Goal: Task Accomplishment & Management: Manage account settings

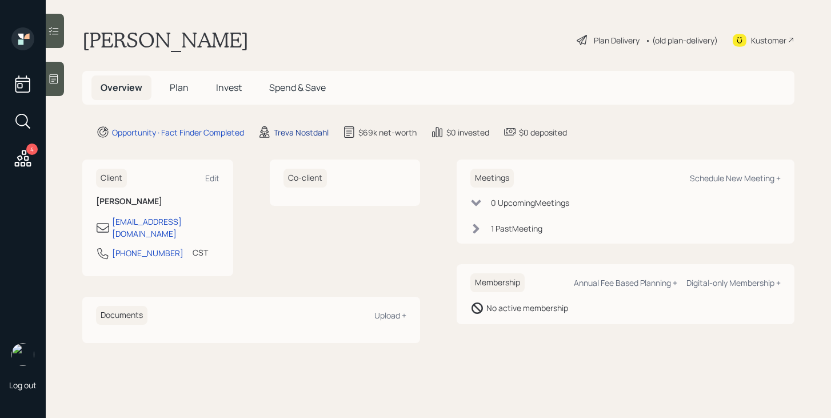
click at [305, 132] on div "Treva Nostdahl" at bounding box center [301, 132] width 55 height 12
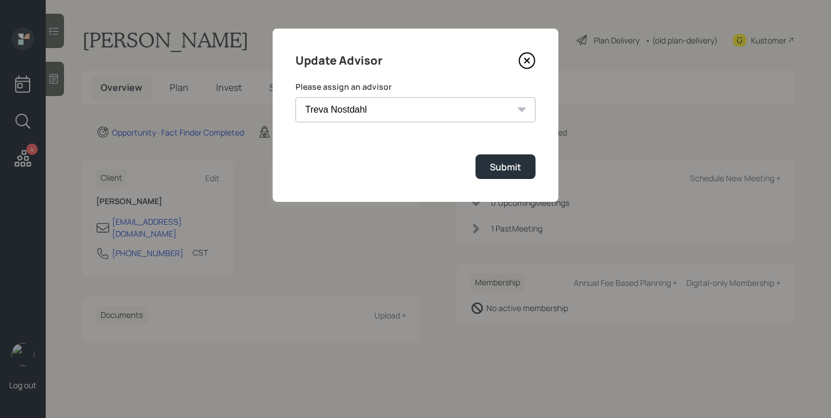
click at [367, 110] on select "[PERSON_NAME] [PERSON_NAME] [PERSON_NAME] [PERSON_NAME] End [PERSON_NAME] [PERS…" at bounding box center [415, 109] width 240 height 25
select select "bffa7908-1b2a-4c79-9bb6-f0ec9aed22d3"
click at [295, 97] on select "[PERSON_NAME] [PERSON_NAME] [PERSON_NAME] [PERSON_NAME] End [PERSON_NAME] [PERS…" at bounding box center [415, 109] width 240 height 25
click at [496, 166] on div "Submit" at bounding box center [505, 167] width 31 height 13
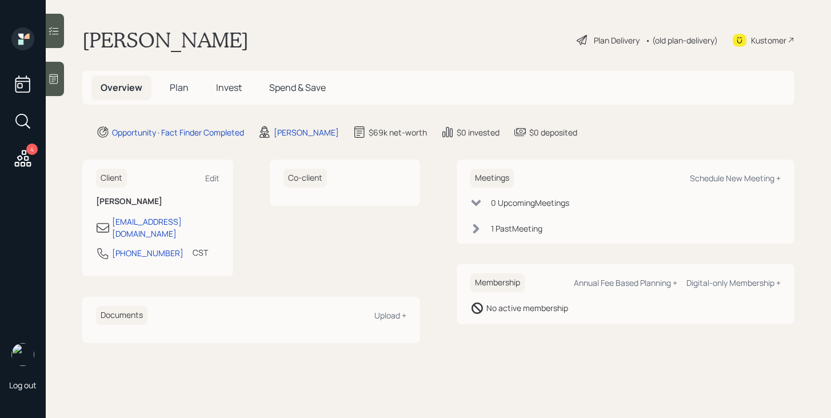
click at [179, 93] on span "Plan" at bounding box center [179, 87] width 19 height 13
click at [181, 86] on span "Plan" at bounding box center [179, 87] width 19 height 13
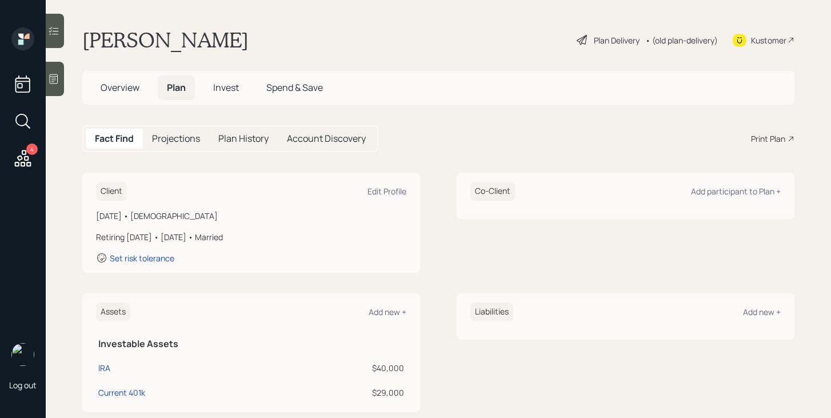
click at [614, 43] on div "Plan Delivery" at bounding box center [617, 40] width 46 height 12
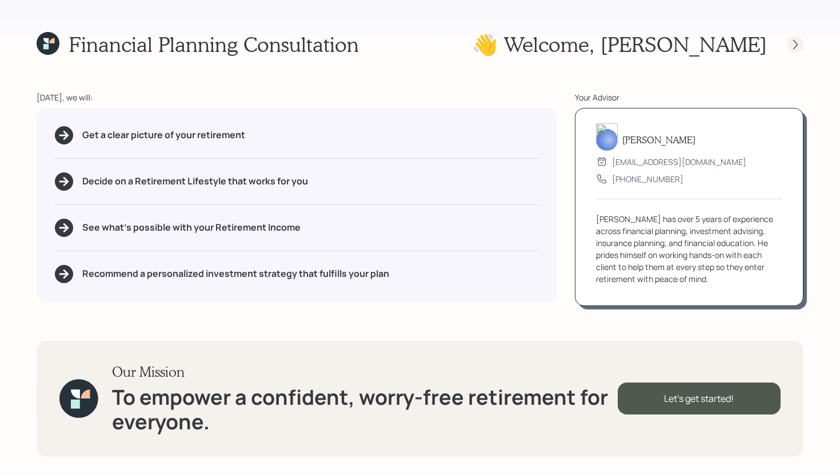
click at [794, 46] on icon at bounding box center [795, 44] width 11 height 11
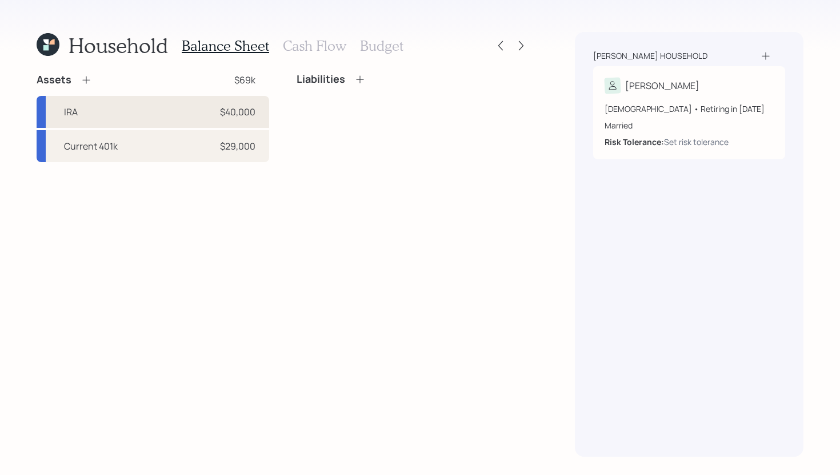
click at [187, 114] on div "IRA $40,000" at bounding box center [153, 112] width 233 height 32
select select "ira"
select select "balanced"
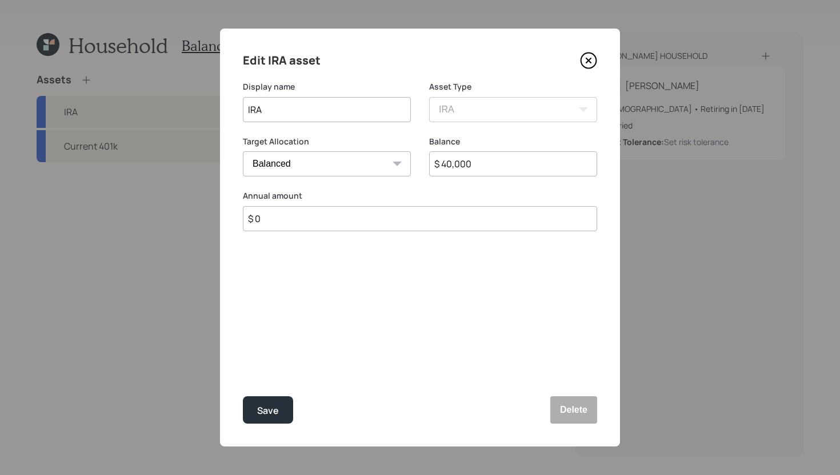
click at [291, 115] on input "IRA" at bounding box center [327, 109] width 168 height 25
type input "IRA 1"
click at [447, 167] on input "$ 40,000" at bounding box center [513, 163] width 168 height 25
type input "$ 30,000"
click at [270, 402] on button "Save" at bounding box center [268, 410] width 50 height 27
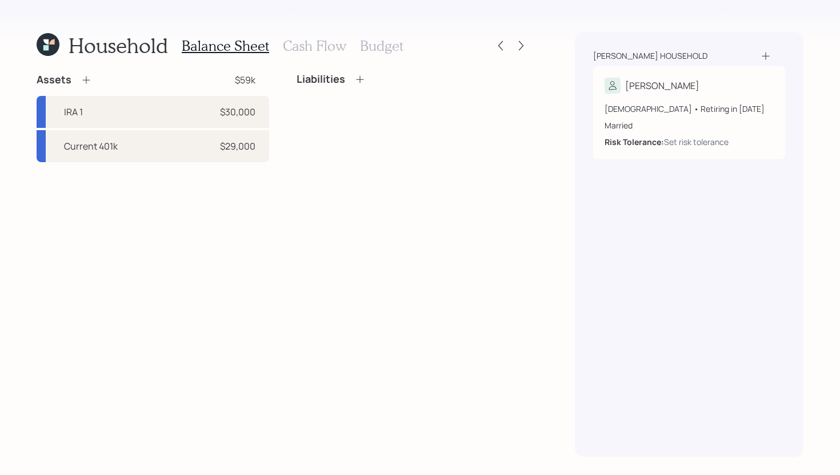
click at [90, 87] on div "Assets $59k IRA 1 $30,000 Current 401k $29,000" at bounding box center [153, 117] width 233 height 89
click at [86, 82] on icon at bounding box center [86, 79] width 11 height 11
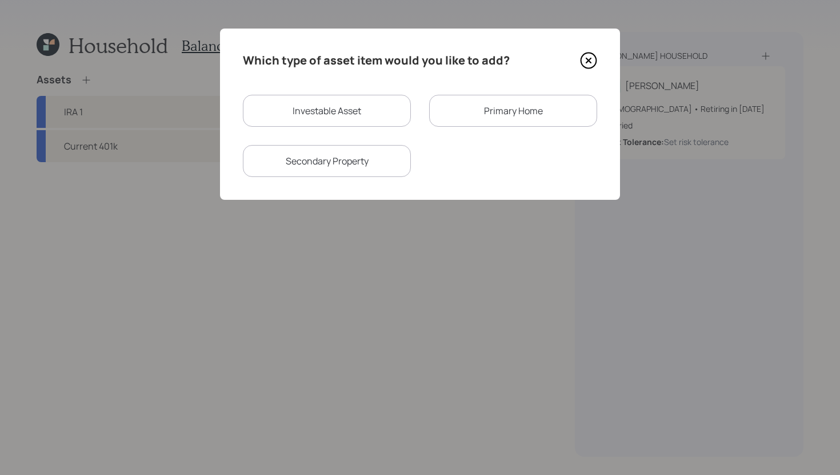
click at [291, 114] on div "Investable Asset" at bounding box center [327, 111] width 168 height 32
select select "taxable"
select select "balanced"
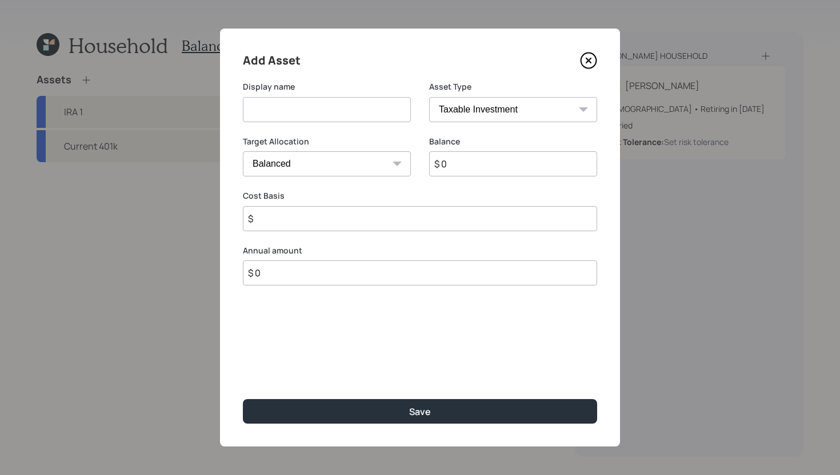
click at [291, 114] on input at bounding box center [327, 109] width 168 height 25
type input "IRA 2"
click at [501, 111] on select "SEP IRA IRA Roth IRA 401(k) Roth 401(k) 403(b) Roth 403(b) 457(b) Roth 457(b) H…" at bounding box center [513, 109] width 168 height 25
select select "ira"
click at [429, 97] on select "SEP IRA IRA Roth IRA 401(k) Roth 401(k) 403(b) Roth 403(b) 457(b) Roth 457(b) H…" at bounding box center [513, 109] width 168 height 25
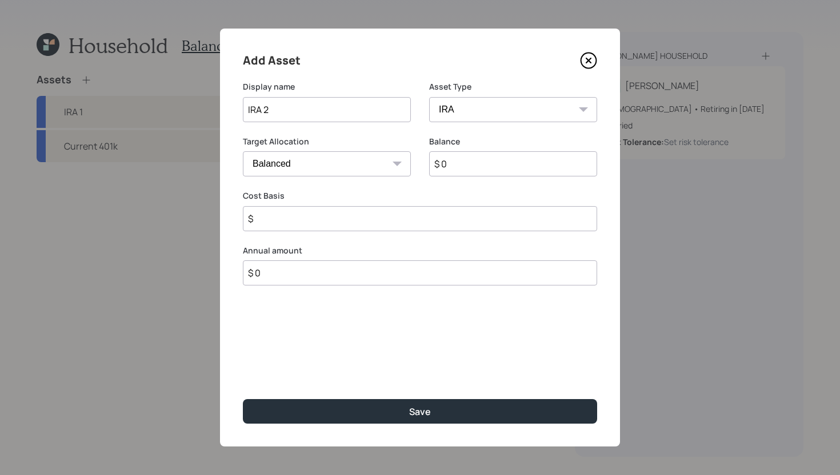
type input "$"
click at [467, 167] on input "$ 0" at bounding box center [513, 163] width 168 height 25
type input "$ 10,000"
click at [443, 216] on input "$" at bounding box center [420, 218] width 354 height 25
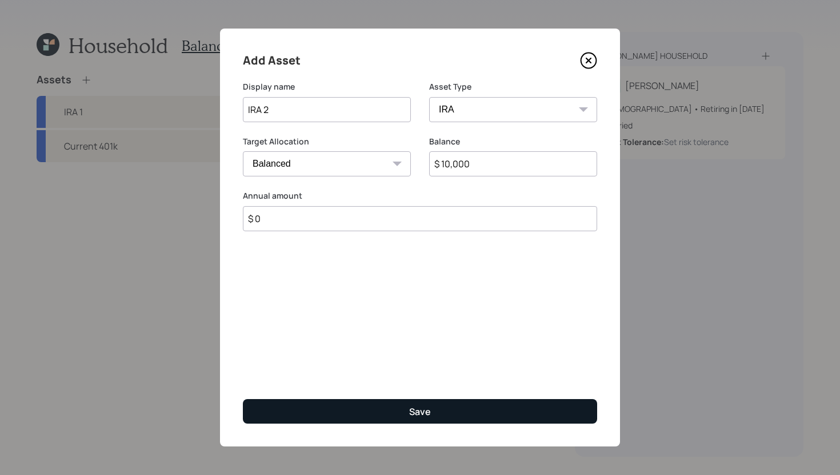
type input "$ 0"
click at [378, 407] on button "Save" at bounding box center [420, 411] width 354 height 25
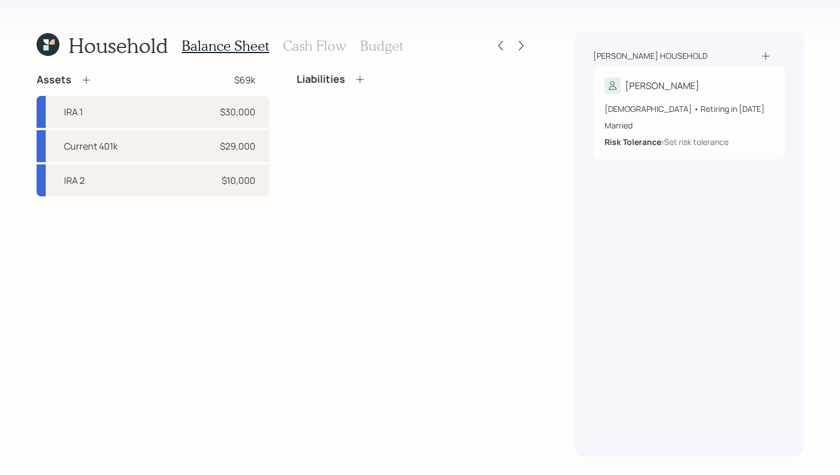
click at [82, 79] on icon at bounding box center [86, 79] width 11 height 11
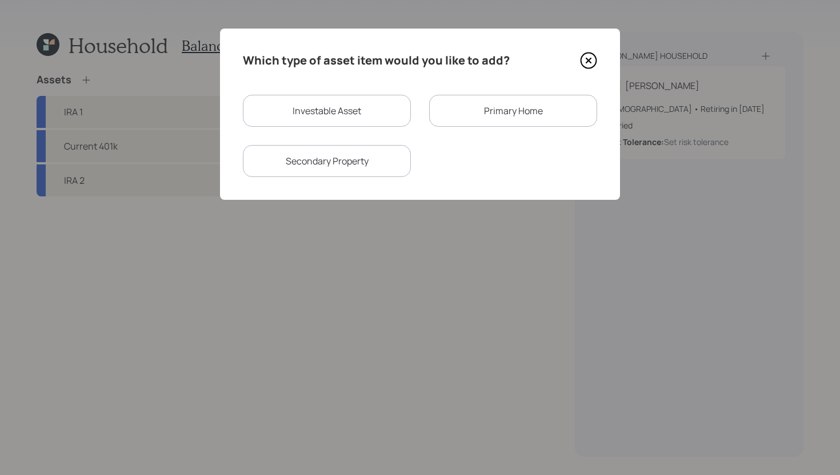
click at [287, 118] on div "Investable Asset" at bounding box center [327, 111] width 168 height 32
select select "taxable"
select select "balanced"
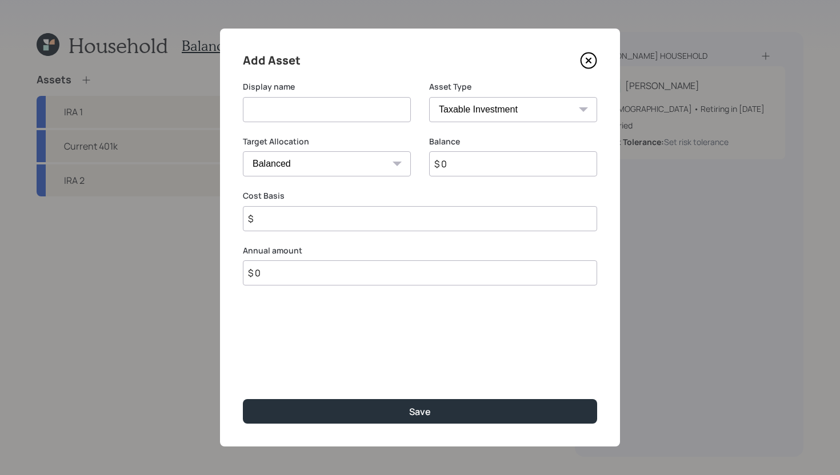
click at [297, 103] on input at bounding box center [327, 109] width 168 height 25
type input "Savings"
click at [520, 125] on div "Asset Type SEP IRA IRA Roth IRA 401(k) Roth 401(k) 403(b) Roth 403(b) 457(b) Ro…" at bounding box center [513, 108] width 168 height 55
click at [520, 119] on select "SEP IRA IRA Roth IRA 401(k) Roth 401(k) 403(b) Roth 403(b) 457(b) Roth 457(b) H…" at bounding box center [513, 109] width 168 height 25
select select "cash"
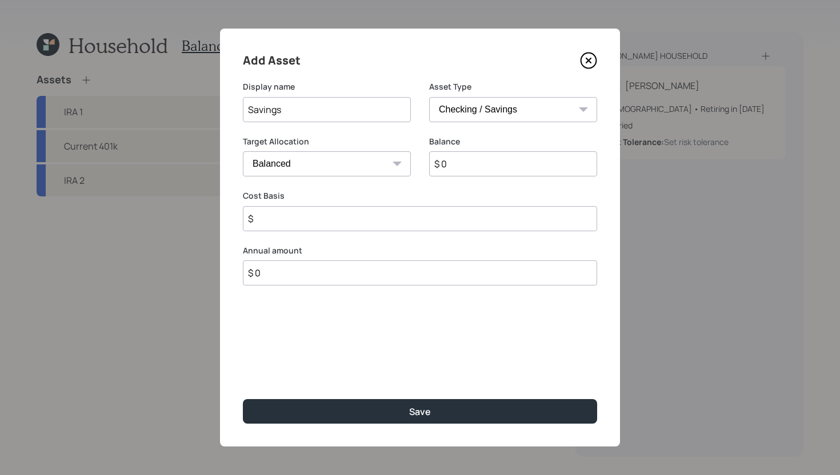
click at [429, 97] on select "SEP IRA IRA Roth IRA 401(k) Roth 401(k) 403(b) Roth 403(b) 457(b) Roth 457(b) H…" at bounding box center [513, 109] width 168 height 25
type input "$"
click at [485, 163] on input "$ 0" at bounding box center [420, 163] width 354 height 25
type input "$ 1"
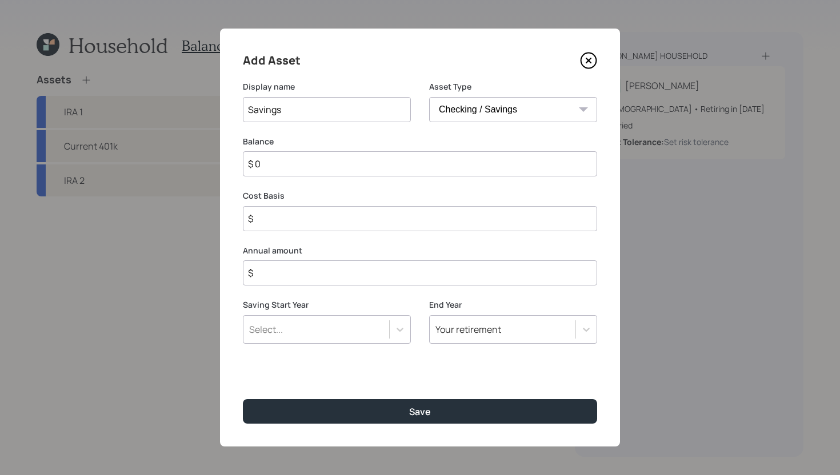
type input "$ 1"
type input "$ 12"
type input "$ 120"
type input "$ 1,200"
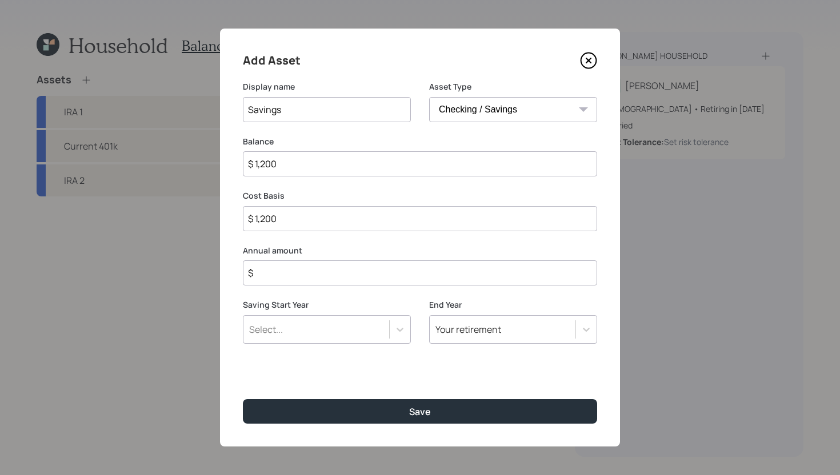
type input "$ 12,000"
click at [510, 280] on input "$" at bounding box center [420, 273] width 354 height 25
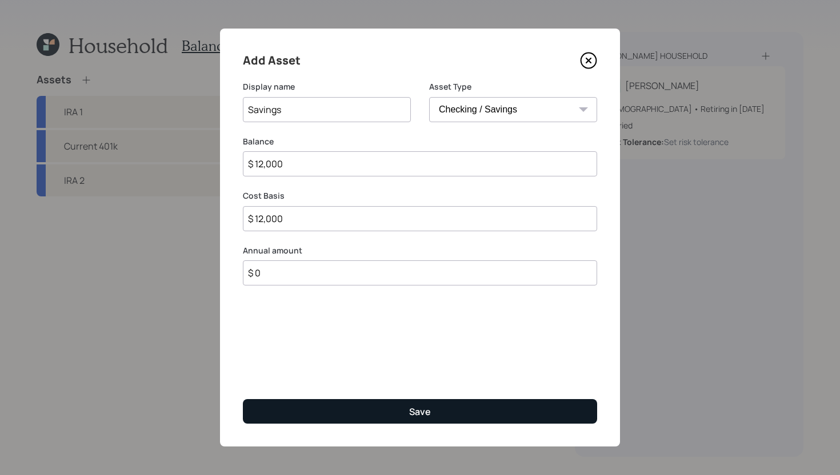
type input "$ 0"
click at [456, 402] on button "Save" at bounding box center [420, 411] width 354 height 25
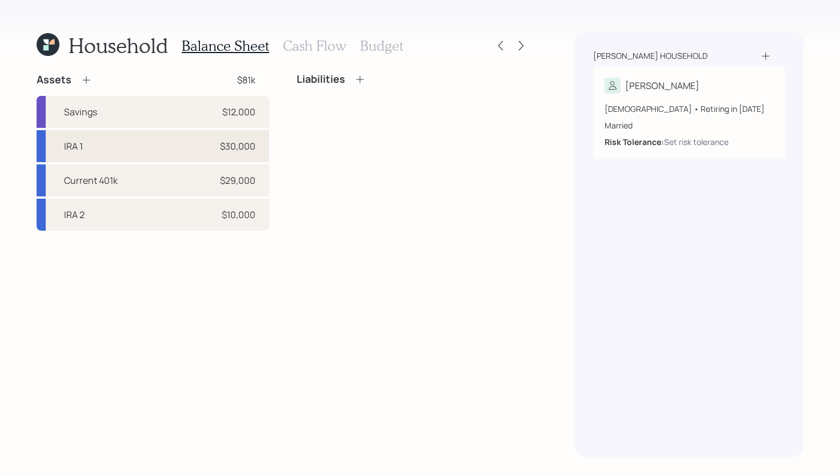
click at [118, 149] on div "IRA 1 $30,000" at bounding box center [153, 146] width 233 height 32
select select "ira"
select select "balanced"
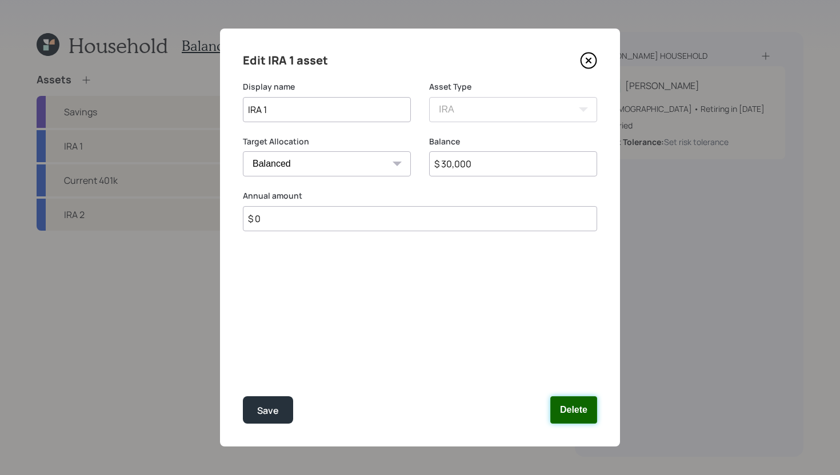
click at [582, 405] on button "Delete" at bounding box center [573, 410] width 47 height 27
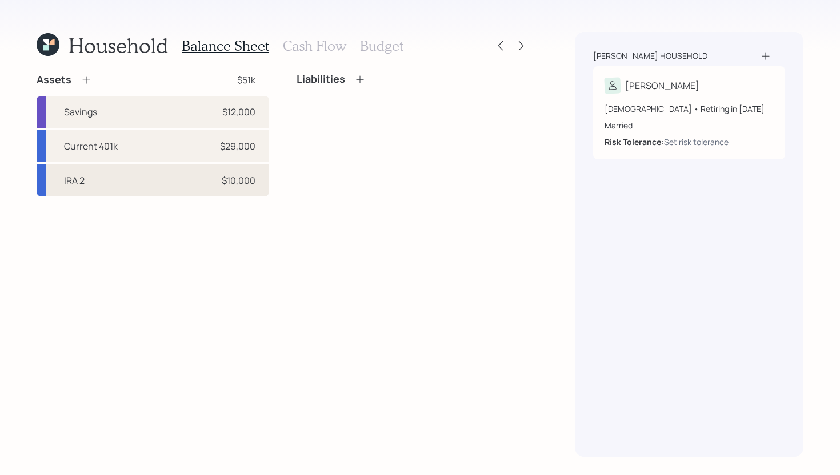
click at [110, 179] on div "IRA 2 $10,000" at bounding box center [153, 181] width 233 height 32
select select "ira"
select select "balanced"
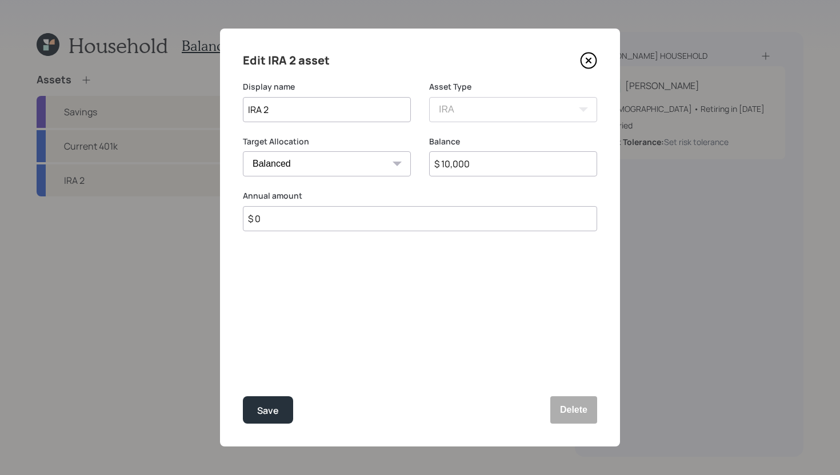
click at [293, 120] on input "IRA 2" at bounding box center [327, 109] width 168 height 25
type input "IRA"
click at [275, 405] on div "Save" at bounding box center [268, 410] width 22 height 15
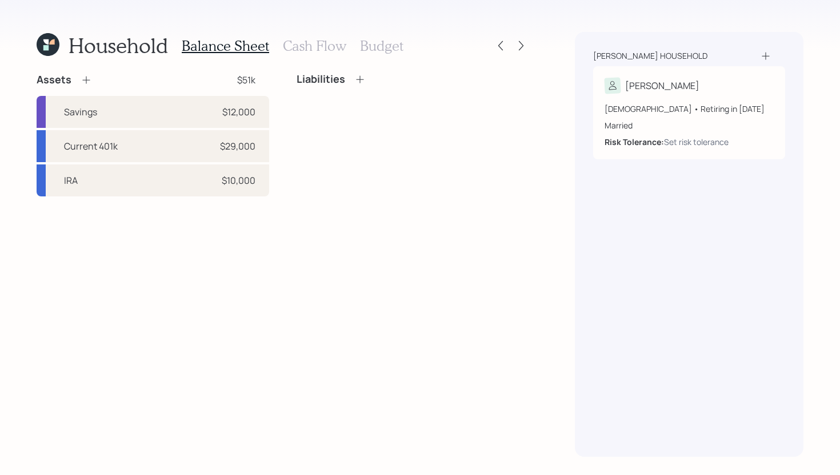
click at [91, 82] on icon at bounding box center [86, 79] width 11 height 11
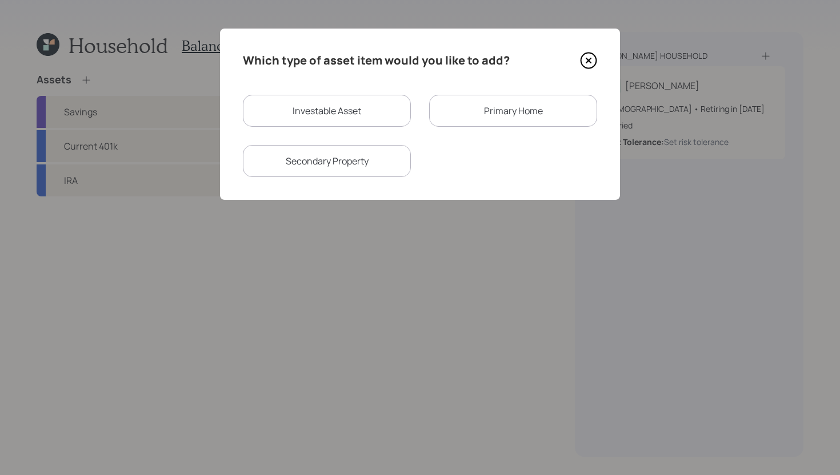
click at [360, 123] on div "Investable Asset" at bounding box center [327, 111] width 168 height 32
select select "taxable"
select select "balanced"
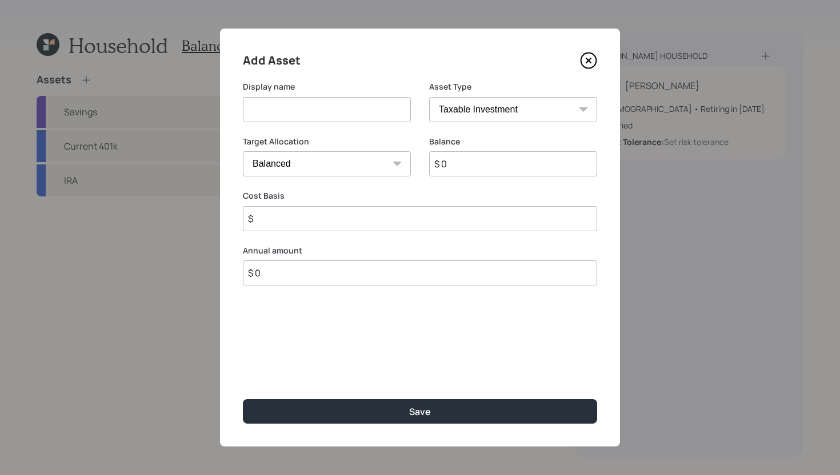
click at [348, 119] on input at bounding box center [327, 109] width 168 height 25
type input "A"
click at [595, 62] on icon at bounding box center [588, 60] width 17 height 17
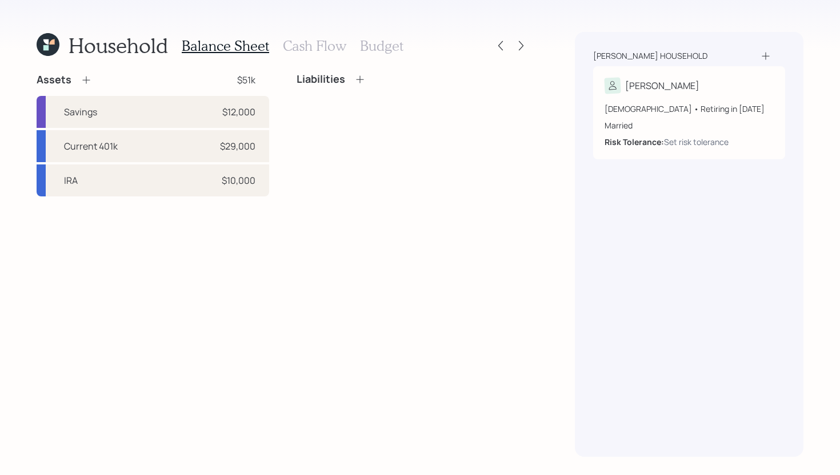
click at [361, 79] on icon at bounding box center [359, 79] width 11 height 11
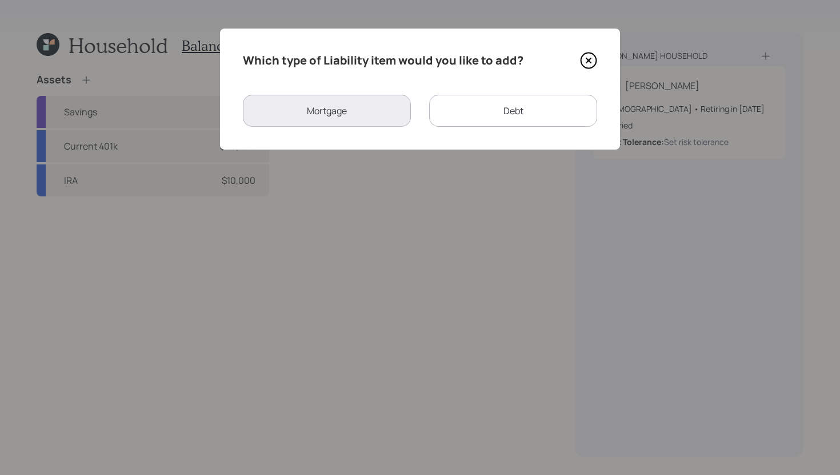
click at [461, 108] on div "Debt" at bounding box center [513, 111] width 168 height 32
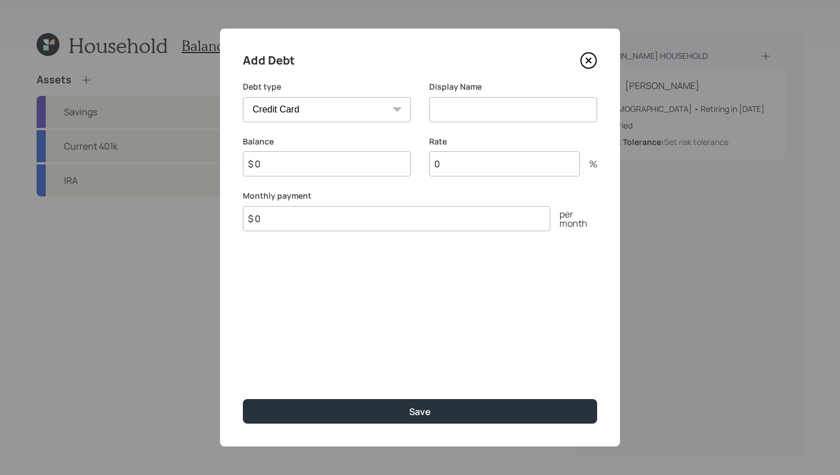
click at [365, 107] on select "Car Credit Card Medical Student Other" at bounding box center [327, 109] width 168 height 25
select select "car"
click at [243, 97] on select "Car Credit Card Medical Student Other" at bounding box center [327, 109] width 168 height 25
click at [480, 106] on input at bounding box center [513, 109] width 168 height 25
type input "Car Loan"
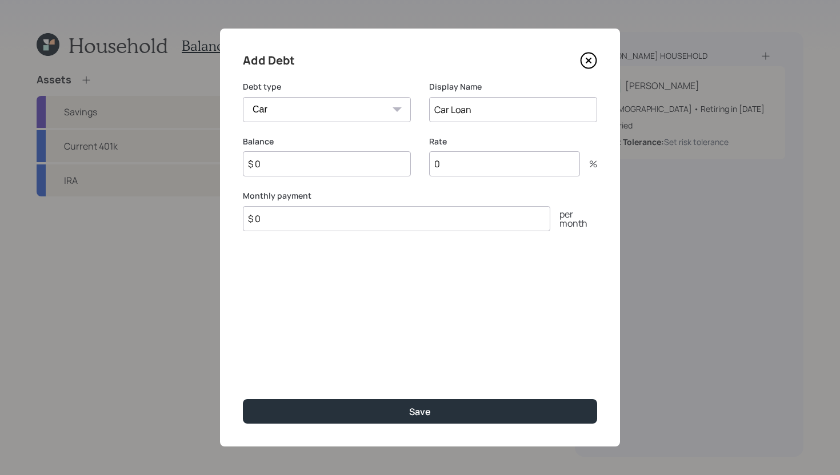
click at [341, 164] on input "$ 0" at bounding box center [327, 163] width 168 height 25
type input "$ 40,000"
click at [327, 237] on div "Add Debt Debt type Car Credit Card Medical Student Other Display Name Car Loan …" at bounding box center [420, 238] width 400 height 418
click at [329, 212] on input "$ 0" at bounding box center [396, 218] width 307 height 25
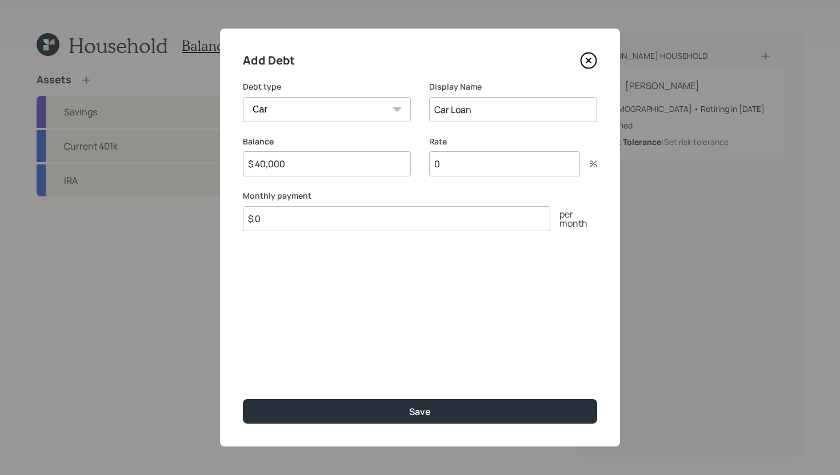
click at [327, 219] on input "$ 0" at bounding box center [396, 218] width 307 height 25
type input "$ 808"
click at [489, 176] on input "0" at bounding box center [504, 163] width 151 height 25
click at [493, 167] on input "0" at bounding box center [504, 163] width 151 height 25
type input "0"
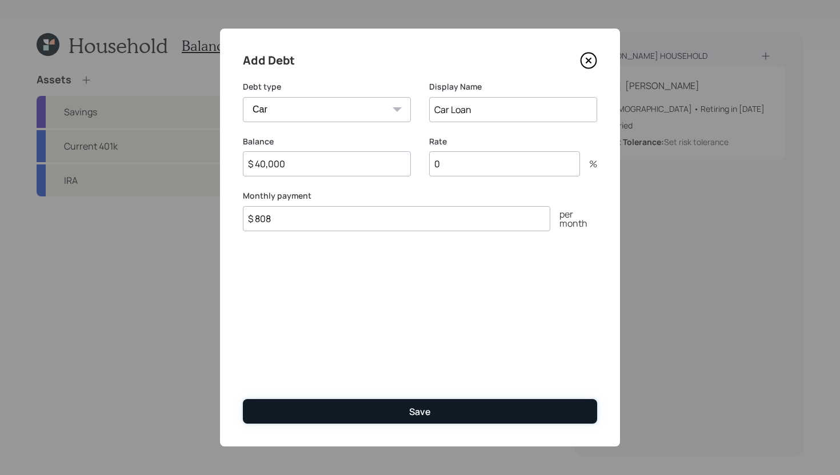
click at [484, 410] on button "Save" at bounding box center [420, 411] width 354 height 25
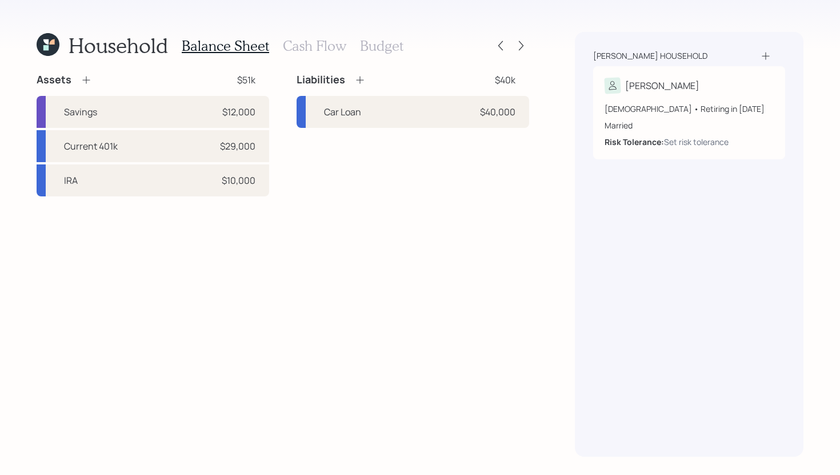
click at [325, 46] on h3 "Cash Flow" at bounding box center [314, 46] width 63 height 17
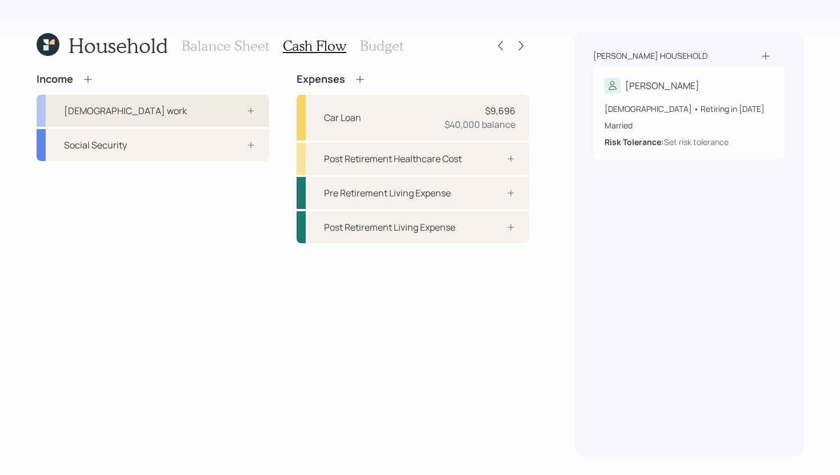
click at [185, 101] on div "Full-time work" at bounding box center [153, 111] width 233 height 32
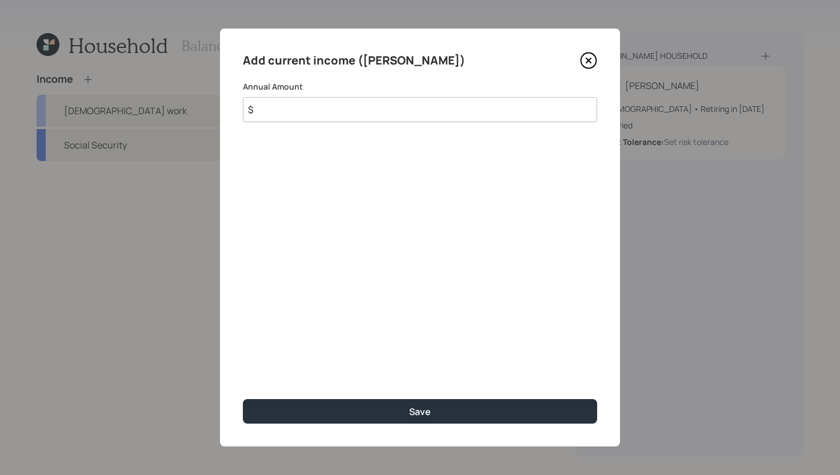
click at [303, 107] on input "$" at bounding box center [420, 109] width 354 height 25
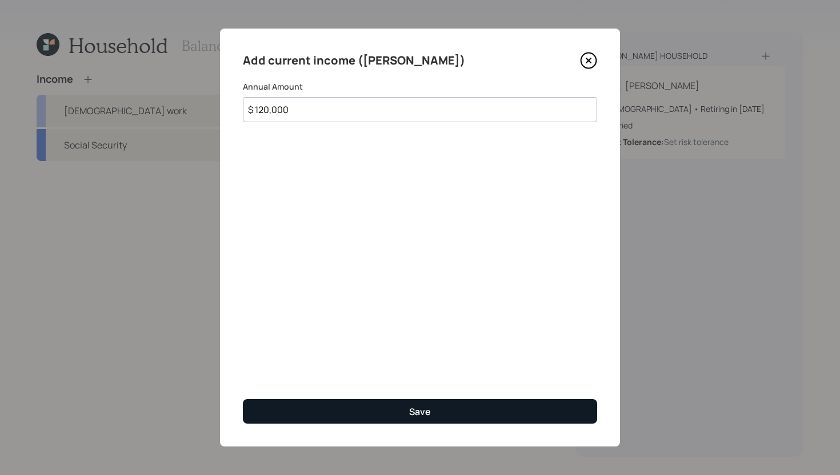
type input "$ 120,000"
click at [385, 413] on button "Save" at bounding box center [420, 411] width 354 height 25
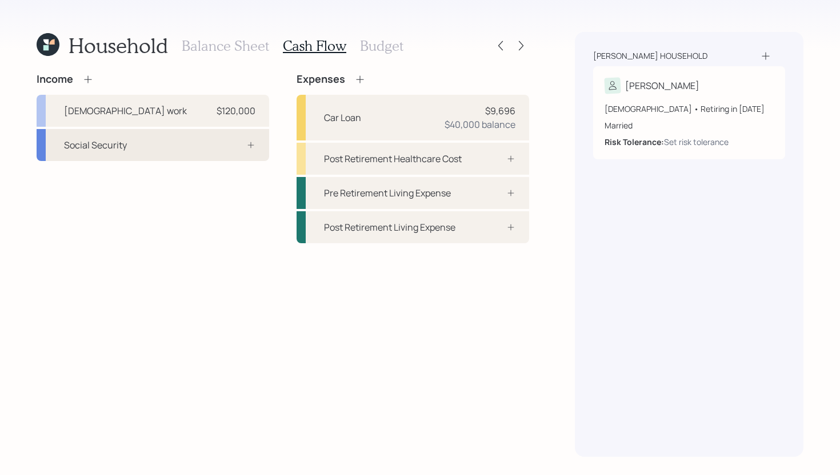
click at [215, 148] on div "Social Security" at bounding box center [153, 145] width 233 height 32
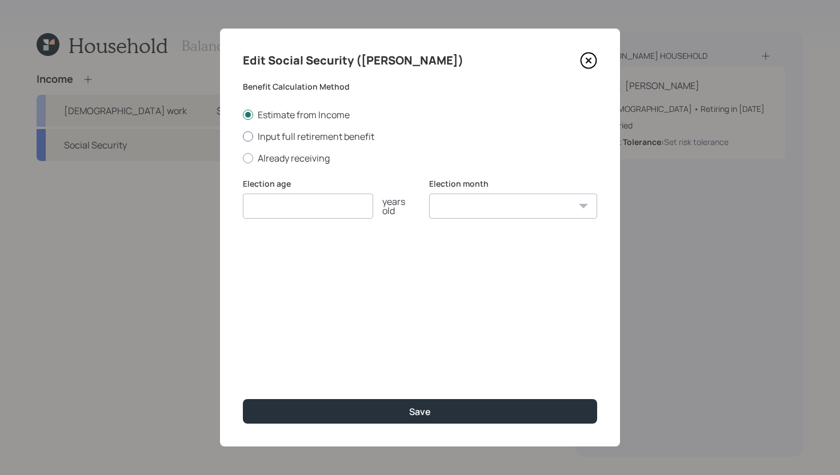
click at [313, 138] on label "Input full retirement benefit" at bounding box center [420, 136] width 354 height 13
click at [243, 137] on input "Input full retirement benefit" at bounding box center [242, 136] width 1 height 1
radio input "true"
click at [309, 264] on input "$" at bounding box center [420, 261] width 354 height 25
type input "$ 3,356"
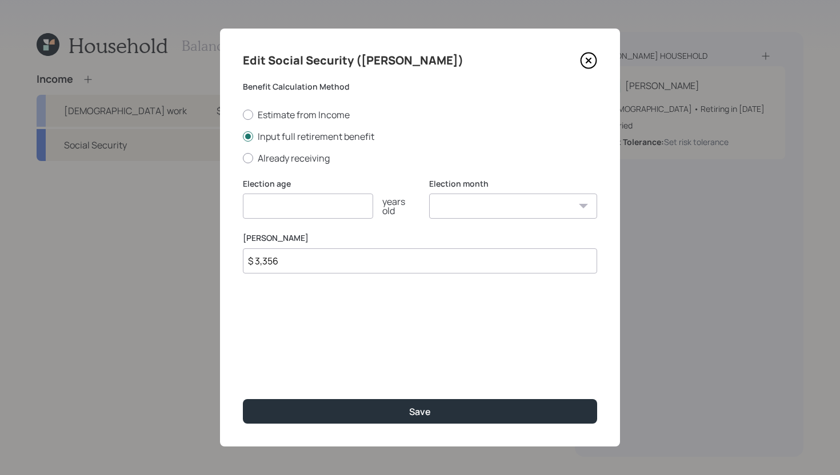
click at [334, 212] on input "number" at bounding box center [308, 206] width 130 height 25
type input "70"
click at [474, 208] on select "January February March April May June July August September October November De…" at bounding box center [513, 206] width 168 height 25
select select "12"
click at [429, 194] on select "January February March April May June July August September October November De…" at bounding box center [513, 206] width 168 height 25
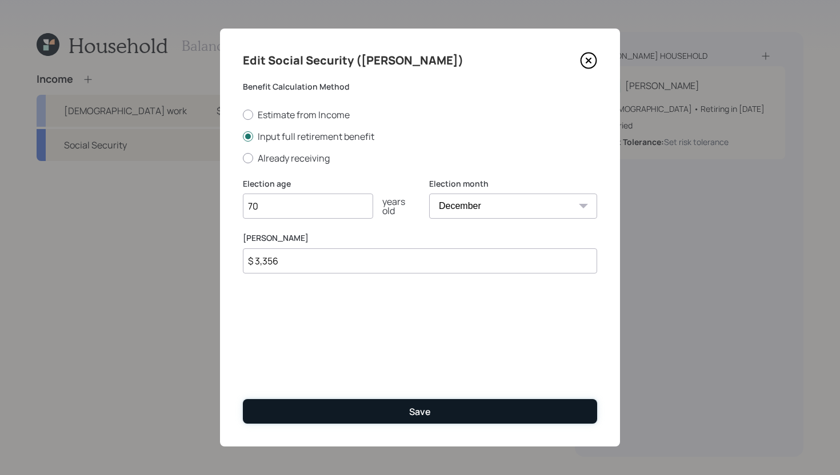
click at [457, 408] on button "Save" at bounding box center [420, 411] width 354 height 25
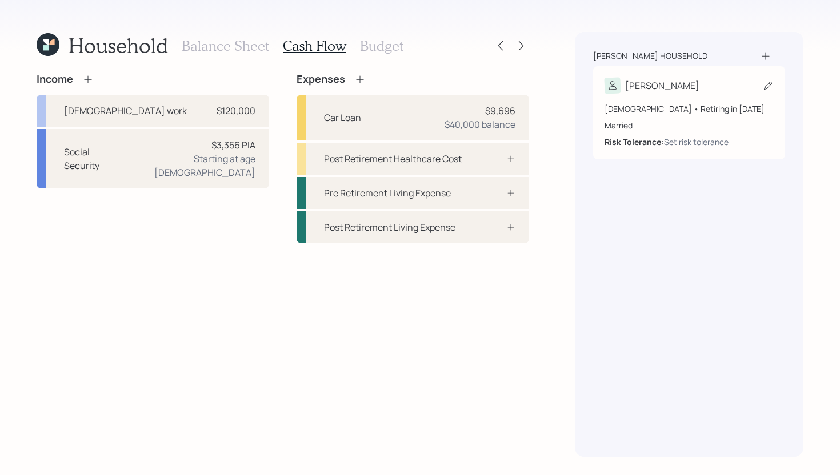
click at [764, 85] on icon at bounding box center [767, 85] width 11 height 11
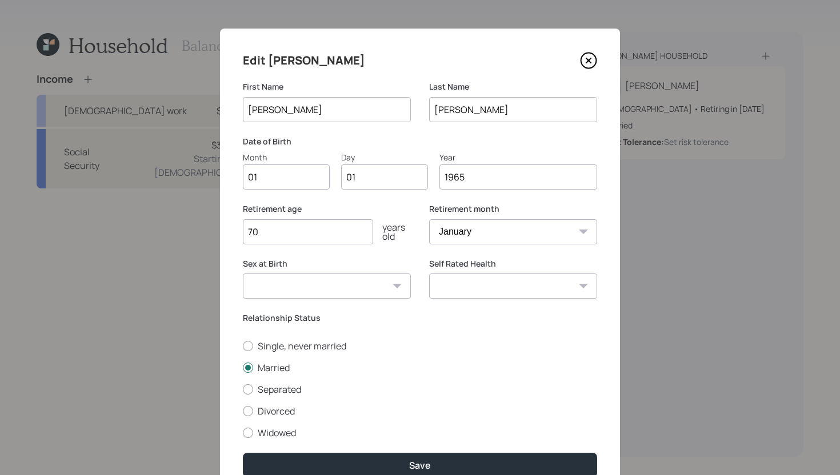
click at [309, 183] on input "01" at bounding box center [286, 177] width 87 height 25
type input "04"
type input "09"
click at [289, 283] on select "Male Female Other / Prefer not to say" at bounding box center [327, 286] width 168 height 25
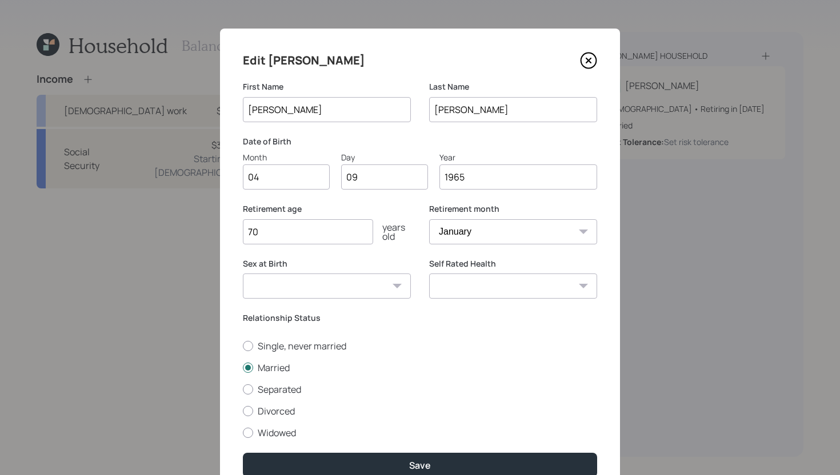
select select "male"
click at [243, 274] on select "Male Female Other / Prefer not to say" at bounding box center [327, 286] width 168 height 25
click at [444, 285] on select "Excellent Very Good Good Fair Poor" at bounding box center [513, 286] width 168 height 25
select select "very_good"
click at [429, 274] on select "Excellent Very Good Good Fair Poor" at bounding box center [513, 286] width 168 height 25
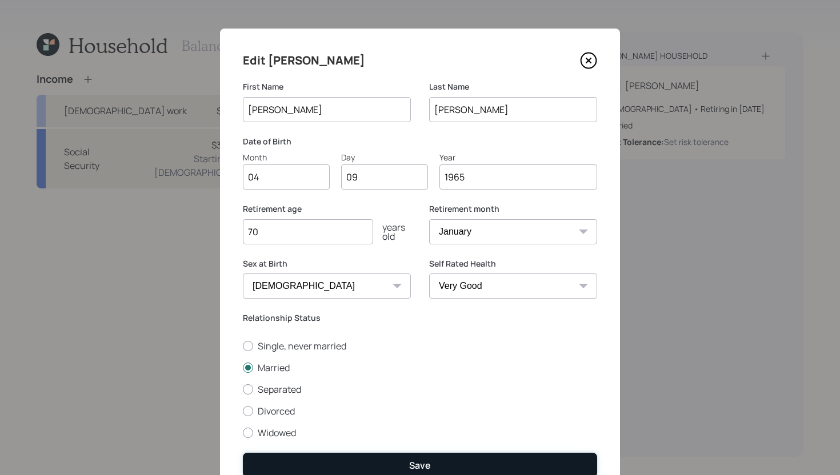
click at [424, 460] on div "Save" at bounding box center [420, 465] width 22 height 13
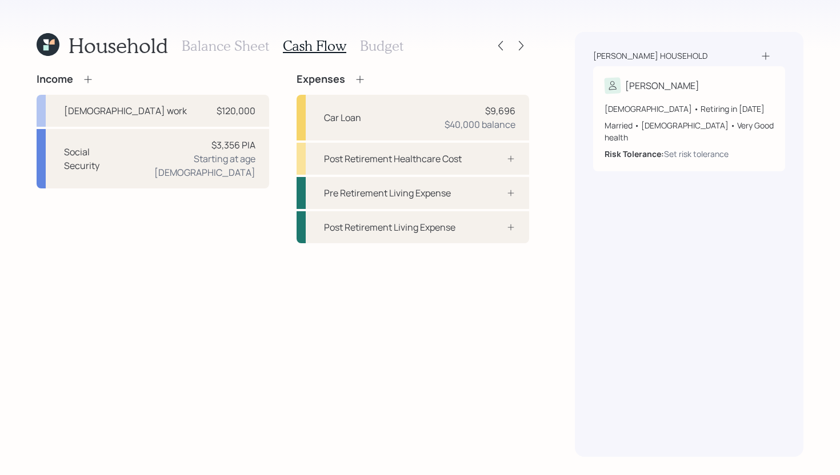
click at [767, 54] on icon at bounding box center [765, 55] width 11 height 11
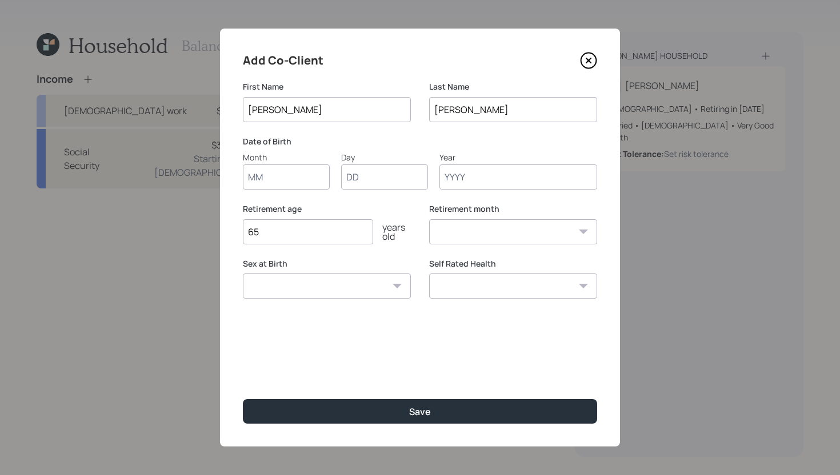
type input "Connie"
click at [294, 185] on input "Month" at bounding box center [286, 177] width 87 height 25
type input "08"
type input "04"
type input "1966"
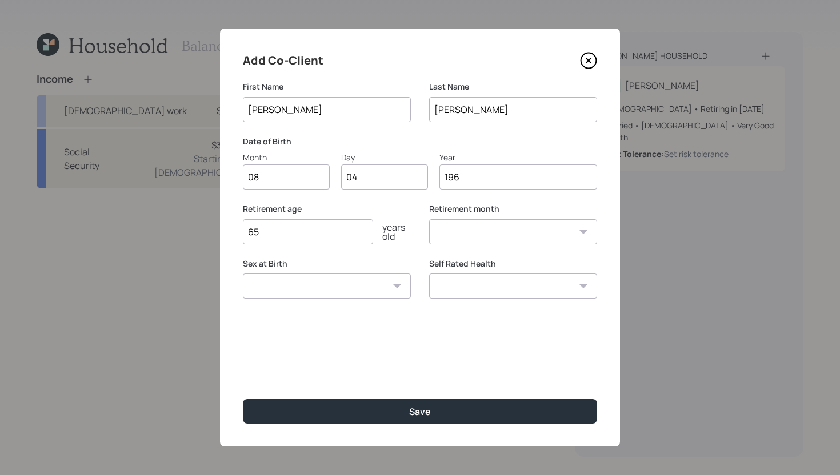
select select "8"
type input "1966"
click at [287, 290] on select "Male Female Other / Prefer not to say" at bounding box center [327, 286] width 168 height 25
select select "female"
click at [243, 274] on select "Male Female Other / Prefer not to say" at bounding box center [327, 286] width 168 height 25
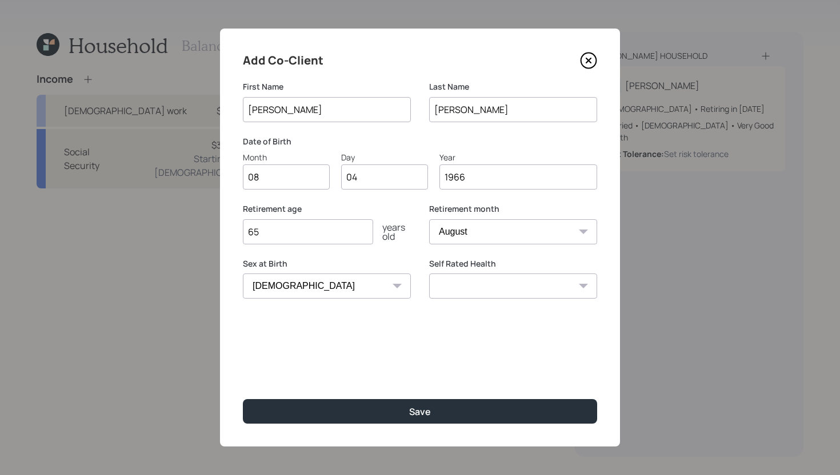
click at [471, 282] on select "Excellent Very Good Good Fair Poor" at bounding box center [513, 286] width 168 height 25
select select "poor"
click at [429, 274] on select "Excellent Very Good Good Fair Poor" at bounding box center [513, 286] width 168 height 25
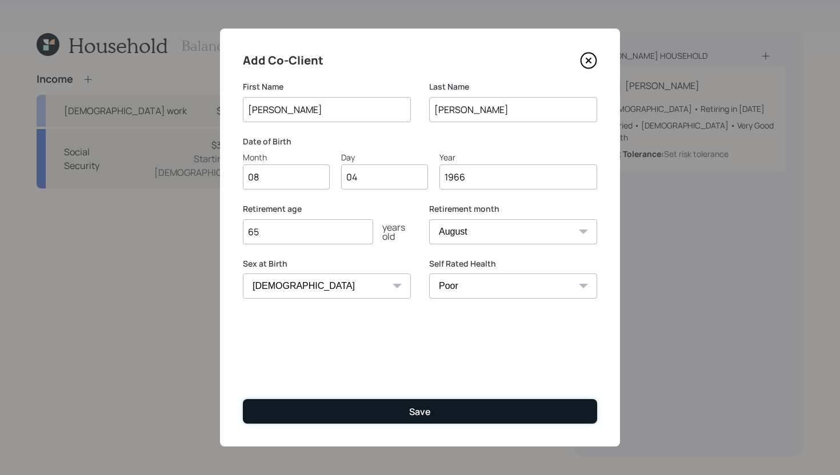
click at [436, 409] on button "Save" at bounding box center [420, 411] width 354 height 25
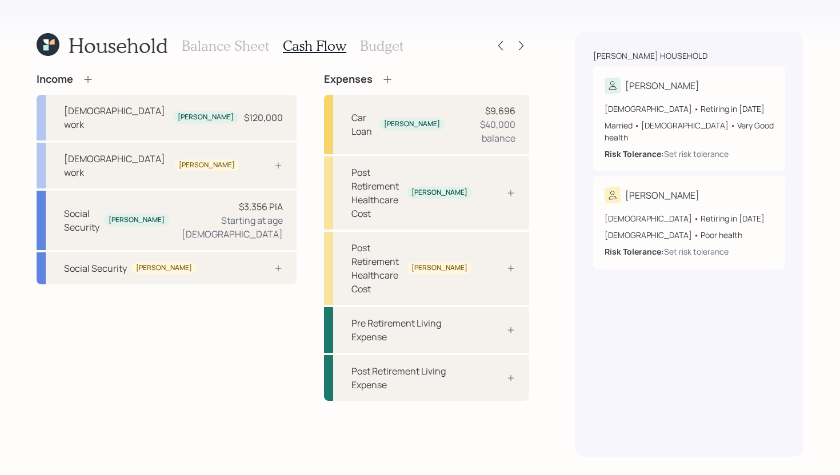
click at [90, 80] on icon at bounding box center [87, 79] width 11 height 11
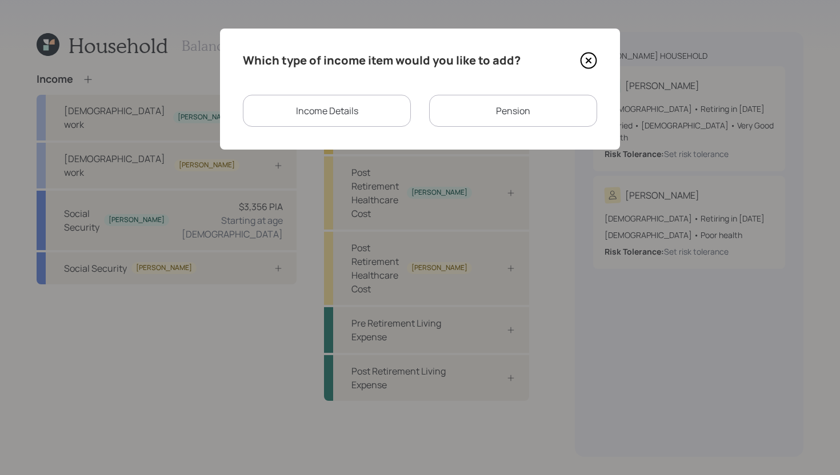
click at [390, 115] on div "Income Details" at bounding box center [327, 111] width 168 height 32
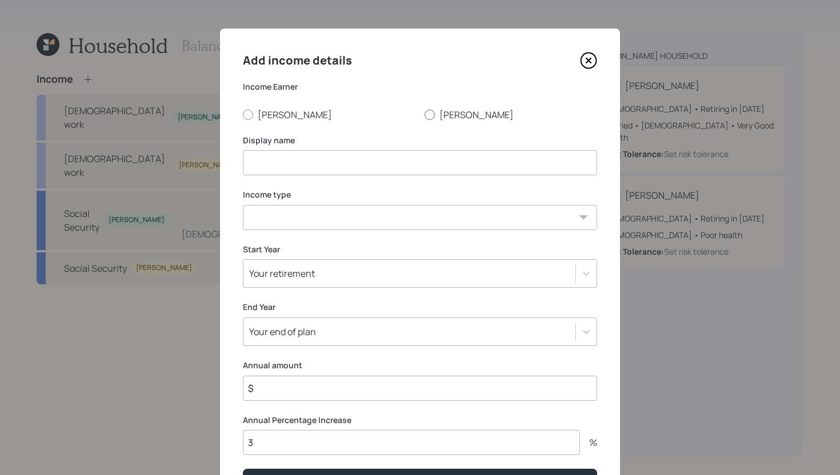
click at [468, 113] on label "Connie" at bounding box center [510, 115] width 173 height 13
click at [424, 114] on input "Connie" at bounding box center [424, 114] width 1 height 1
radio input "true"
click at [399, 171] on input at bounding box center [420, 162] width 354 height 25
type input "SSDI"
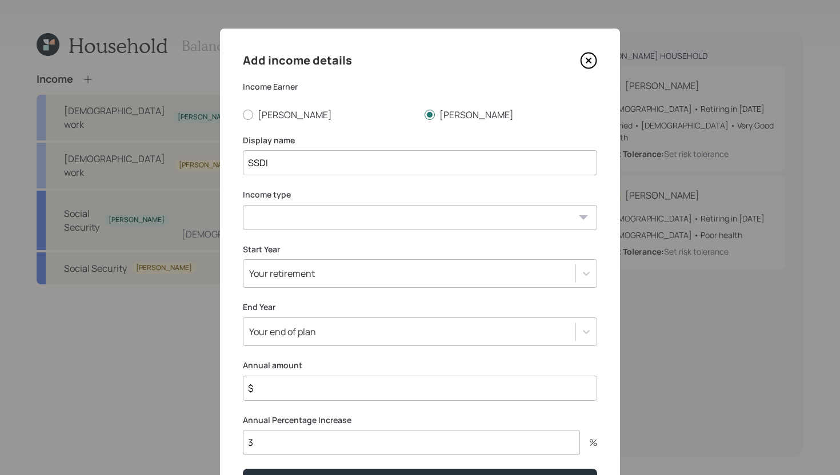
click at [393, 218] on select "Full-time work Part-time work Self employment Other" at bounding box center [420, 217] width 354 height 25
select select "other"
click at [243, 205] on select "Full-time work Part-time work Self employment Other" at bounding box center [420, 217] width 354 height 25
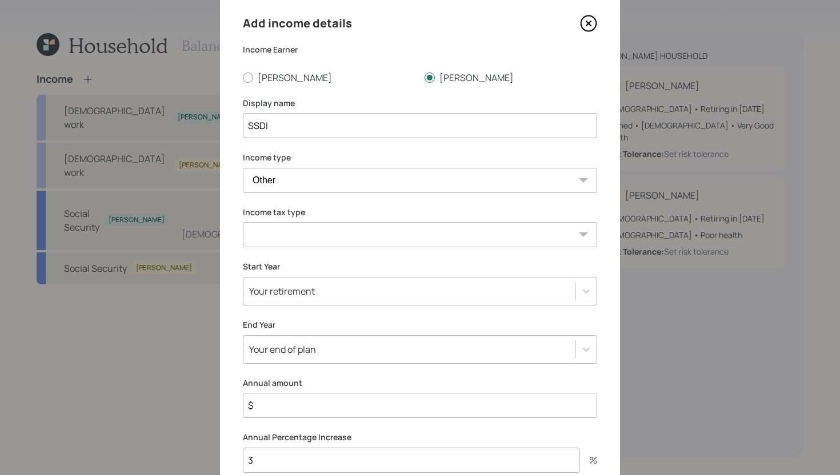
scroll to position [36, 0]
click at [361, 237] on select "Tax-free Earned Self Employment Alimony Royalties Pension / Annuity Interest Di…" at bounding box center [420, 235] width 354 height 25
select select "social_security"
click at [243, 223] on select "Tax-free Earned Self Employment Alimony Royalties Pension / Annuity Interest Di…" at bounding box center [420, 235] width 354 height 25
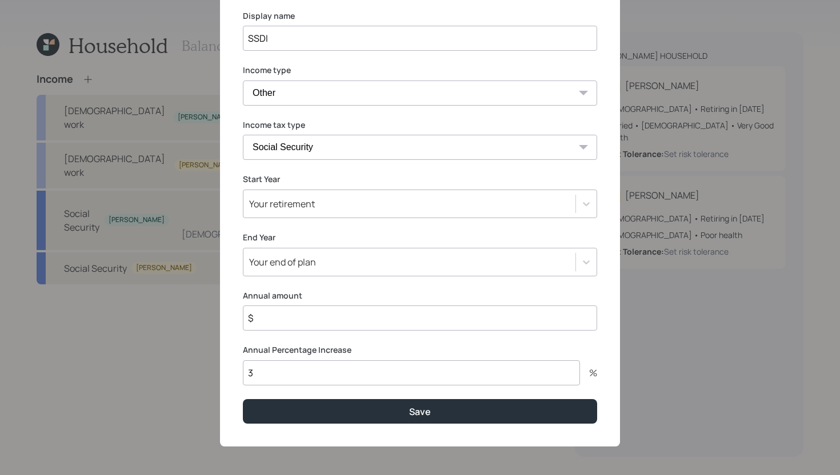
click at [298, 370] on input "3" at bounding box center [411, 373] width 337 height 25
click at [297, 315] on input "$" at bounding box center [420, 318] width 354 height 25
click at [294, 316] on input "$ 15,648" at bounding box center [420, 318] width 354 height 25
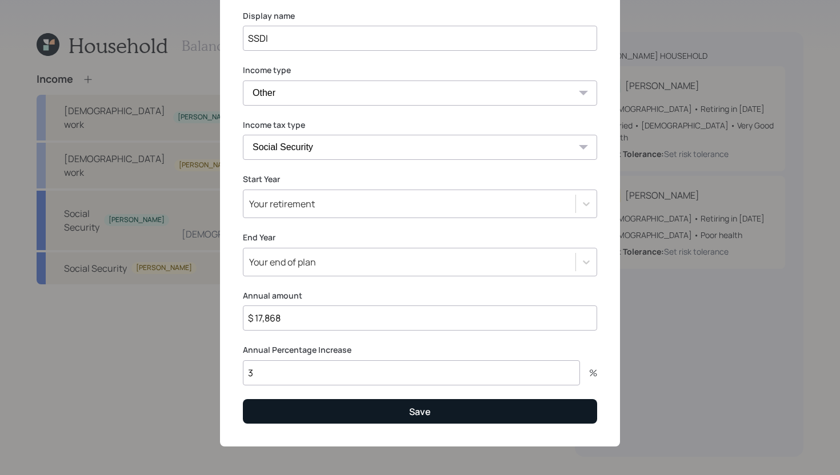
type input "$ 17,868"
click at [301, 415] on button "Save" at bounding box center [420, 411] width 354 height 25
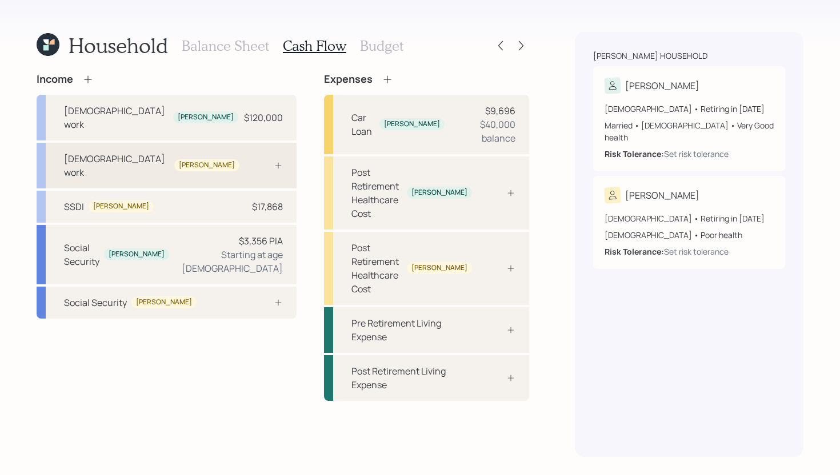
click at [195, 150] on div "Full-time work Connie" at bounding box center [167, 166] width 260 height 46
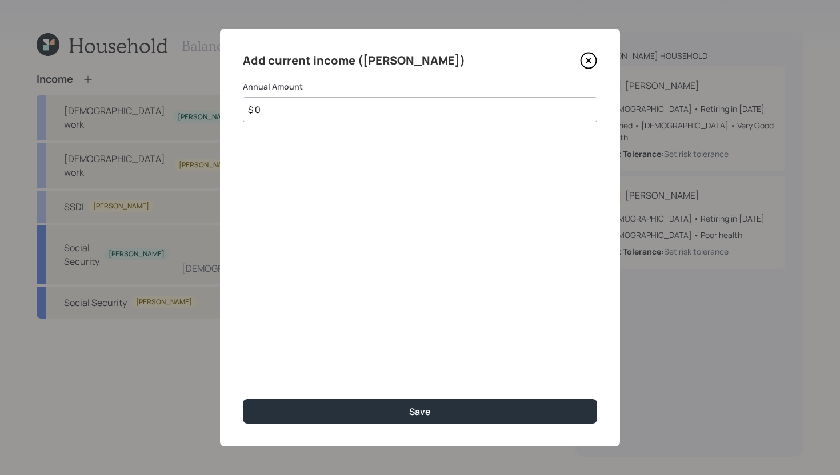
type input "$ 0"
click at [594, 59] on icon at bounding box center [588, 60] width 17 height 17
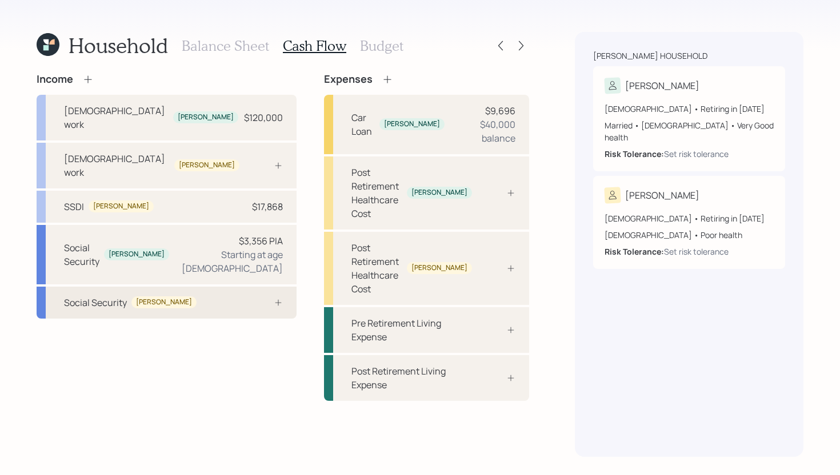
click at [213, 287] on div "Social Security Connie" at bounding box center [167, 303] width 260 height 32
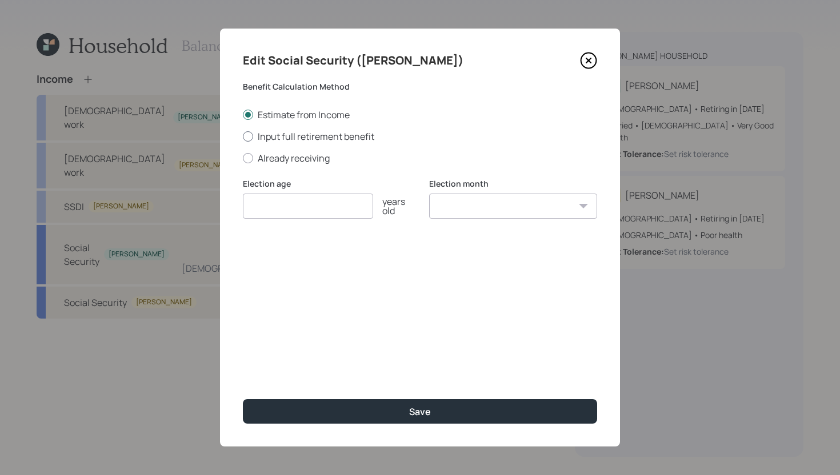
click at [297, 135] on label "Input full retirement benefit" at bounding box center [420, 136] width 354 height 13
click at [243, 136] on input "Input full retirement benefit" at bounding box center [242, 136] width 1 height 1
radio input "true"
click at [296, 263] on input "$" at bounding box center [420, 261] width 354 height 25
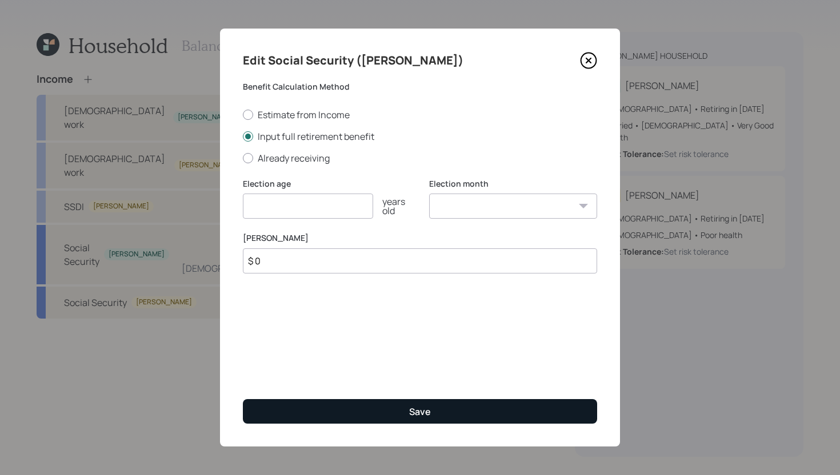
type input "$ 0"
click at [313, 413] on button "Save" at bounding box center [420, 411] width 354 height 25
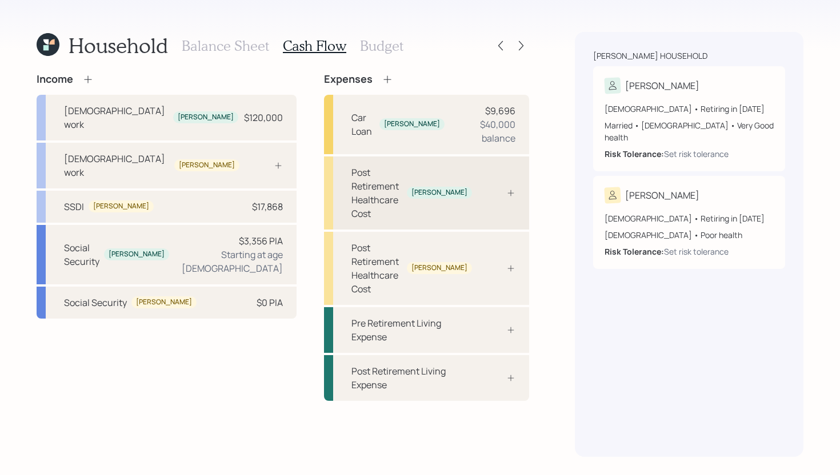
click at [497, 189] on div at bounding box center [498, 193] width 34 height 9
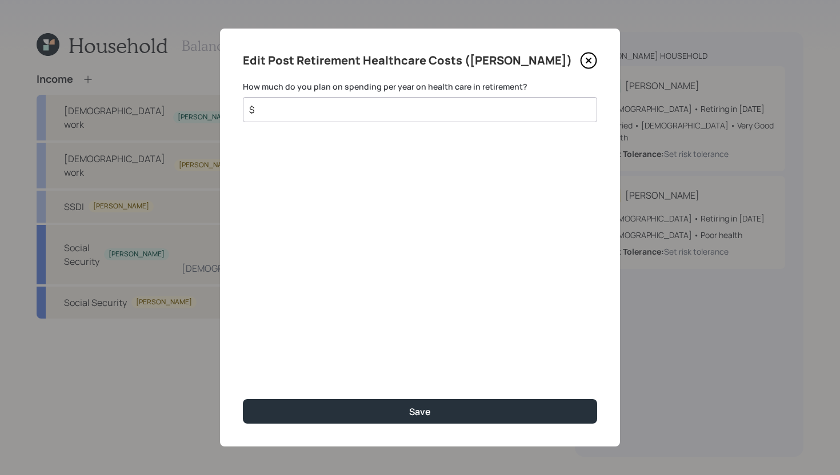
click at [595, 55] on icon at bounding box center [588, 60] width 15 height 15
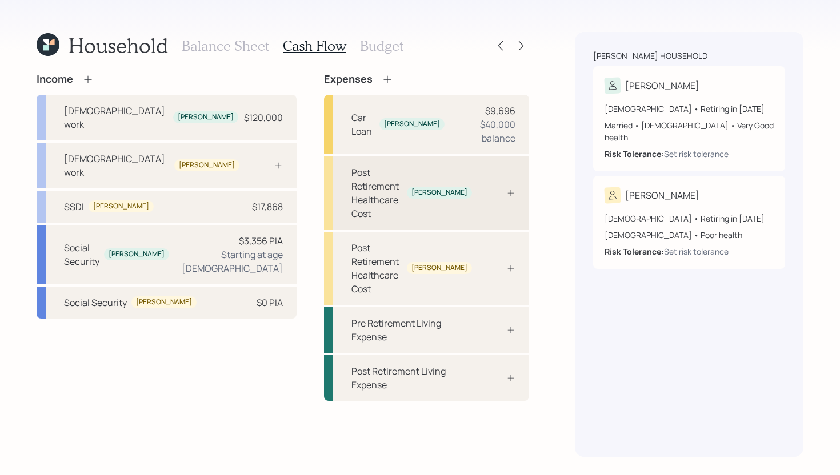
click at [402, 169] on div "Post Retirement Healthcare Cost" at bounding box center [376, 193] width 51 height 55
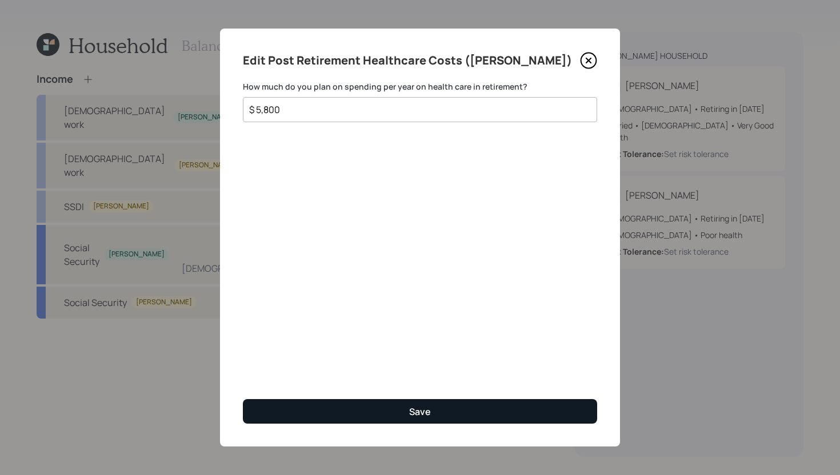
type input "$ 5,800"
click at [429, 419] on button "Save" at bounding box center [420, 411] width 354 height 25
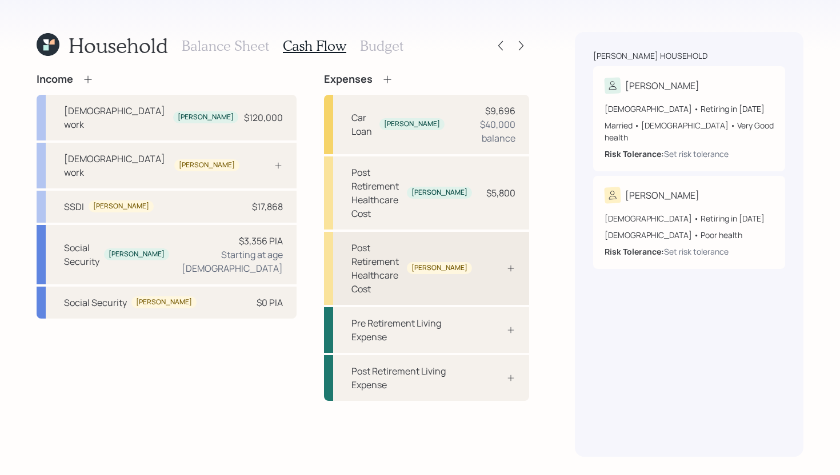
click at [488, 232] on div "Post Retirement Healthcare Cost Connie" at bounding box center [426, 268] width 205 height 73
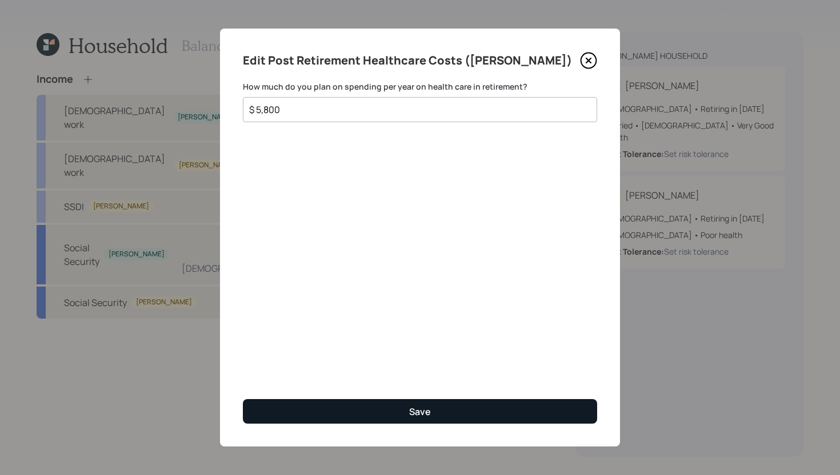
type input "$ 5,800"
click at [419, 420] on button "Save" at bounding box center [420, 411] width 354 height 25
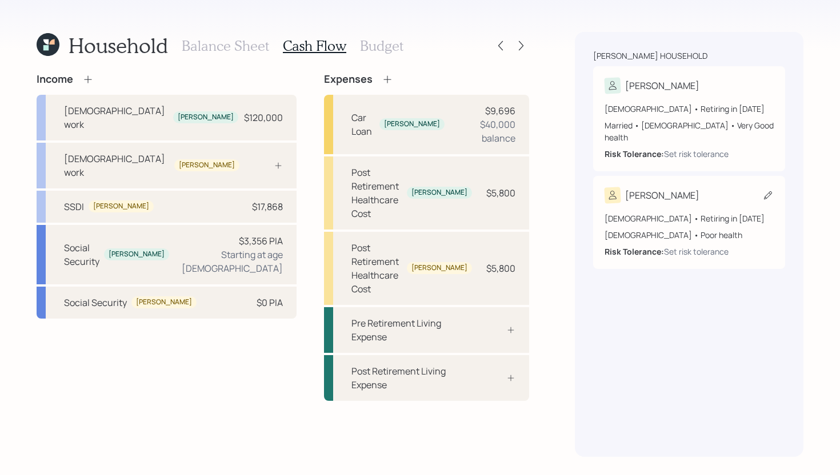
click at [761, 187] on div "Connie" at bounding box center [688, 195] width 169 height 16
select select "8"
select select "female"
select select "poor"
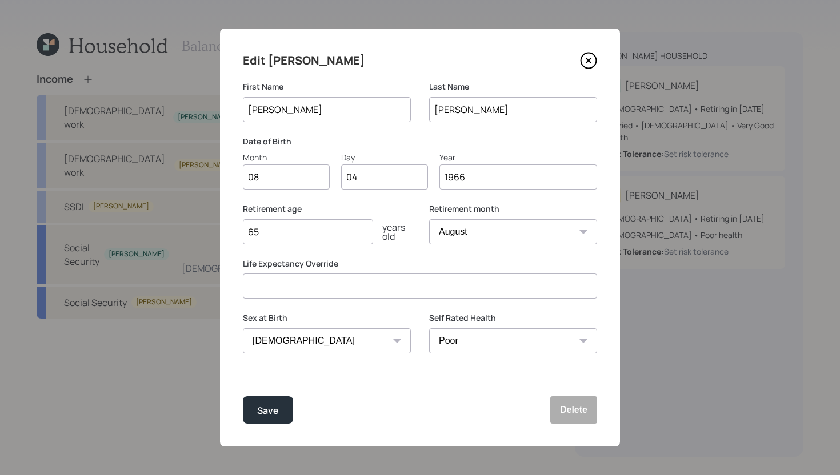
click at [329, 235] on input "65" at bounding box center [308, 231] width 130 height 25
type input "54"
click at [275, 417] on div "Save" at bounding box center [268, 410] width 22 height 15
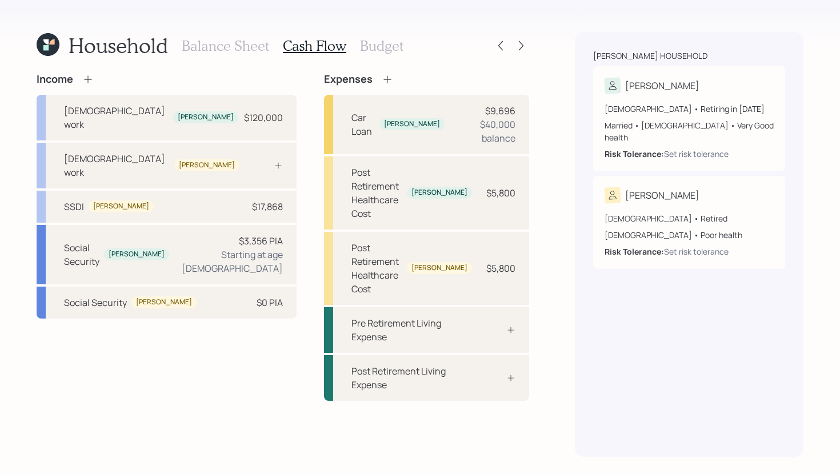
click at [382, 76] on icon at bounding box center [387, 79] width 11 height 11
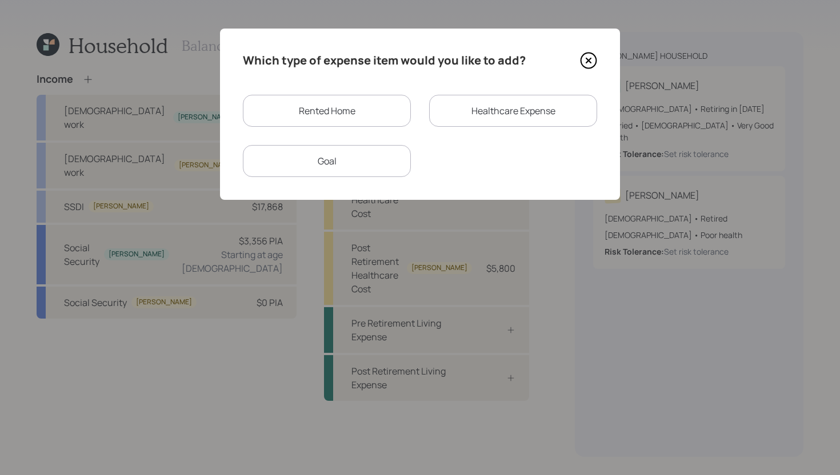
click at [478, 117] on div "Healthcare Expense" at bounding box center [513, 111] width 168 height 32
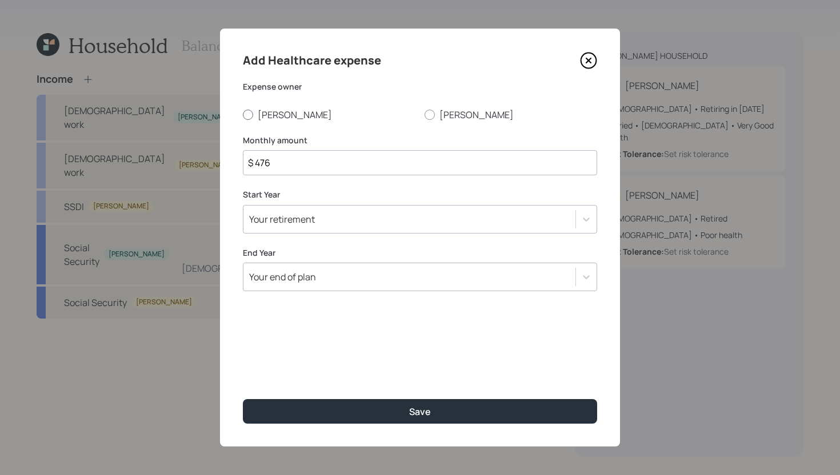
click at [246, 110] on div at bounding box center [248, 115] width 10 height 10
click at [243, 114] on input "Lee" at bounding box center [242, 114] width 1 height 1
radio input "true"
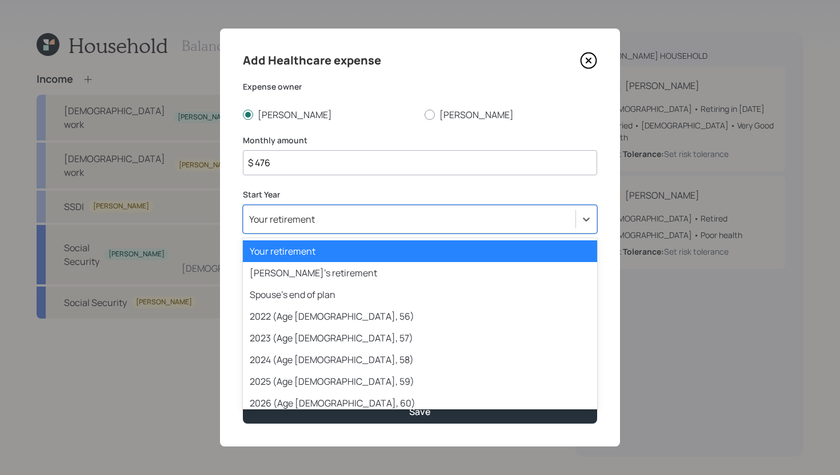
click at [326, 224] on div "Your retirement" at bounding box center [409, 219] width 332 height 19
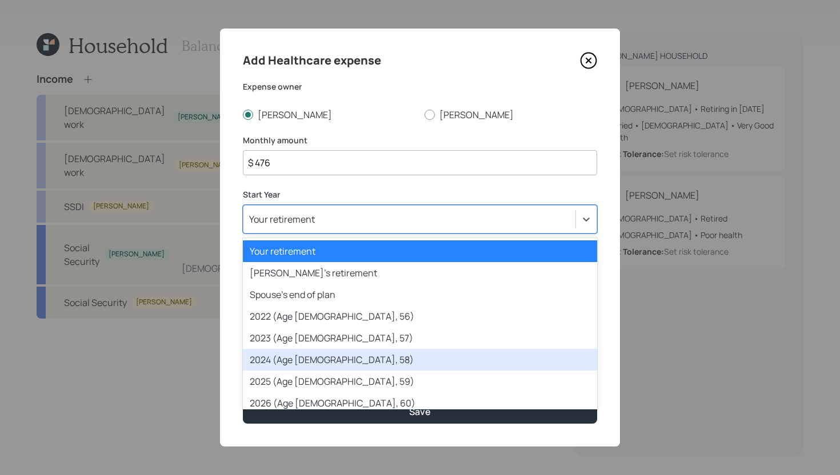
click at [306, 358] on div "2024 (Age 59, 58)" at bounding box center [420, 360] width 354 height 22
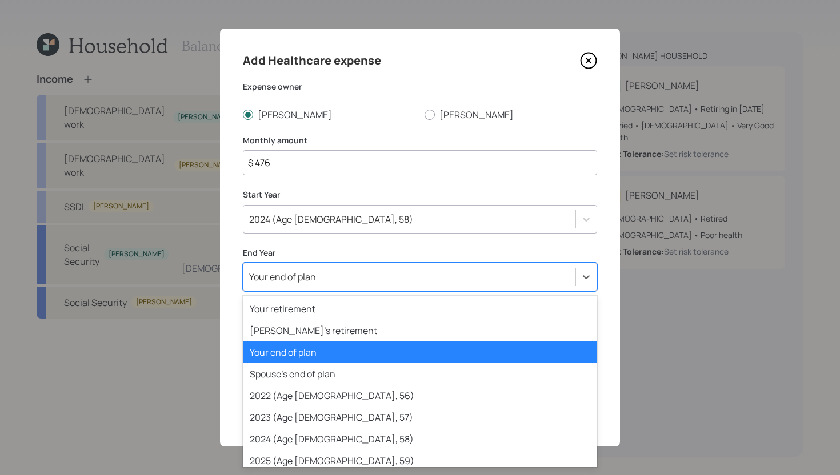
click at [338, 274] on div "Your end of plan" at bounding box center [409, 276] width 332 height 19
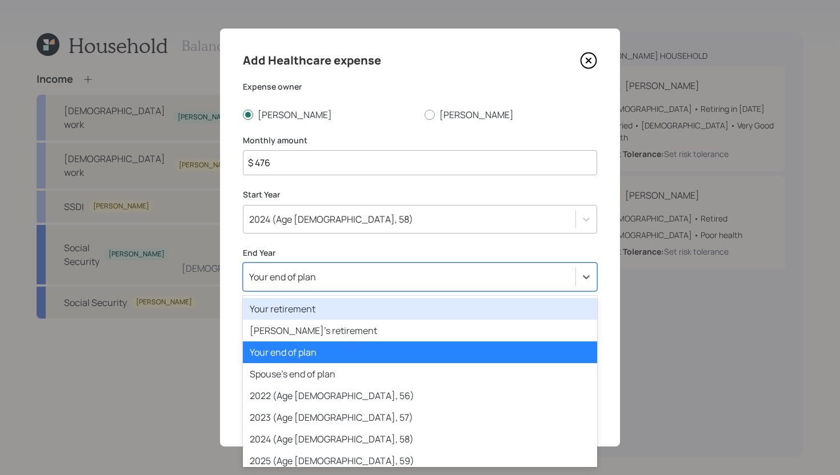
click at [330, 317] on div "Your retirement" at bounding box center [420, 309] width 354 height 22
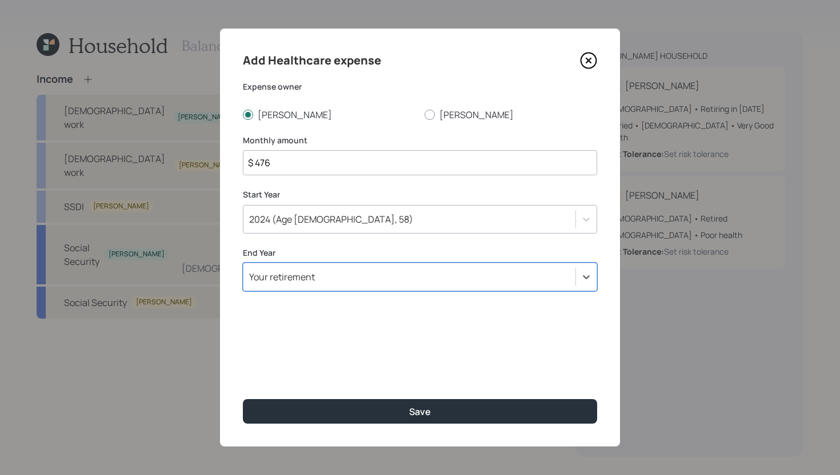
click at [331, 163] on input "$ 476" at bounding box center [420, 162] width 354 height 25
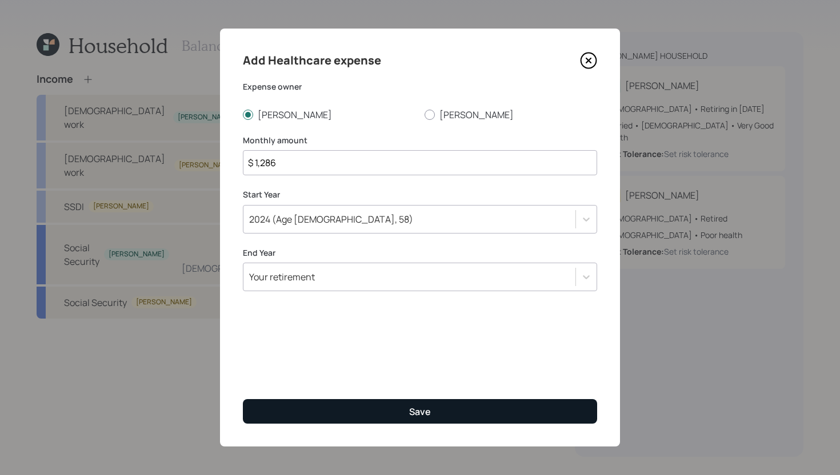
type input "$ 1,286"
click at [387, 420] on button "Save" at bounding box center [420, 411] width 354 height 25
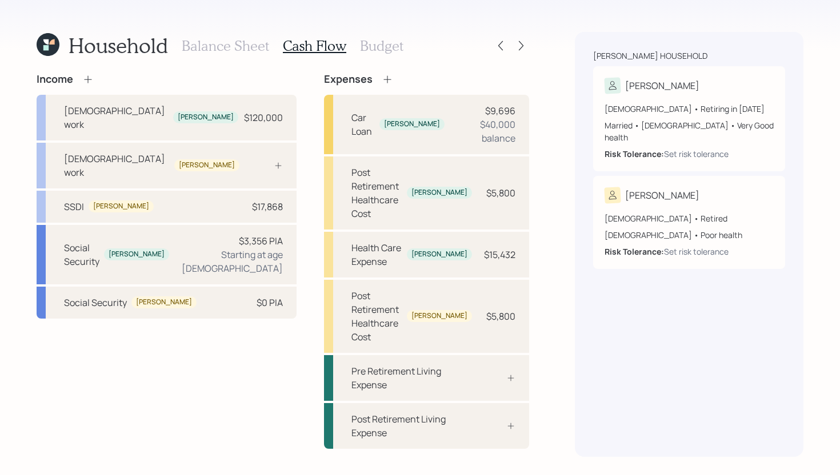
click at [387, 49] on h3 "Budget" at bounding box center [381, 46] width 43 height 17
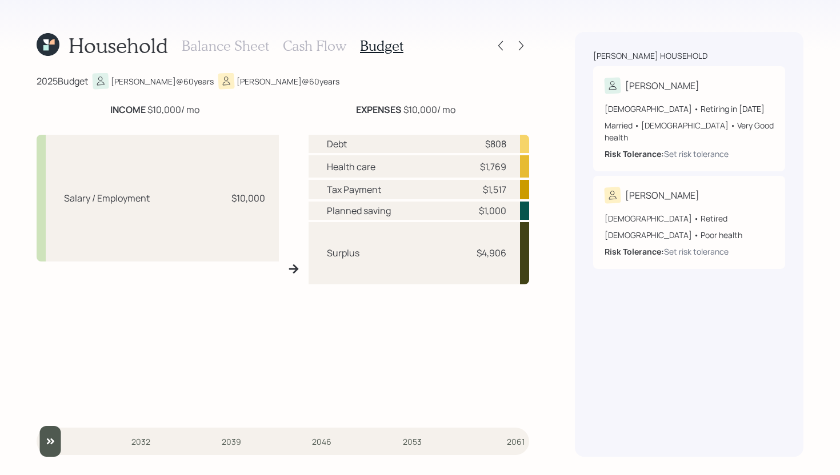
click at [324, 49] on h3 "Cash Flow" at bounding box center [314, 46] width 63 height 17
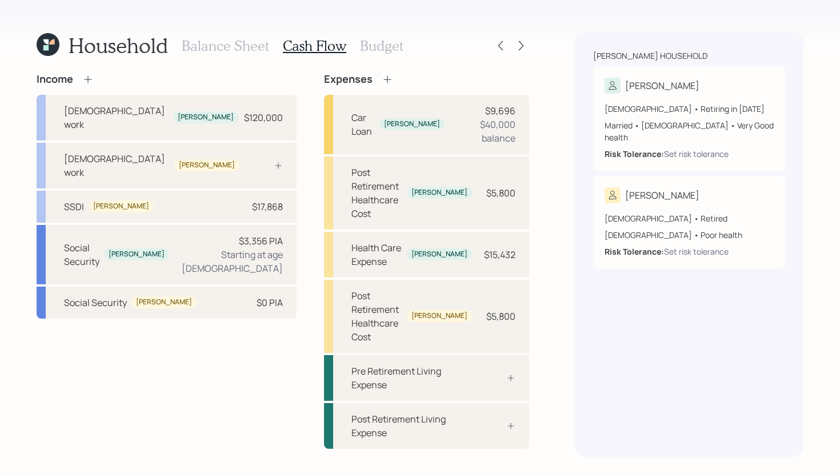
click at [382, 79] on icon at bounding box center [387, 79] width 11 height 11
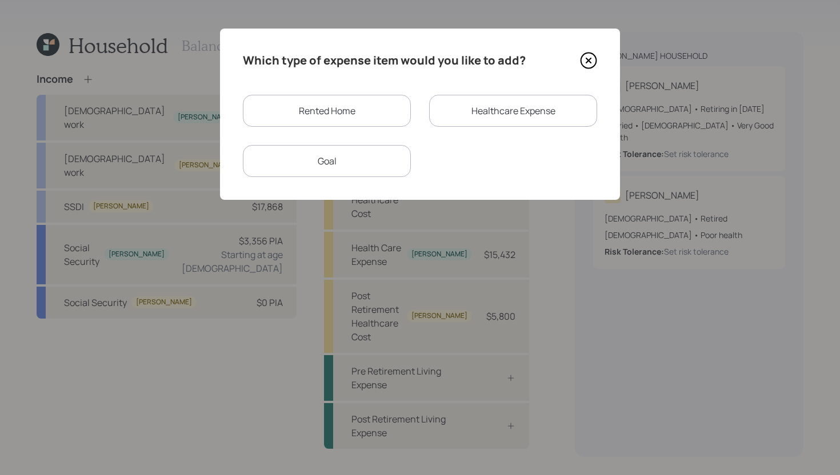
click at [345, 110] on div "Rented Home" at bounding box center [327, 111] width 168 height 32
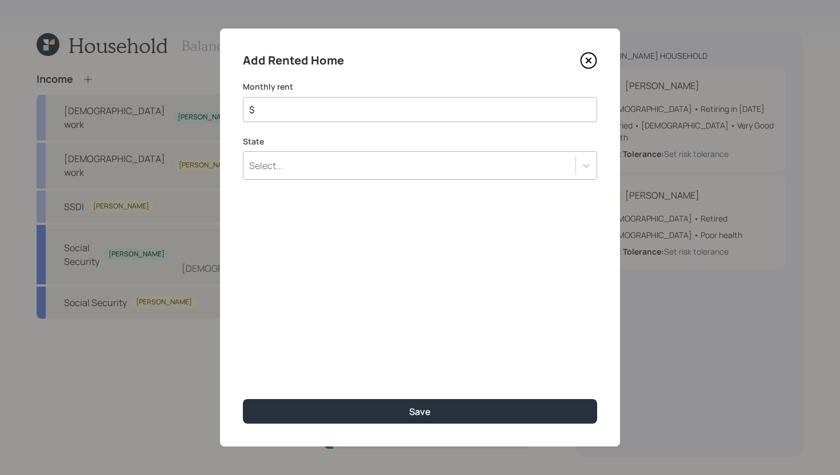
click at [355, 113] on input "$" at bounding box center [415, 110] width 335 height 14
type input "$ 1,200"
click at [346, 181] on div "Add Rented Home Monthly rent $ 1,200 State Select... Save" at bounding box center [420, 238] width 400 height 418
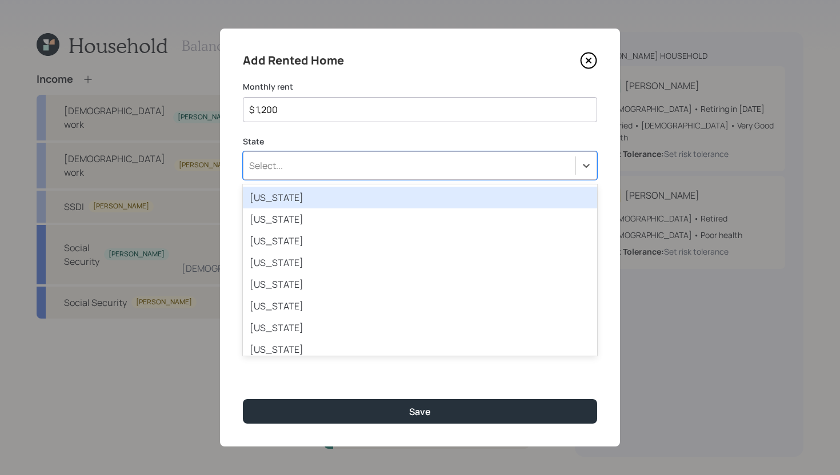
click at [348, 171] on div "Select..." at bounding box center [409, 165] width 332 height 19
click at [343, 196] on div "Alabama" at bounding box center [420, 198] width 354 height 22
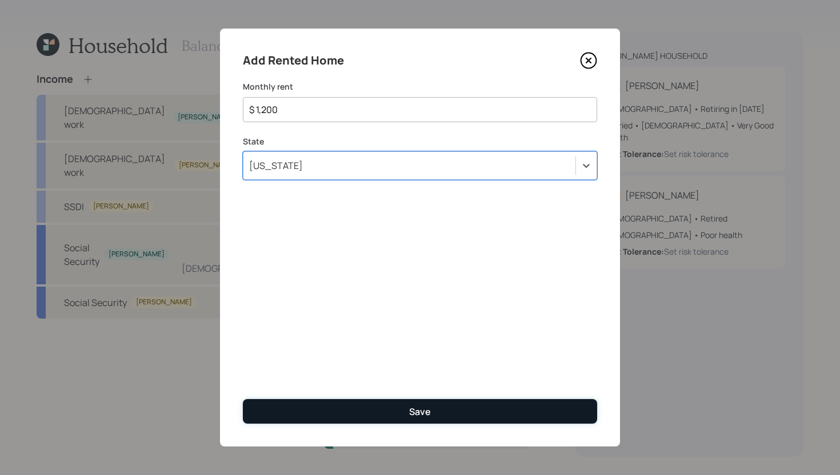
click at [359, 402] on button "Save" at bounding box center [420, 411] width 354 height 25
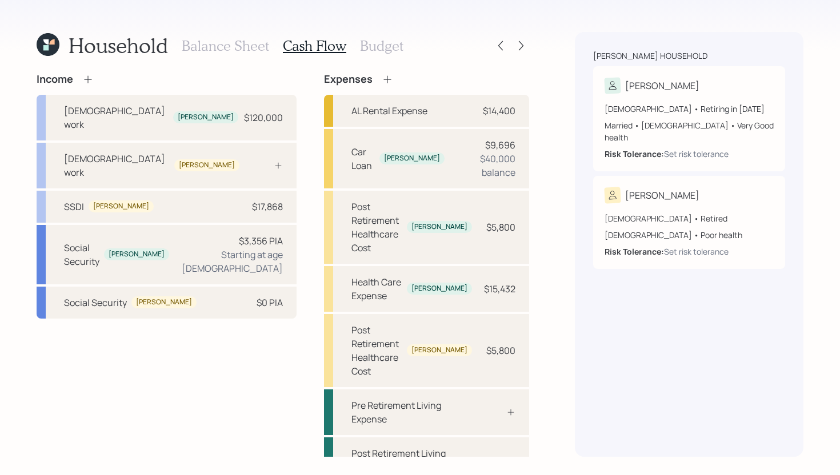
click at [214, 43] on h3 "Balance Sheet" at bounding box center [225, 46] width 87 height 17
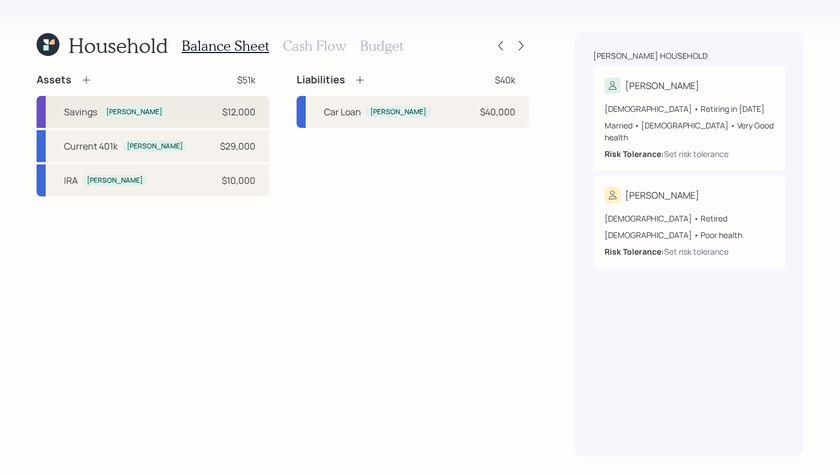
click at [138, 101] on div "Savings Lee $12,000" at bounding box center [153, 112] width 233 height 32
select select "cash"
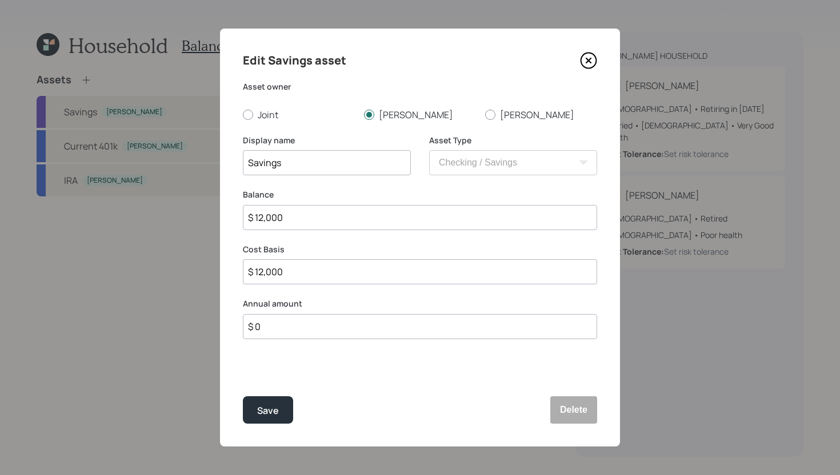
click at [287, 326] on input "$ 0" at bounding box center [420, 326] width 354 height 25
type input "$ 12,000"
click at [285, 411] on button "Save" at bounding box center [268, 410] width 50 height 27
click at [279, 408] on button "Save" at bounding box center [268, 410] width 50 height 27
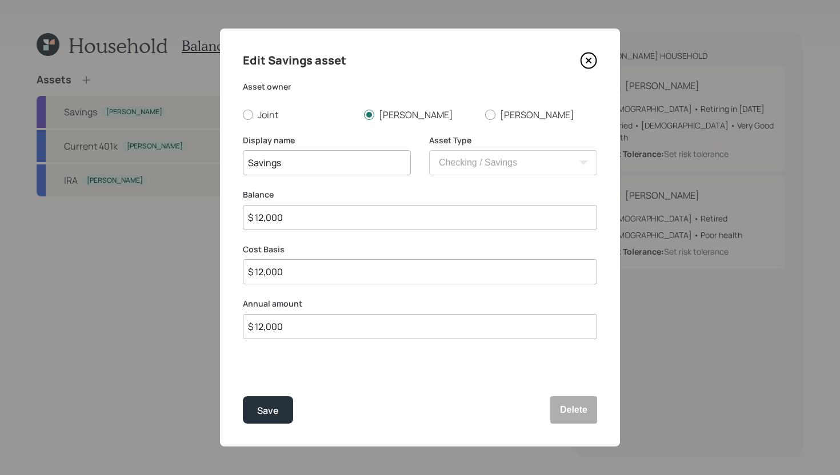
click at [283, 166] on input "Savings" at bounding box center [327, 162] width 168 height 25
drag, startPoint x: 320, startPoint y: 166, endPoint x: 221, endPoint y: 167, distance: 99.4
click at [220, 166] on div "Edit Savings asset Asset owner Joint Lee Connie Display name Savings Asset Type…" at bounding box center [420, 238] width 400 height 418
type input "Checking/Savings"
click at [265, 414] on div "Save" at bounding box center [268, 410] width 22 height 15
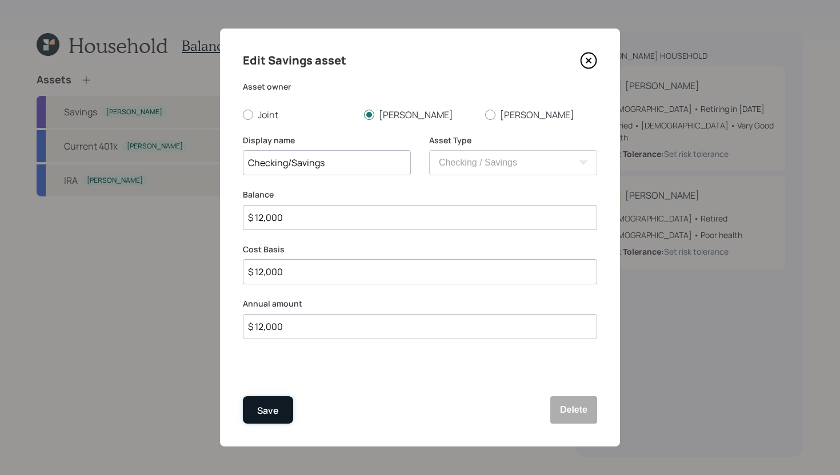
click at [274, 409] on div "Save" at bounding box center [268, 410] width 22 height 15
click at [273, 409] on div "Save" at bounding box center [268, 410] width 22 height 15
click at [594, 60] on icon at bounding box center [588, 60] width 17 height 17
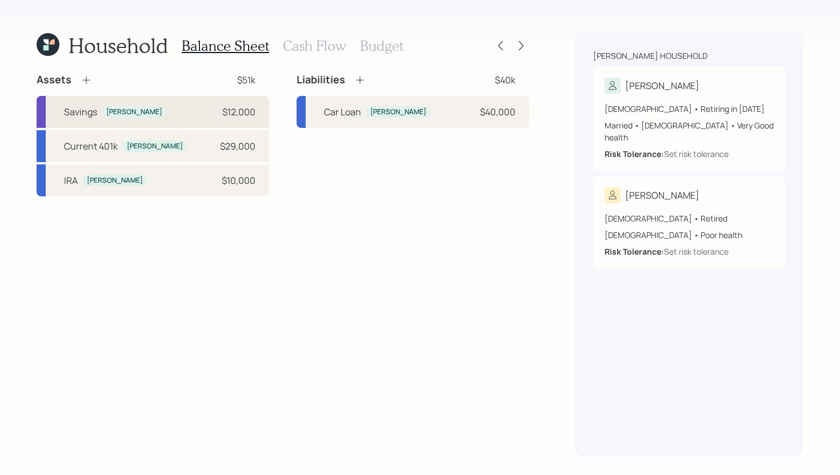
click at [154, 106] on div "Savings Lee $12,000" at bounding box center [153, 112] width 233 height 32
select select "cash"
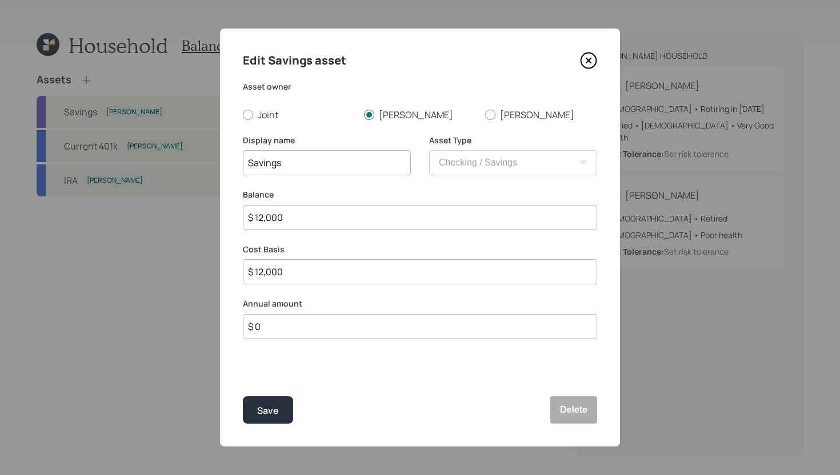
click at [287, 330] on input "$ 0" at bounding box center [420, 326] width 354 height 25
click at [249, 163] on input "Savings" at bounding box center [327, 162] width 168 height 25
type input "Checking/Savings"
click at [268, 325] on input "$ 0" at bounding box center [420, 326] width 354 height 25
type input "$ 12,000"
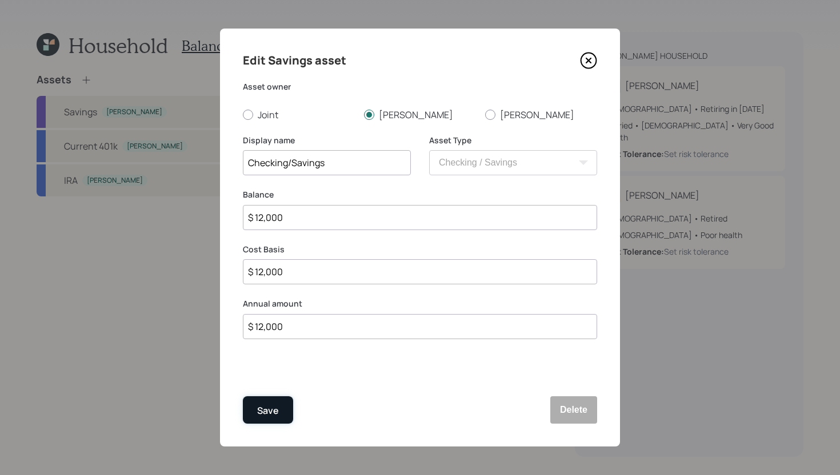
click at [266, 405] on div "Save" at bounding box center [268, 410] width 22 height 15
click at [266, 415] on div "Save" at bounding box center [268, 410] width 22 height 15
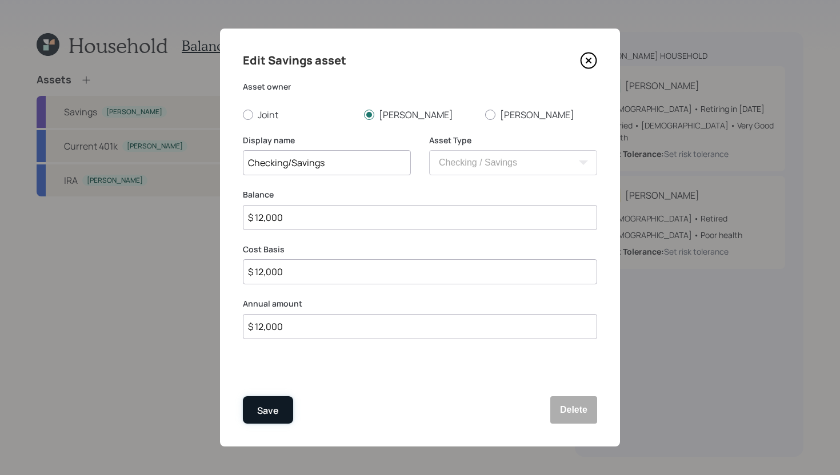
click at [0, 0] on form "Asset owner Joint Lee Connie Display name Checking/Savings Asset Type SEP IRA I…" at bounding box center [0, 0] width 0 height 0
click at [266, 353] on div at bounding box center [327, 353] width 168 height 0
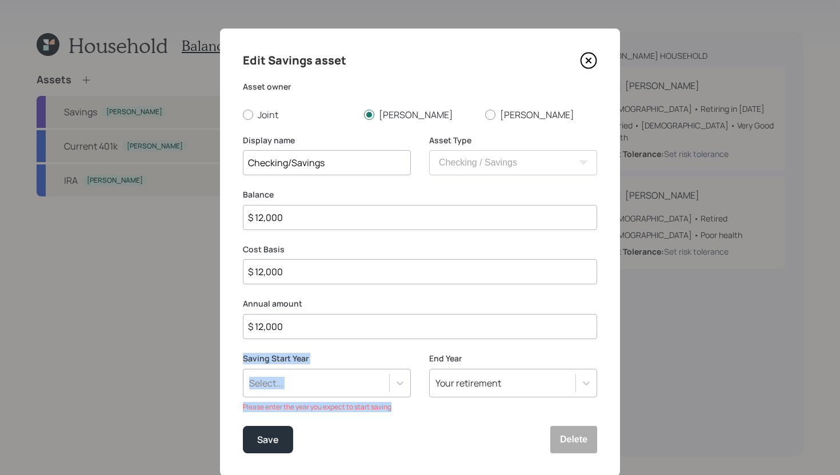
click at [266, 415] on div "Saving Start Year Select... Please enter the year you expect to start saving" at bounding box center [327, 389] width 168 height 73
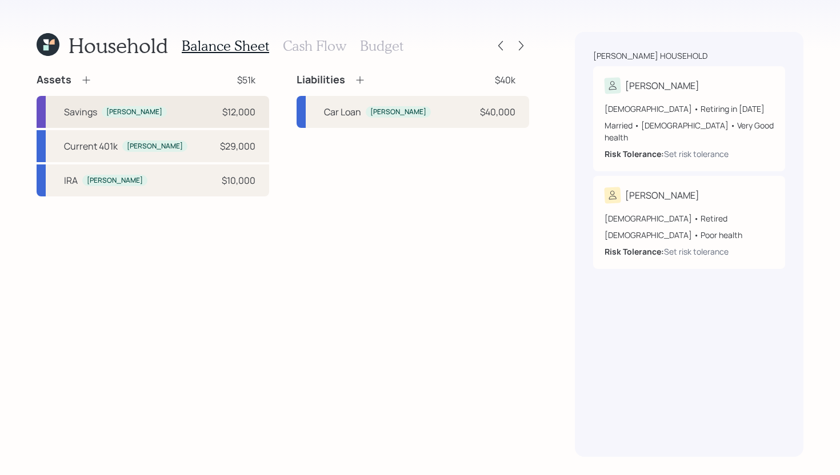
click at [178, 120] on div "Savings Lee $12,000" at bounding box center [153, 112] width 233 height 32
select select "cash"
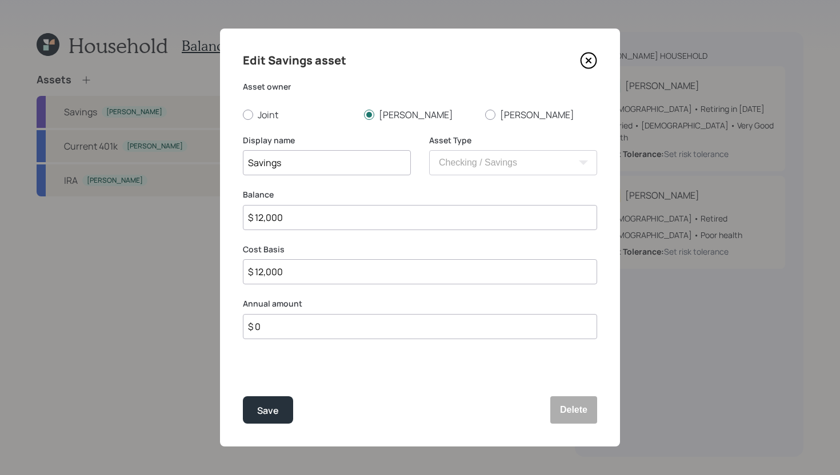
click at [295, 322] on input "$ 0" at bounding box center [420, 326] width 354 height 25
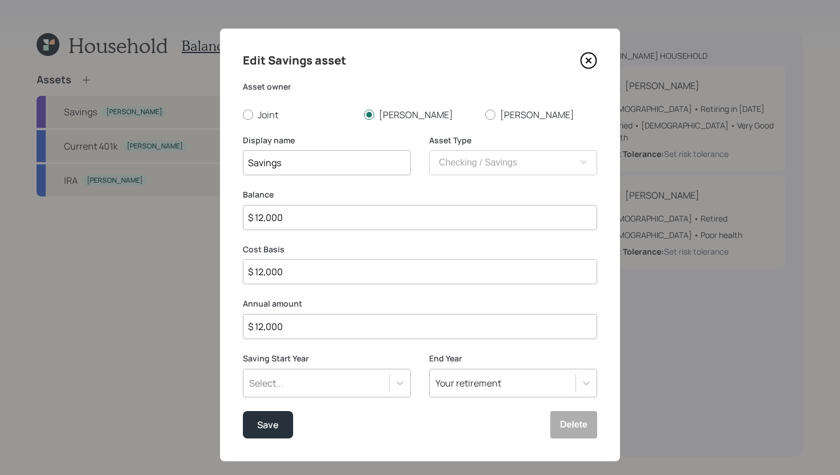
type input "$ 12,000"
click at [249, 162] on input "Savings" at bounding box center [327, 162] width 168 height 25
type input "Checking/Savings"
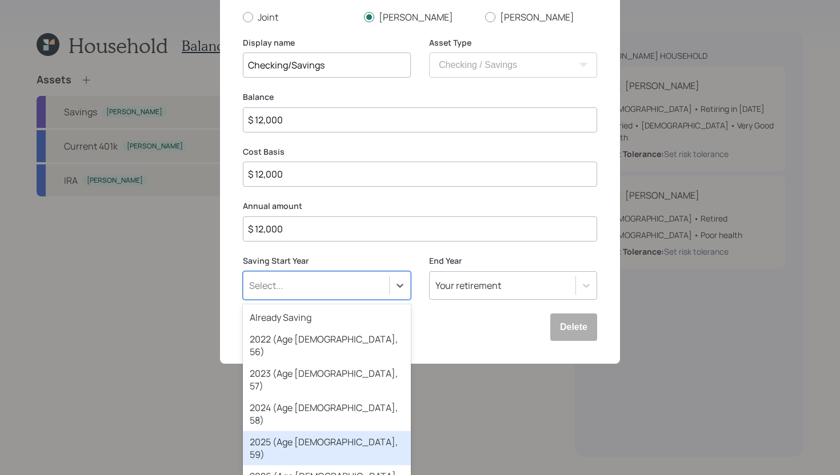
click at [295, 300] on div "option 2025 (Age 60, 59) focused, 5 of 79. 79 results available. Use Up and Dow…" at bounding box center [327, 285] width 168 height 29
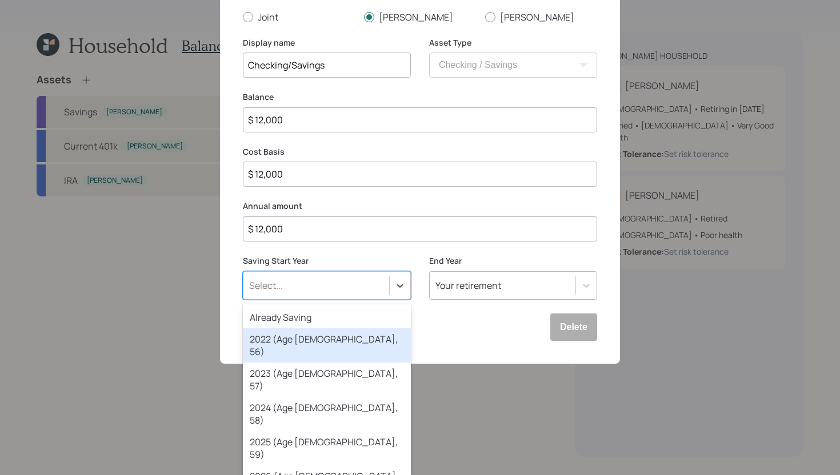
click at [301, 329] on div "2022 (Age 57, 56)" at bounding box center [327, 346] width 168 height 34
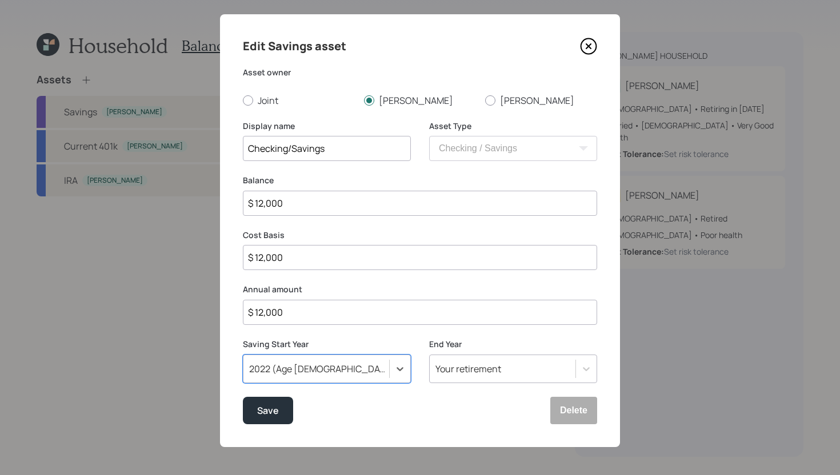
scroll to position [98, 0]
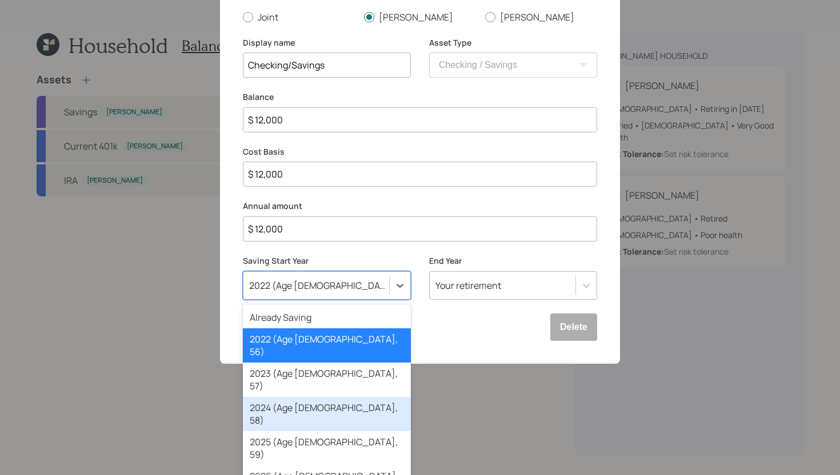
click at [293, 300] on div "option 2022 (Age 57, 56), selected. option 2024 (Age 59, 58) focused, 4 of 79. …" at bounding box center [327, 285] width 168 height 29
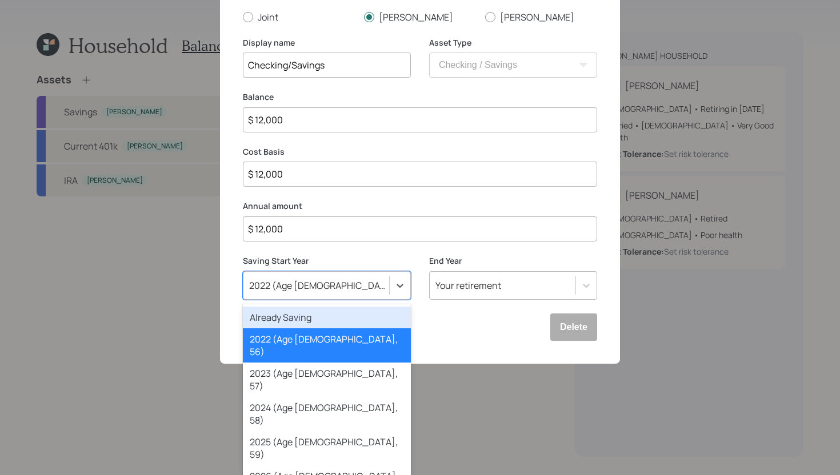
click at [302, 322] on div "Already Saving" at bounding box center [327, 318] width 168 height 22
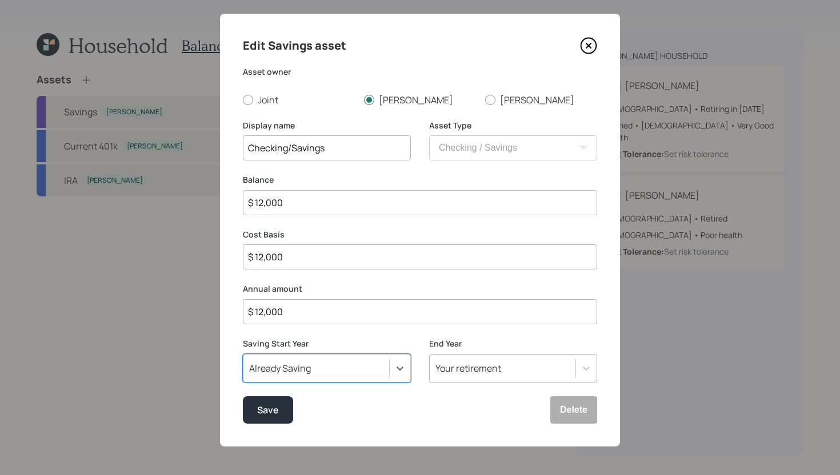
scroll to position [14, 0]
click at [275, 413] on div "Save" at bounding box center [268, 410] width 22 height 15
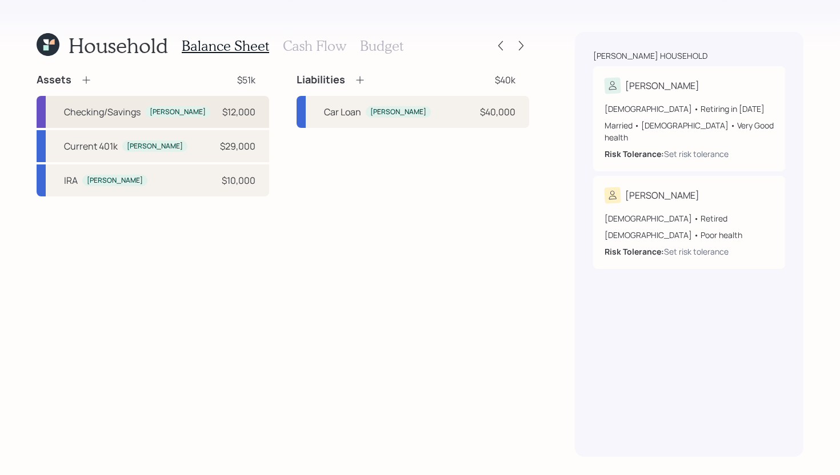
click at [177, 105] on div "Checking/Savings Lee $12,000" at bounding box center [153, 112] width 233 height 32
select select "cash"
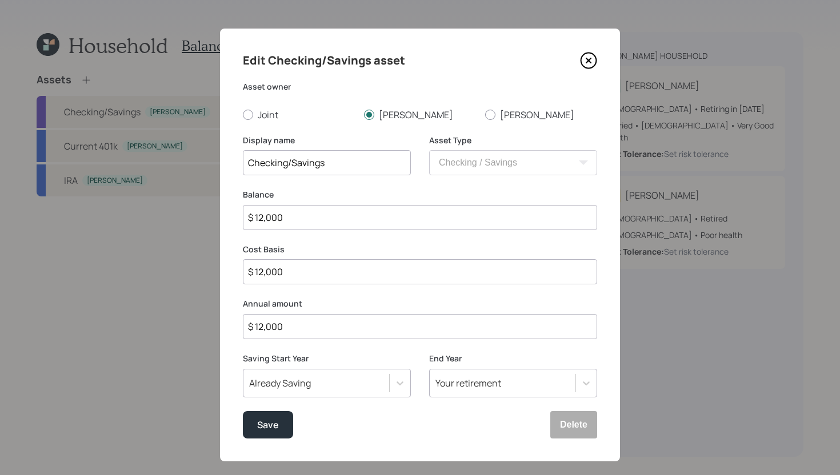
click at [591, 56] on icon at bounding box center [588, 60] width 17 height 17
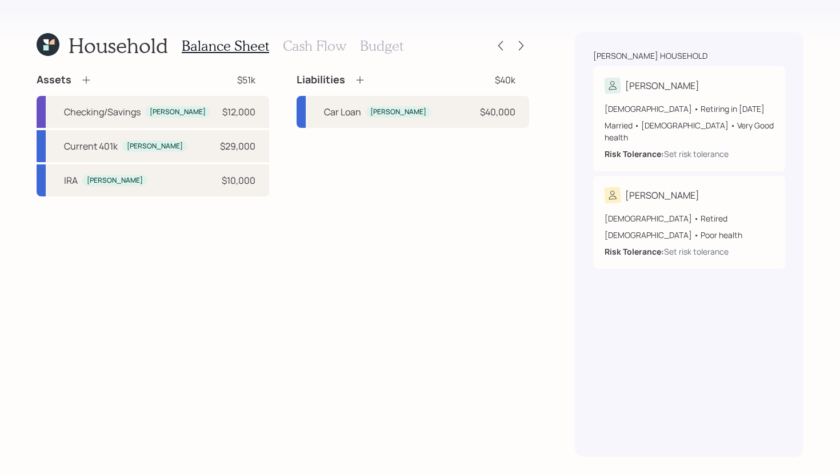
click at [326, 47] on h3 "Cash Flow" at bounding box center [314, 46] width 63 height 17
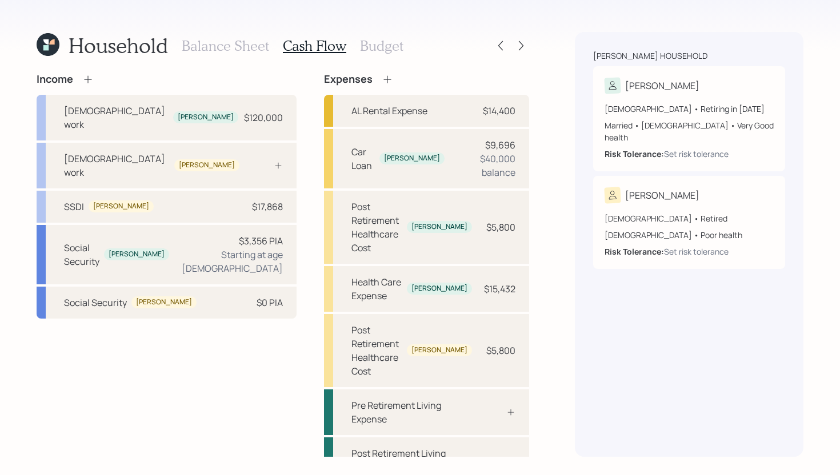
click at [390, 47] on h3 "Budget" at bounding box center [381, 46] width 43 height 17
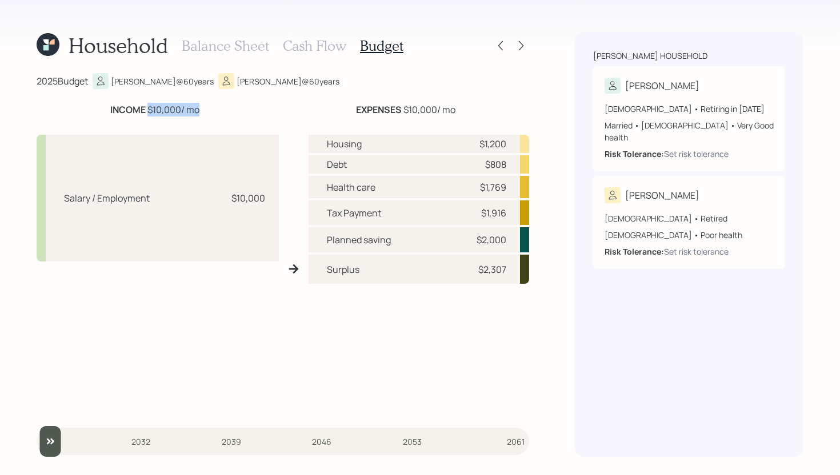
drag, startPoint x: 148, startPoint y: 111, endPoint x: 202, endPoint y: 105, distance: 54.1
click at [202, 105] on div "INCOME $10,000 / mo" at bounding box center [155, 110] width 237 height 14
click at [203, 106] on div "INCOME $10,000 / mo" at bounding box center [155, 110] width 237 height 14
click at [313, 43] on h3 "Cash Flow" at bounding box center [314, 46] width 63 height 17
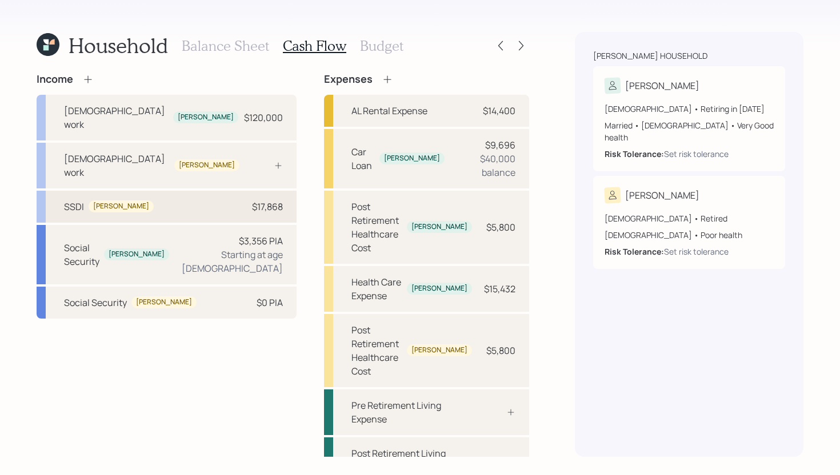
click at [186, 191] on div "SSDI Connie $17,868" at bounding box center [167, 207] width 260 height 32
select select "other"
select select "social_security"
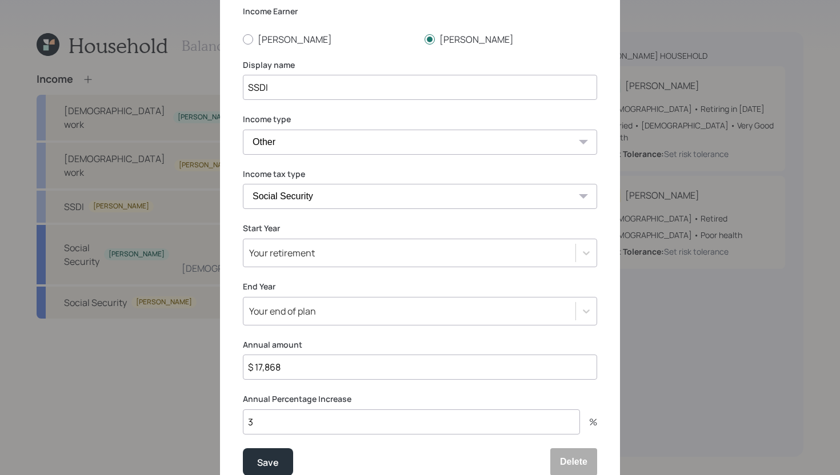
scroll to position [78, 0]
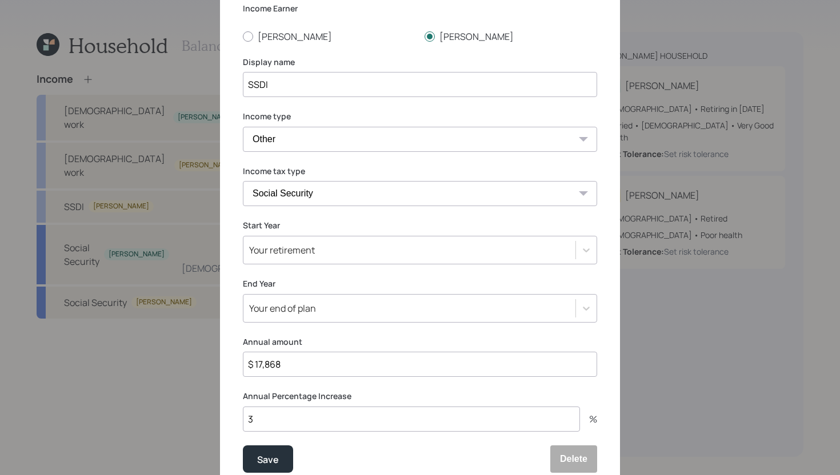
click at [336, 266] on div "Edit income details Income Earner Lee Connie Display name SSDI Income type Full…" at bounding box center [420, 223] width 400 height 546
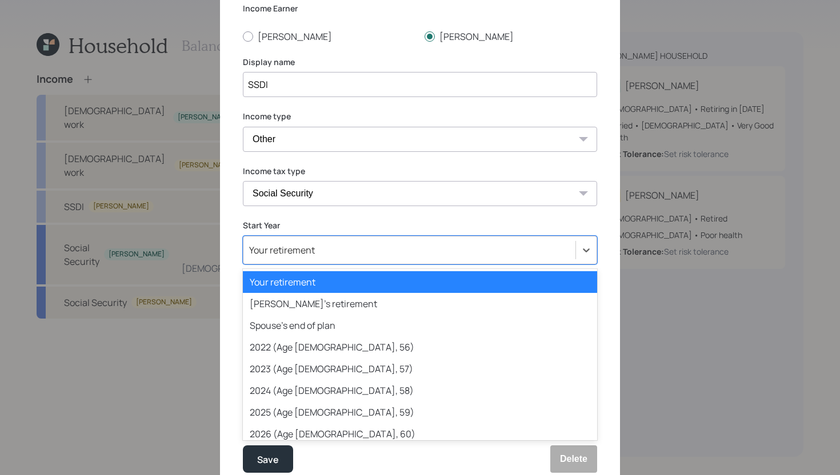
click at [341, 256] on div "Your retirement" at bounding box center [409, 250] width 332 height 19
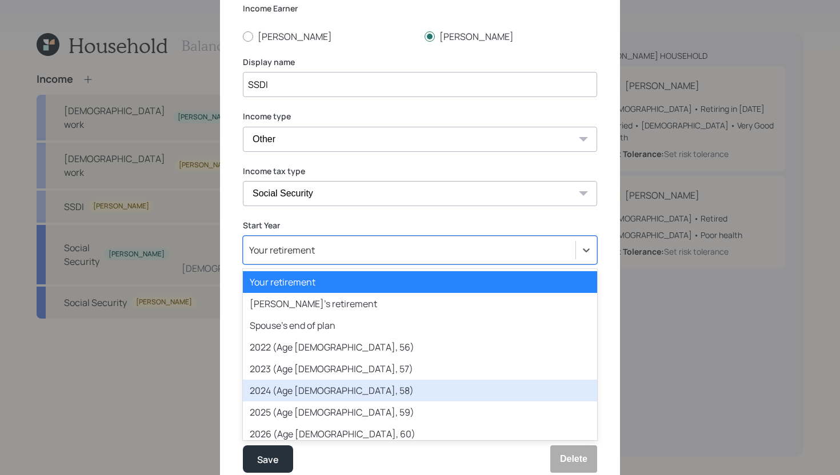
click at [305, 394] on div "2024 (Age 59, 58)" at bounding box center [420, 391] width 354 height 22
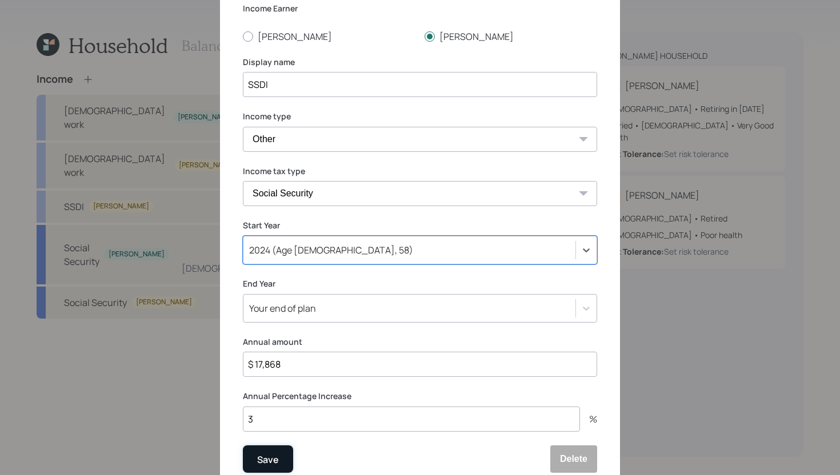
click at [273, 452] on div "Save" at bounding box center [268, 459] width 22 height 15
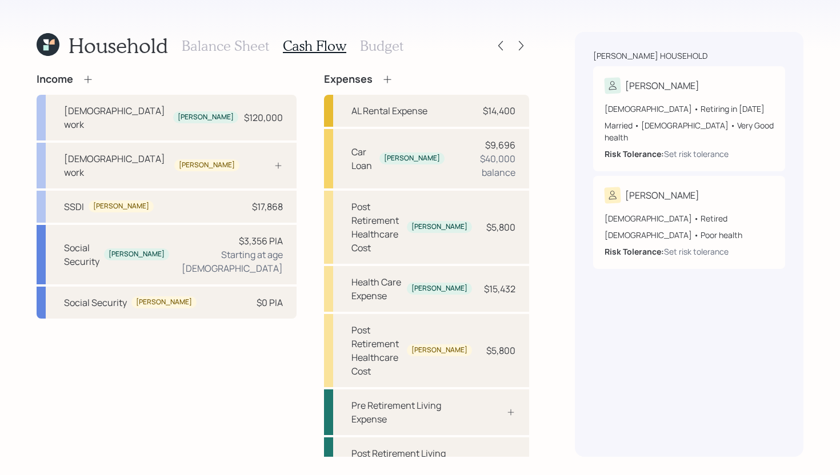
click at [389, 50] on h3 "Budget" at bounding box center [381, 46] width 43 height 17
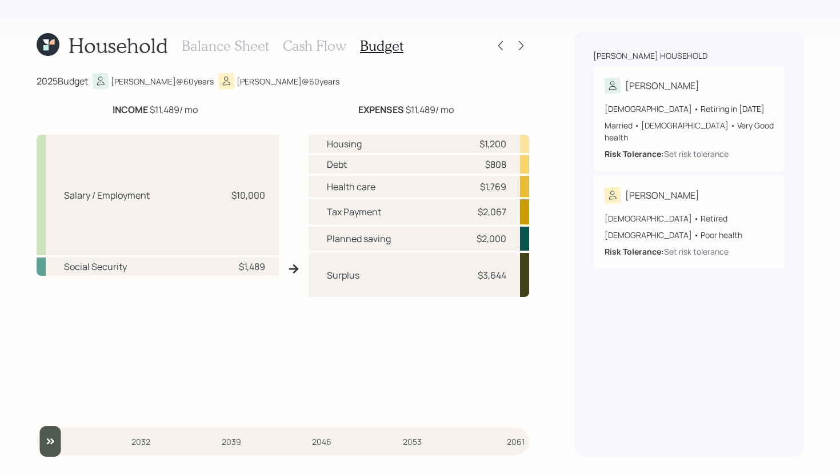
drag, startPoint x: 148, startPoint y: 109, endPoint x: 207, endPoint y: 107, distance: 58.9
click at [207, 107] on div "INCOME $11,489 / mo" at bounding box center [155, 110] width 237 height 14
drag, startPoint x: 403, startPoint y: 108, endPoint x: 452, endPoint y: 102, distance: 49.5
click at [452, 102] on div "2025 Budget Lee @ 60 years Connie @ 60 years INCOME $11,489 / mo EXPENSES $11,4…" at bounding box center [283, 265] width 492 height 384
click at [465, 105] on div "EXPENSES $11,489 / mo" at bounding box center [405, 110] width 247 height 14
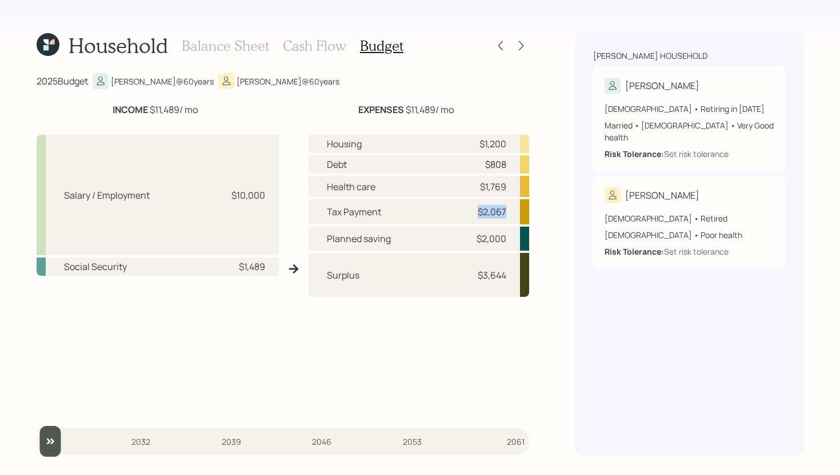
drag, startPoint x: 467, startPoint y: 211, endPoint x: 520, endPoint y: 210, distance: 53.1
click at [520, 210] on div "Tax Payment $2,067" at bounding box center [419, 211] width 221 height 25
drag, startPoint x: 478, startPoint y: 187, endPoint x: 510, endPoint y: 185, distance: 32.6
click at [510, 185] on div "Health care $1,769" at bounding box center [419, 186] width 221 height 21
drag, startPoint x: 483, startPoint y: 168, endPoint x: 519, endPoint y: 168, distance: 36.6
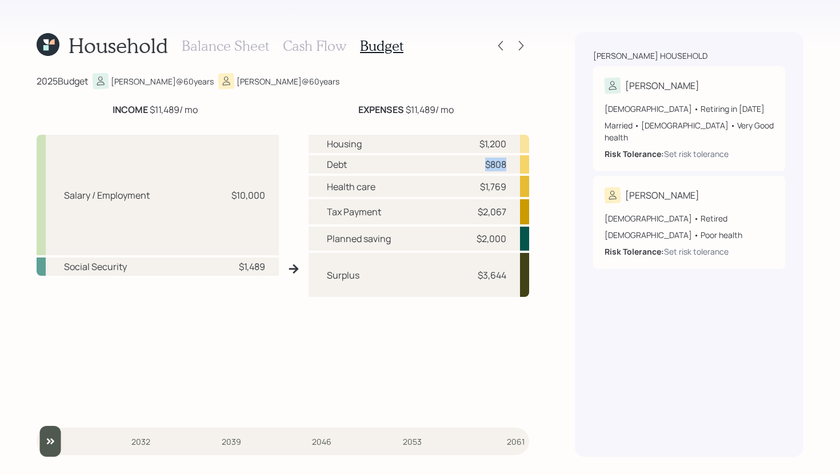
click at [519, 168] on div "Debt $808" at bounding box center [419, 164] width 221 height 18
drag, startPoint x: 476, startPoint y: 145, endPoint x: 529, endPoint y: 143, distance: 53.2
click at [529, 143] on div "Household Balance Sheet Cash Flow Budget 2025 Budget Lee @ 60 years Connie @ 60…" at bounding box center [420, 237] width 840 height 475
drag, startPoint x: 472, startPoint y: 239, endPoint x: 507, endPoint y: 239, distance: 35.4
click at [507, 239] on div "Planned saving $2,000" at bounding box center [419, 239] width 221 height 24
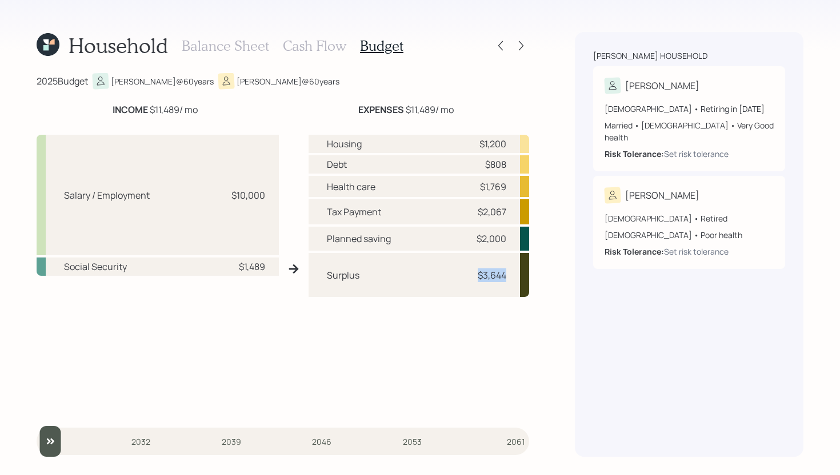
drag, startPoint x: 475, startPoint y: 273, endPoint x: 517, endPoint y: 274, distance: 42.3
click at [517, 274] on div "Surplus $3,644" at bounding box center [419, 275] width 221 height 44
click at [495, 290] on div "Surplus $3,644" at bounding box center [419, 275] width 221 height 44
click at [325, 51] on h3 "Cash Flow" at bounding box center [314, 46] width 63 height 17
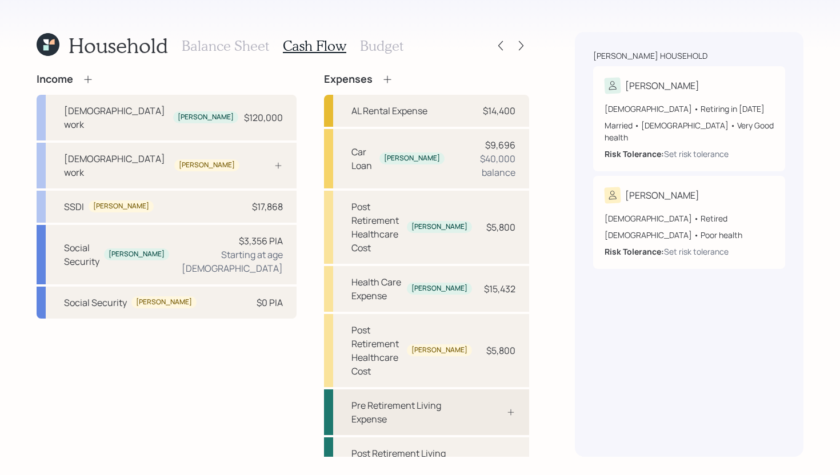
click at [446, 399] on div "Pre Retirement Living Expense" at bounding box center [411, 412] width 121 height 27
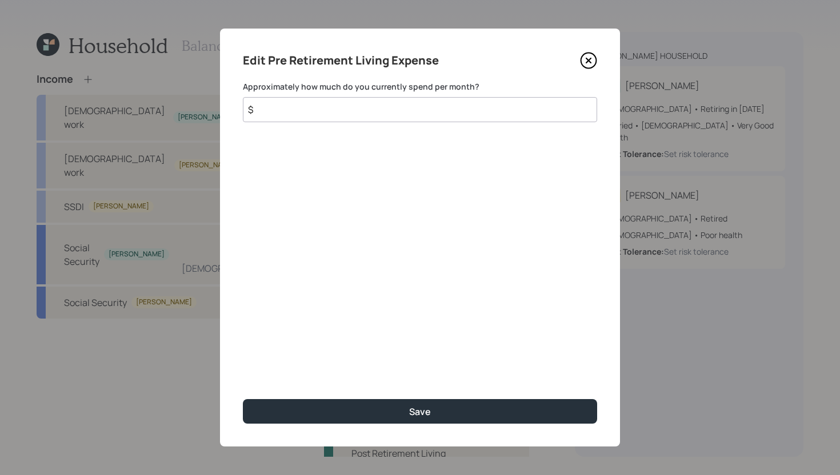
click at [417, 104] on input "$" at bounding box center [420, 109] width 354 height 25
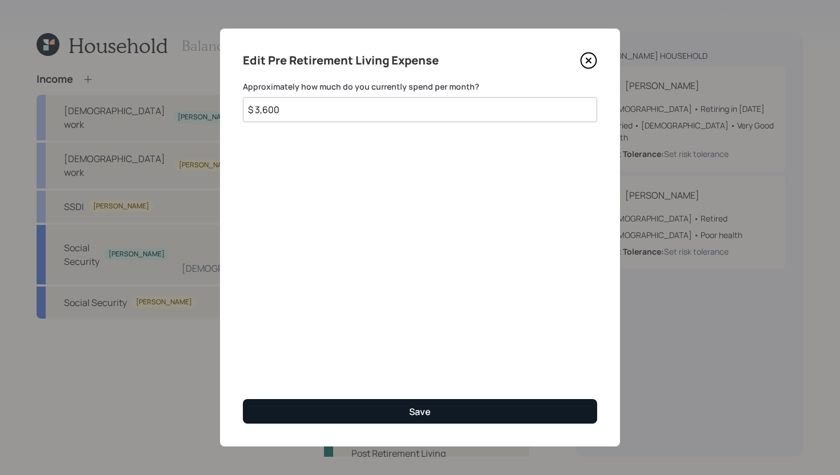
type input "$ 3,600"
click at [440, 401] on button "Save" at bounding box center [420, 411] width 354 height 25
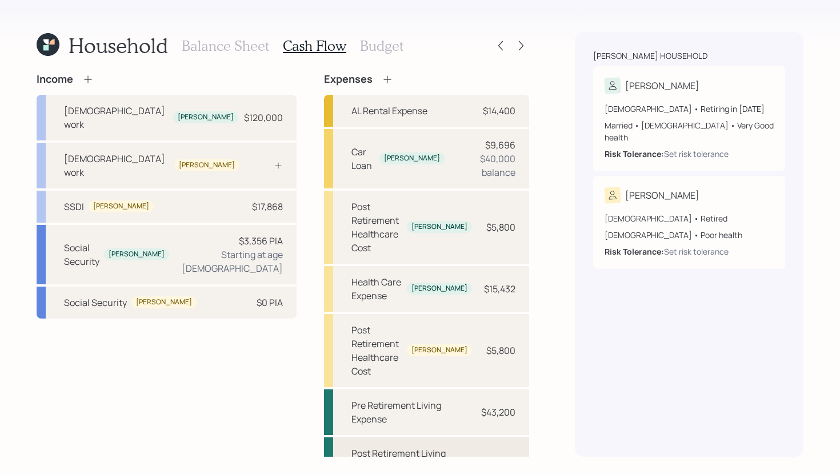
click at [439, 447] on div "Post Retirement Living Expense" at bounding box center [411, 460] width 121 height 27
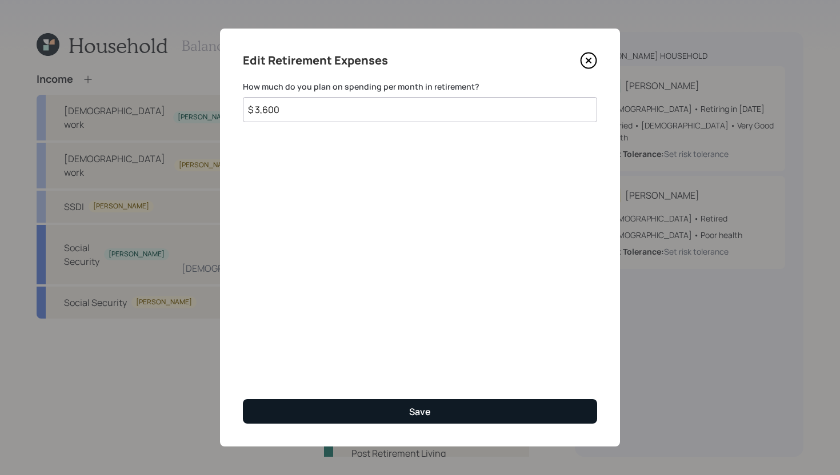
type input "$ 3,600"
click at [447, 406] on button "Save" at bounding box center [420, 411] width 354 height 25
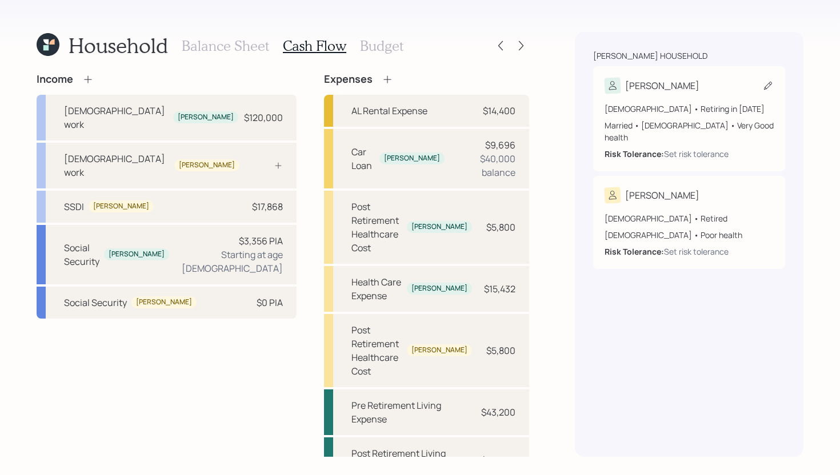
click at [770, 86] on icon at bounding box center [767, 85] width 11 height 11
select select "very_good"
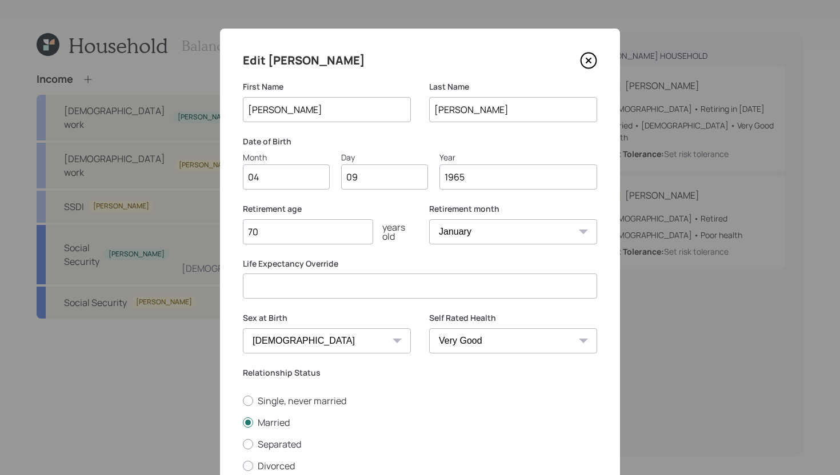
click at [578, 57] on div "Edit Lee" at bounding box center [420, 60] width 354 height 18
click at [596, 62] on icon at bounding box center [588, 60] width 17 height 17
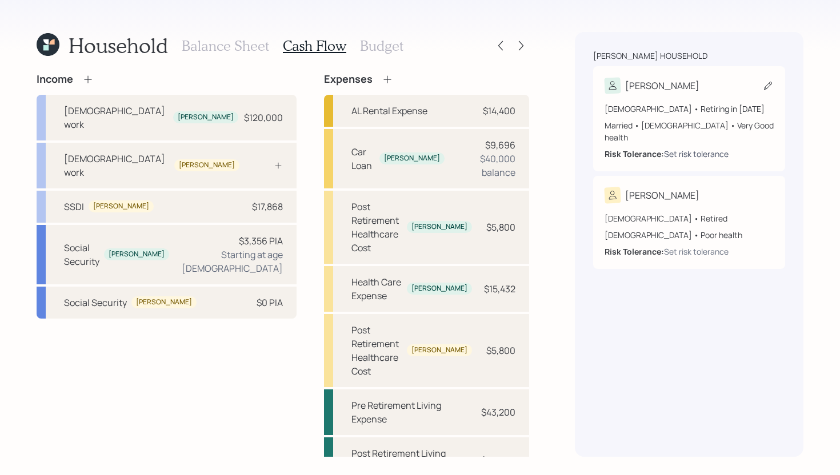
click at [690, 148] on div "Set risk tolerance" at bounding box center [696, 154] width 65 height 12
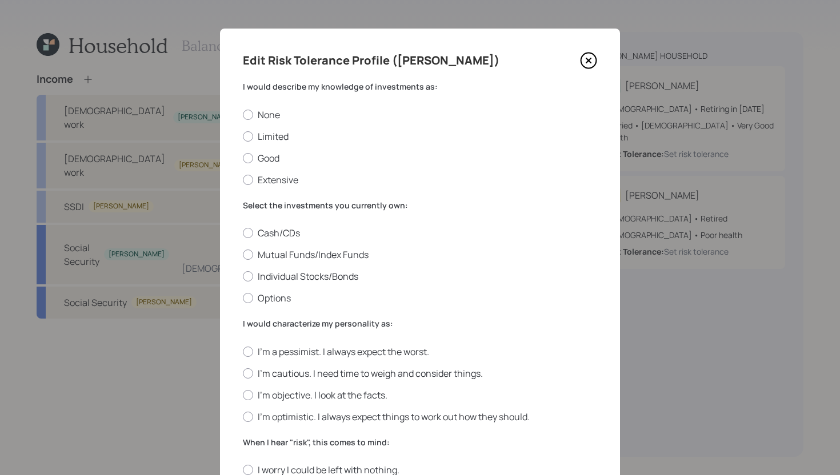
scroll to position [29, 0]
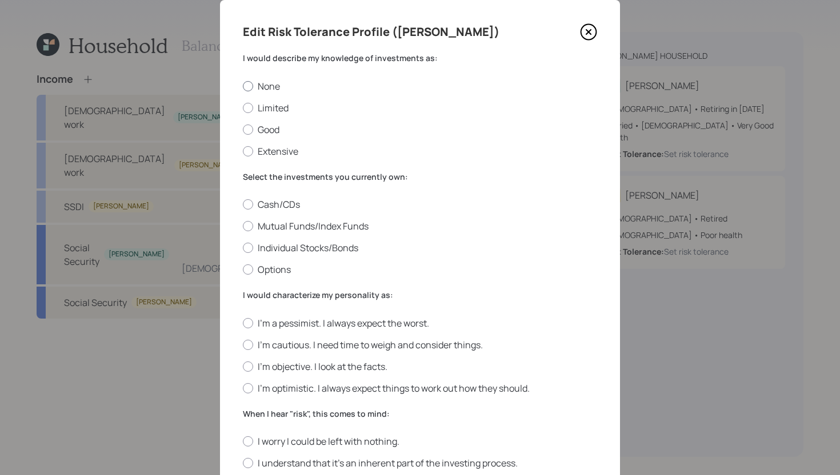
click at [283, 87] on label "None" at bounding box center [420, 86] width 354 height 13
click at [243, 86] on input "None" at bounding box center [242, 86] width 1 height 1
radio input "true"
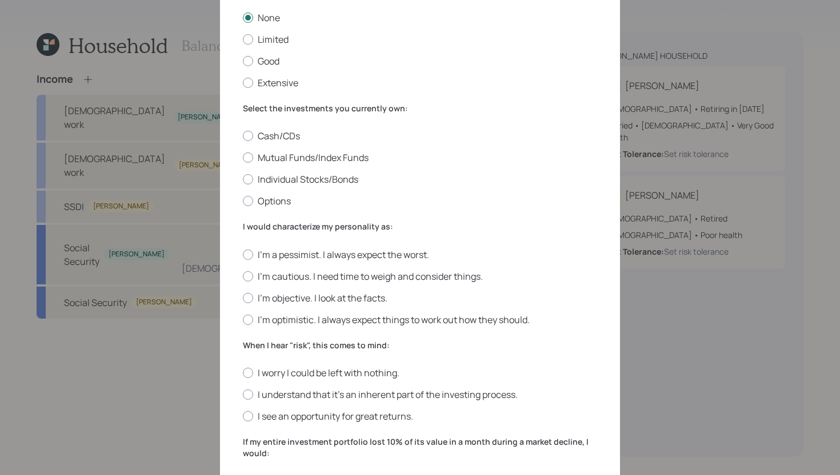
scroll to position [98, 0]
click at [287, 157] on label "Mutual Funds/Index Funds" at bounding box center [420, 157] width 354 height 13
click at [243, 157] on input "Mutual Funds/Index Funds" at bounding box center [242, 157] width 1 height 1
radio input "true"
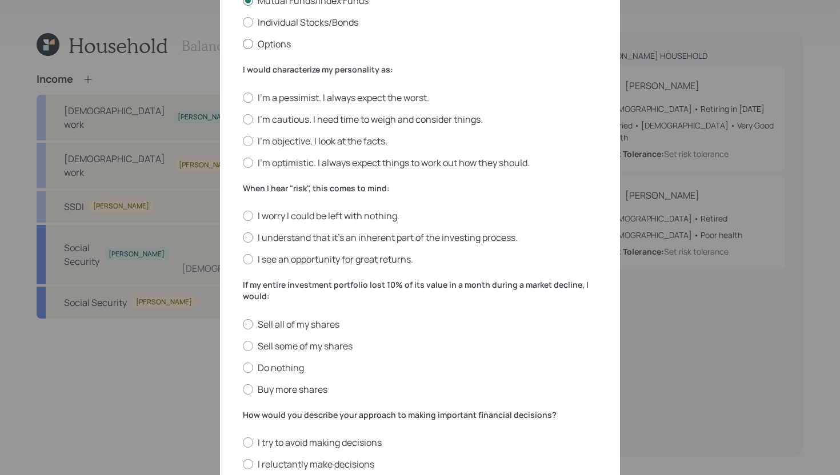
scroll to position [254, 0]
click at [299, 159] on label "I'm optimistic. I always expect things to work out how they should." at bounding box center [420, 163] width 354 height 13
click at [243, 163] on input "I'm optimistic. I always expect things to work out how they should." at bounding box center [242, 163] width 1 height 1
radio input "true"
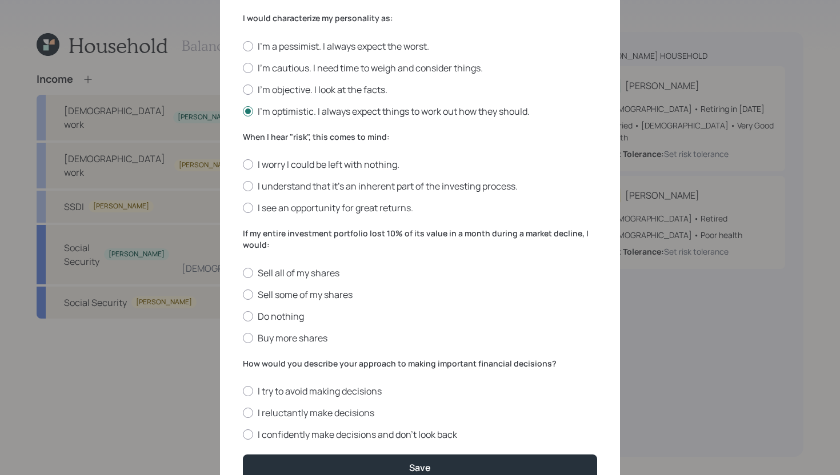
scroll to position [309, 0]
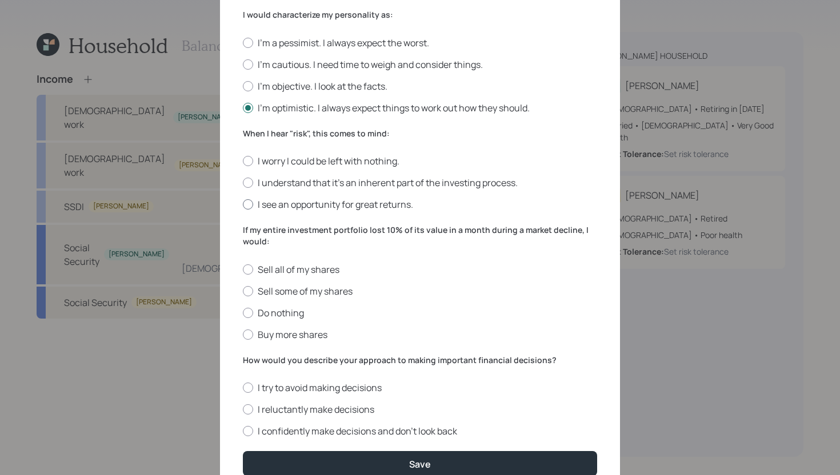
click at [302, 208] on label "I see an opportunity for great returns." at bounding box center [420, 204] width 354 height 13
click at [243, 205] on input "I see an opportunity for great returns." at bounding box center [242, 205] width 1 height 1
radio input "true"
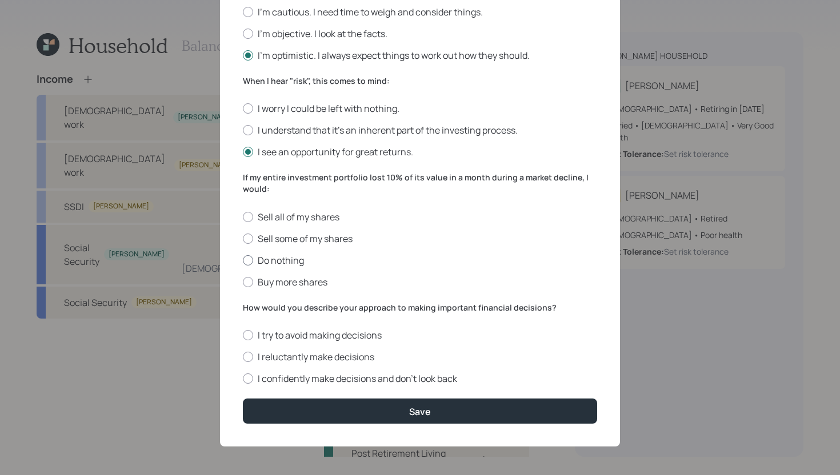
click at [286, 262] on label "Do nothing" at bounding box center [420, 260] width 354 height 13
click at [243, 261] on input "Do nothing" at bounding box center [242, 260] width 1 height 1
radio input "true"
click at [346, 352] on label "I reluctantly make decisions" at bounding box center [420, 357] width 354 height 13
click at [243, 357] on input "I reluctantly make decisions" at bounding box center [242, 357] width 1 height 1
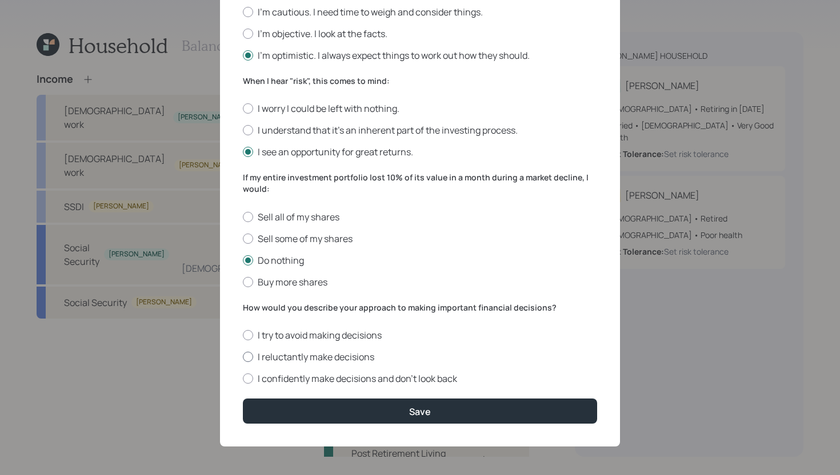
radio input "true"
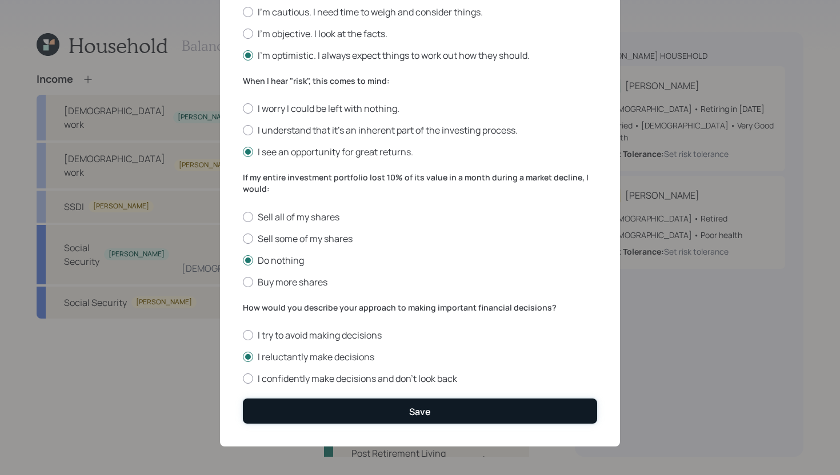
click at [359, 399] on button "Save" at bounding box center [420, 411] width 354 height 25
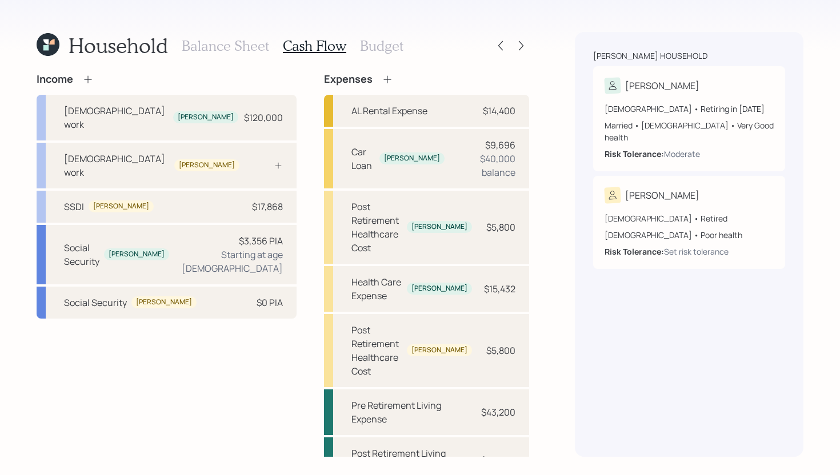
click at [237, 50] on h3 "Balance Sheet" at bounding box center [225, 46] width 87 height 17
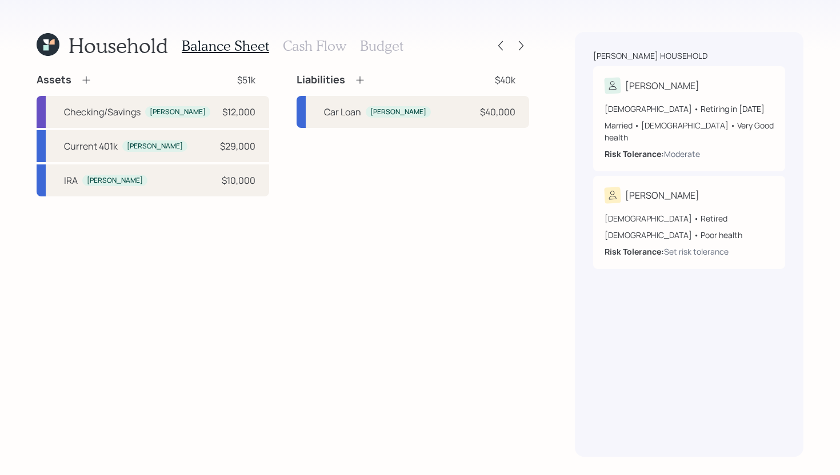
click at [309, 49] on h3 "Cash Flow" at bounding box center [314, 46] width 63 height 17
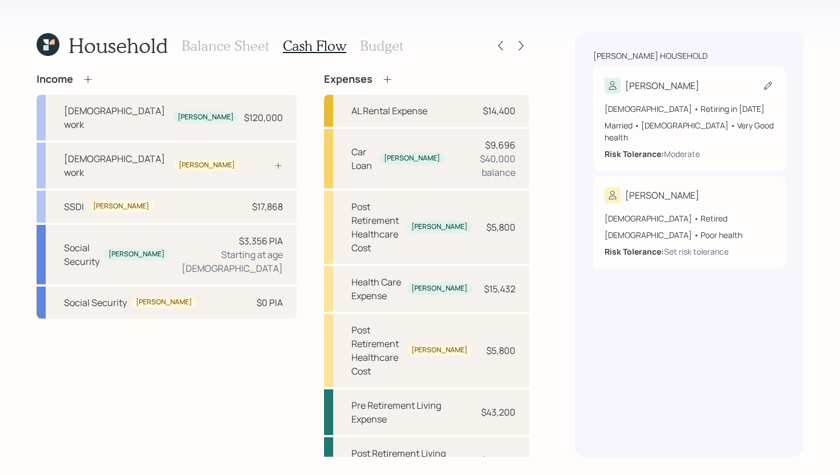
click at [736, 75] on div "Lee 60 years old • Retiring in January 2035 Married • Male • Very Good health R…" at bounding box center [689, 118] width 192 height 105
select select "very_good"
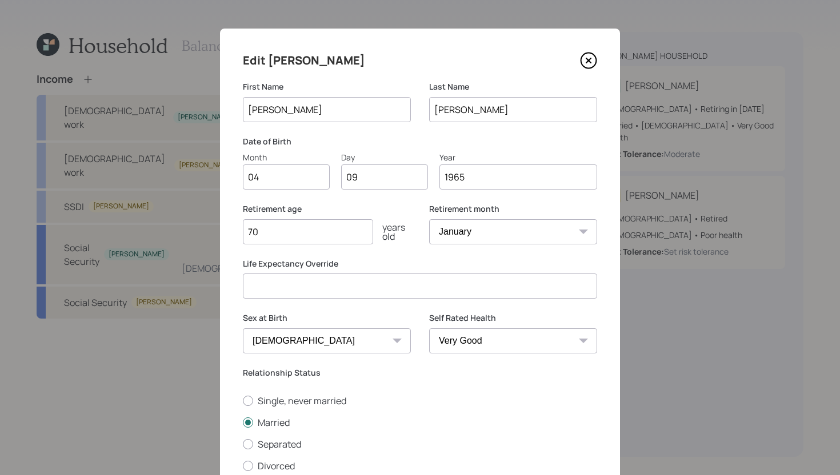
click at [588, 61] on icon at bounding box center [588, 60] width 5 height 5
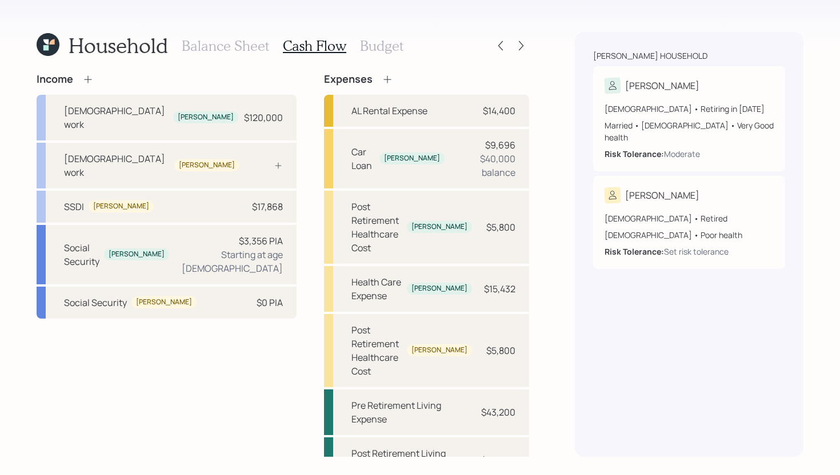
click at [530, 39] on div "Household Balance Sheet Cash Flow Budget Income Full-time work Lee $120,000 Ful…" at bounding box center [420, 237] width 840 height 475
click at [526, 41] on icon at bounding box center [520, 45] width 11 height 11
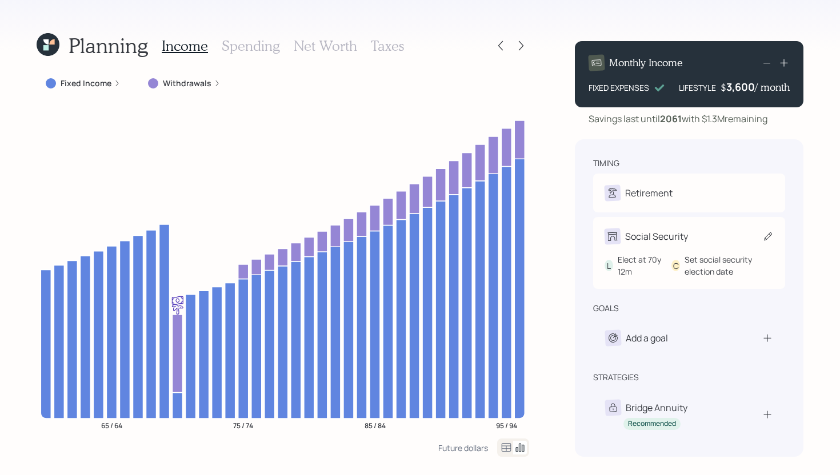
click at [712, 234] on div "Social Security" at bounding box center [688, 237] width 169 height 16
select select "12"
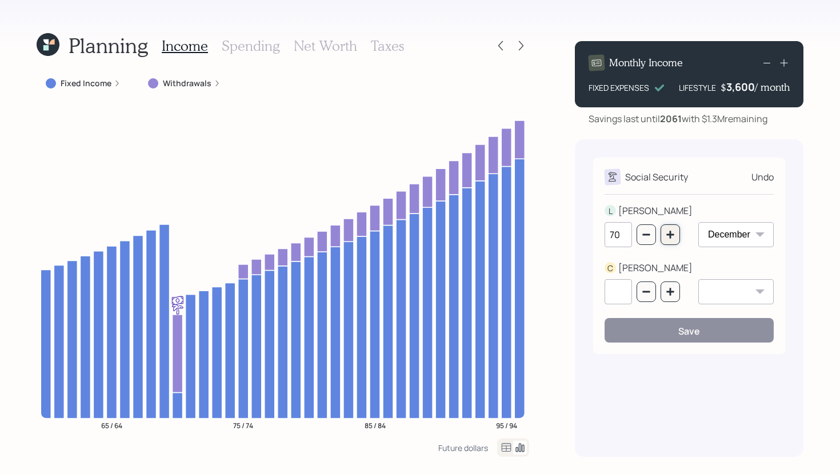
click at [668, 236] on icon "button" at bounding box center [670, 234] width 9 height 9
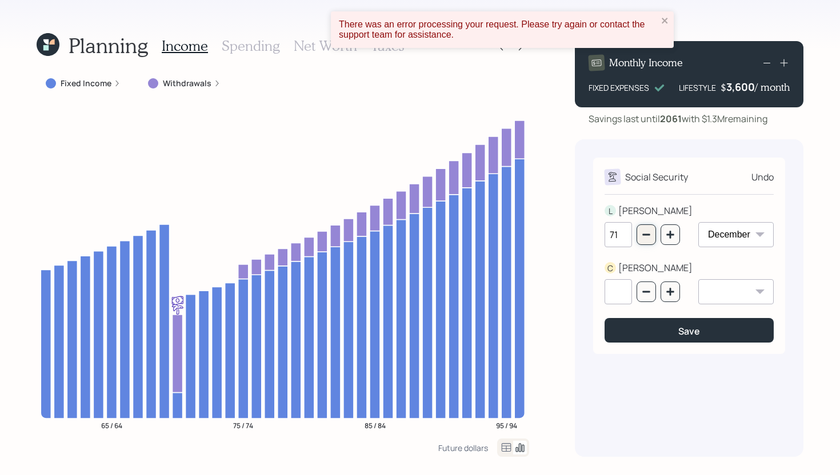
click at [642, 234] on icon "button" at bounding box center [646, 234] width 9 height 9
type input "70"
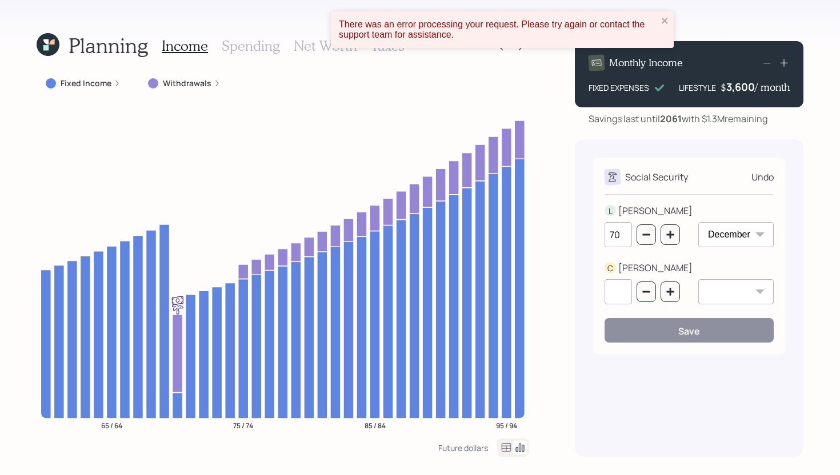
click at [723, 235] on select "January February March April May June July August September October November De…" at bounding box center [735, 234] width 75 height 25
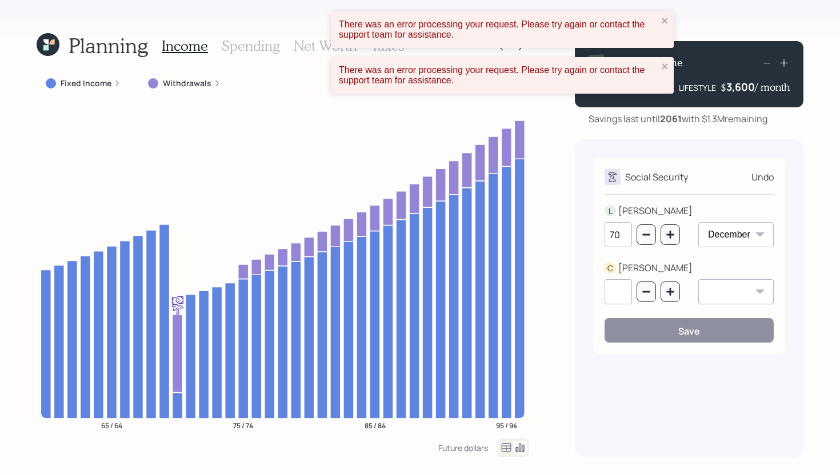
select select "4"
click at [698, 222] on select "January February March April May June July August September October November De…" at bounding box center [735, 234] width 75 height 25
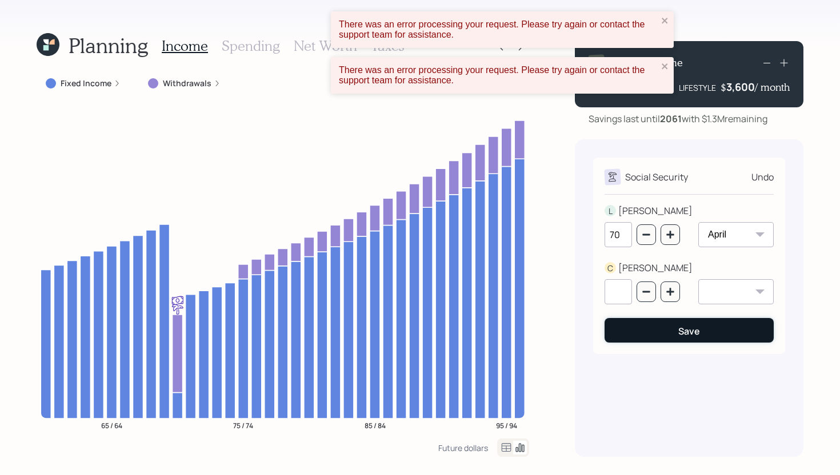
click at [710, 333] on button "Save" at bounding box center [688, 330] width 169 height 25
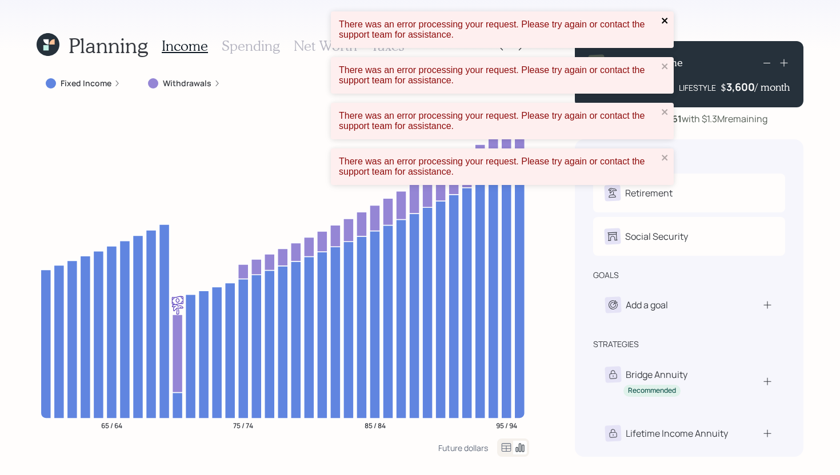
click at [663, 22] on icon "close" at bounding box center [665, 21] width 6 height 6
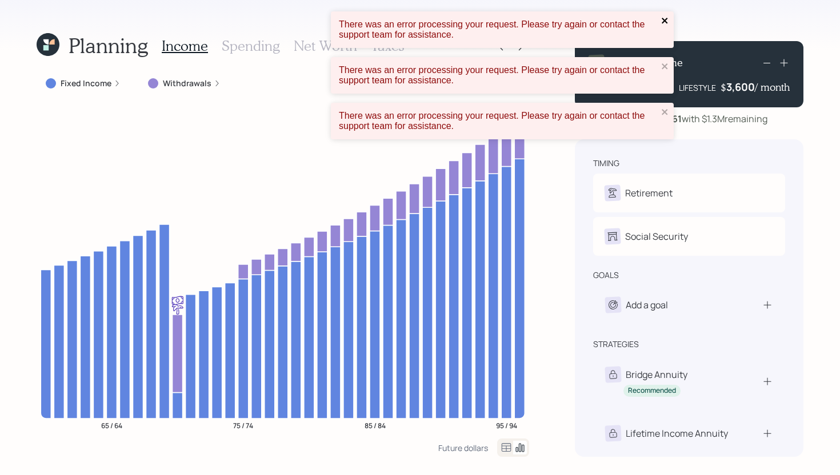
click at [666, 23] on icon "close" at bounding box center [665, 21] width 6 height 6
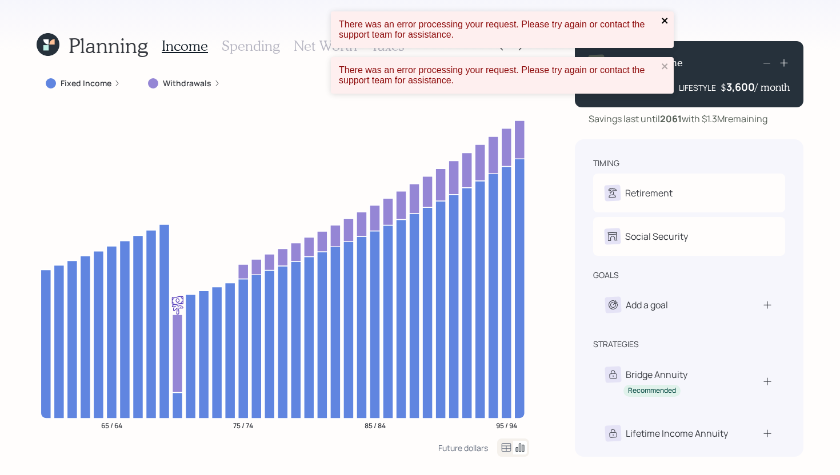
click at [666, 21] on icon "close" at bounding box center [665, 21] width 6 height 6
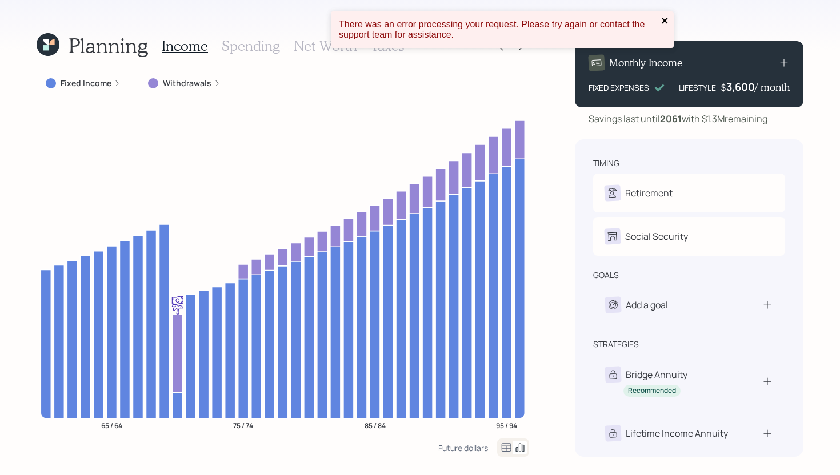
click at [666, 21] on icon "close" at bounding box center [665, 20] width 8 height 9
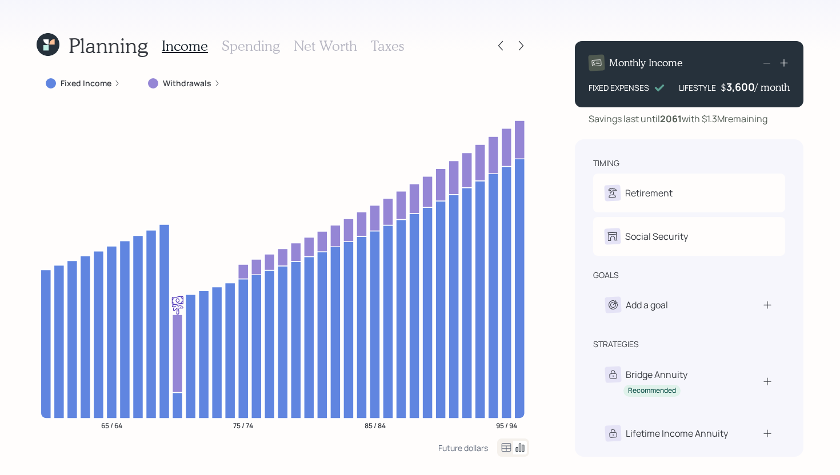
click at [51, 45] on icon at bounding box center [48, 44] width 29 height 29
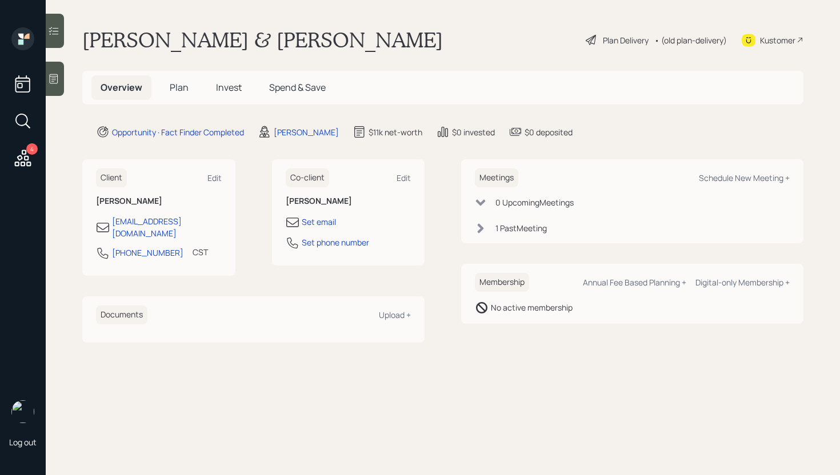
click at [598, 40] on div "Plan Delivery" at bounding box center [616, 40] width 65 height 14
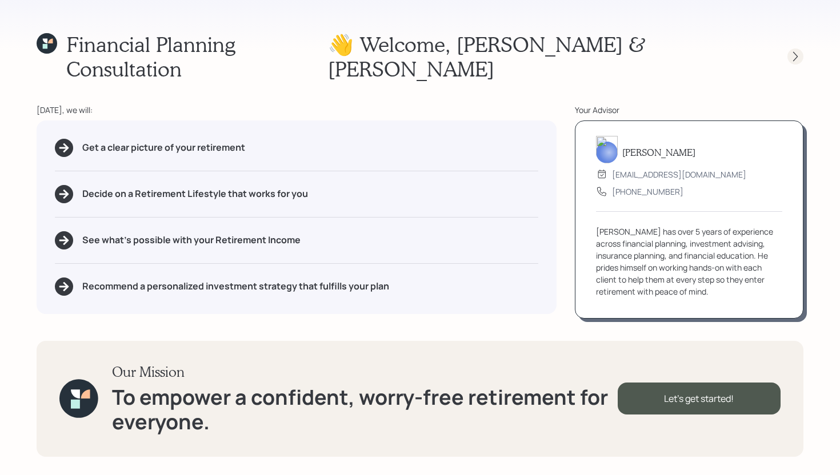
click at [797, 51] on icon at bounding box center [795, 56] width 11 height 11
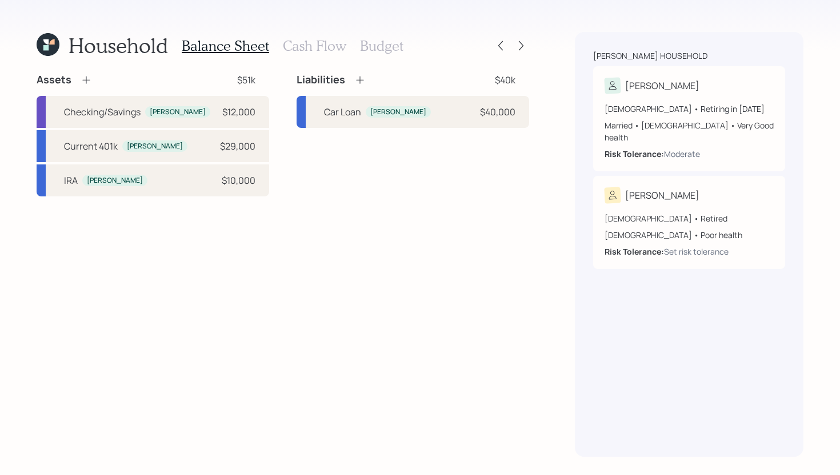
click at [298, 44] on h3 "Cash Flow" at bounding box center [314, 46] width 63 height 17
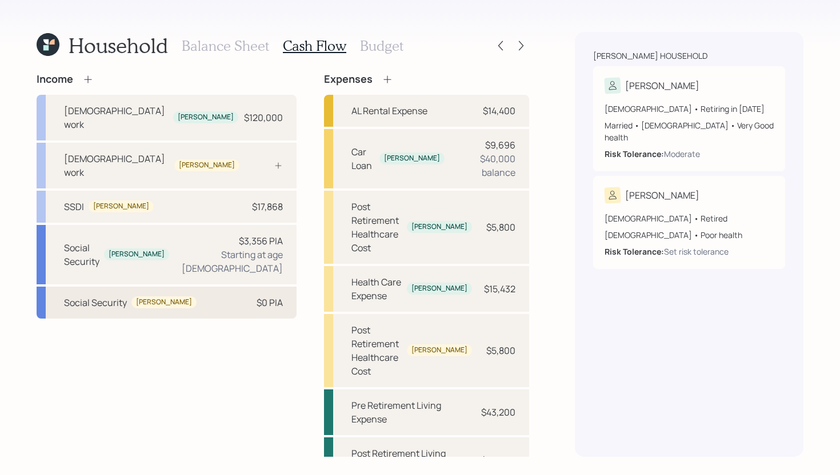
click at [202, 287] on div "Social Security Connie $0 PIA" at bounding box center [167, 303] width 260 height 32
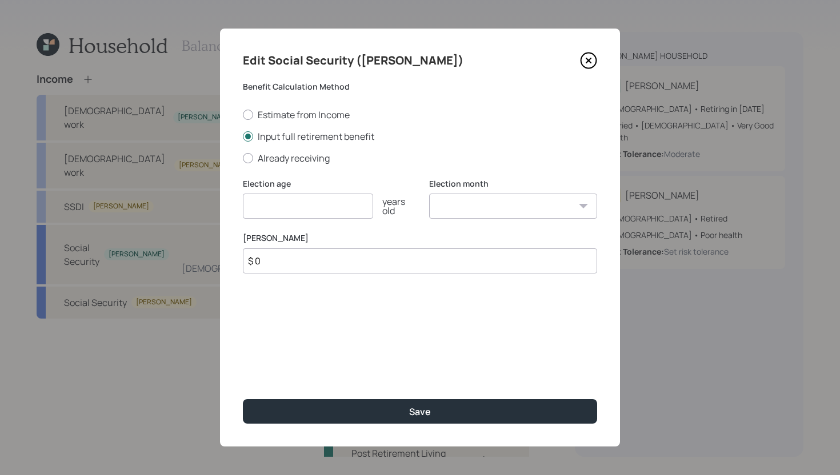
click at [301, 261] on input "$ 0" at bounding box center [420, 261] width 354 height 25
type input "$ 1,489"
click at [351, 214] on input "number" at bounding box center [308, 206] width 130 height 25
type input "67"
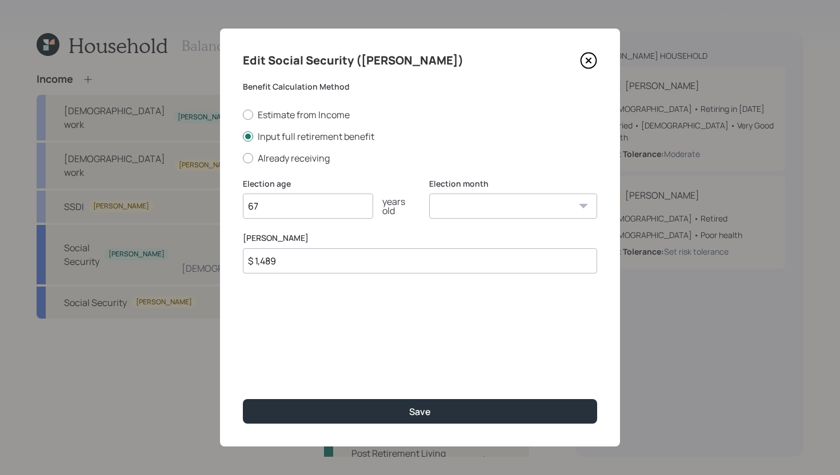
click at [478, 214] on select "January February March April May June July August September October November De…" at bounding box center [513, 206] width 168 height 25
select select "8"
click at [429, 194] on select "January February March April May June July August September October November De…" at bounding box center [513, 206] width 168 height 25
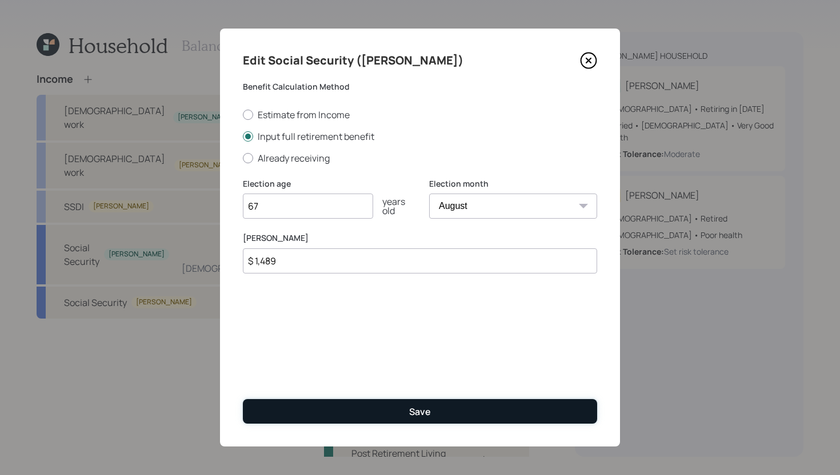
click at [401, 412] on button "Save" at bounding box center [420, 411] width 354 height 25
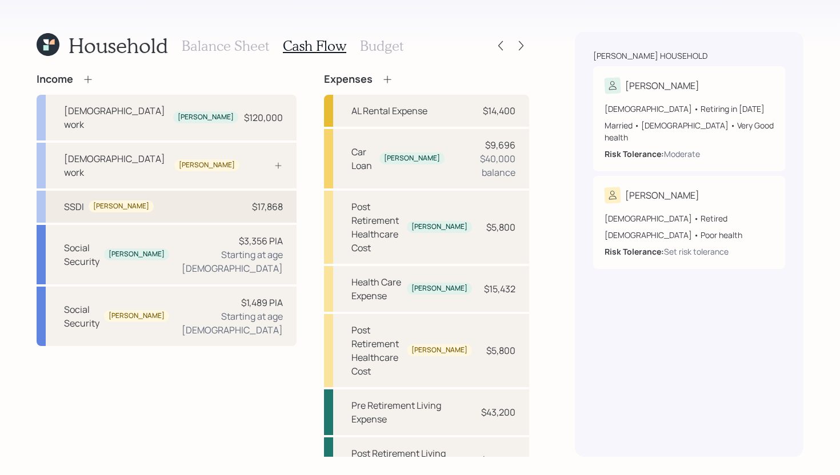
click at [195, 191] on div "SSDI Connie $17,868" at bounding box center [167, 207] width 260 height 32
select select "other"
select select "social_security"
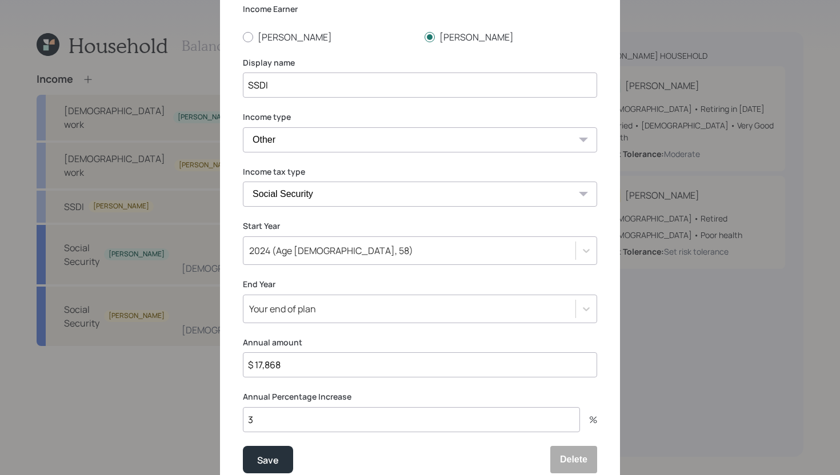
click at [408, 305] on div "Your end of plan" at bounding box center [420, 309] width 354 height 29
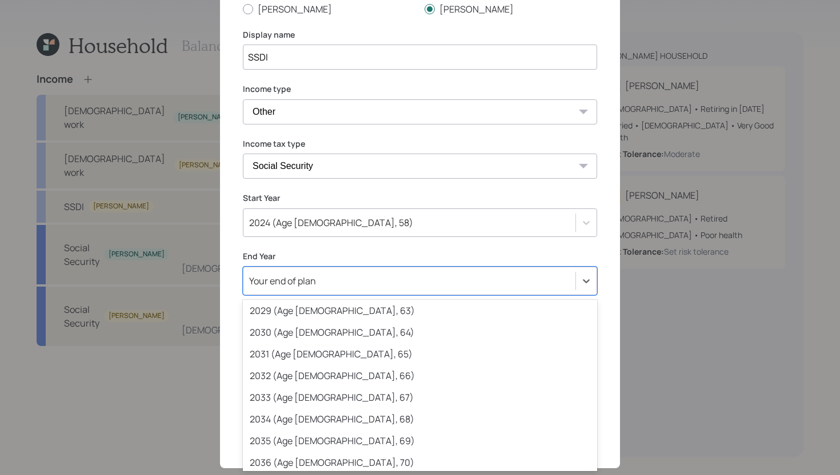
scroll to position [267, 0]
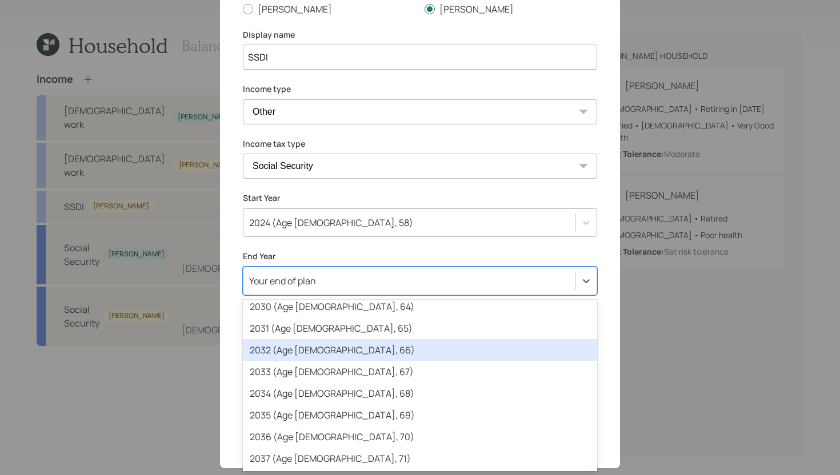
click at [335, 346] on div "2032 (Age 67, 66)" at bounding box center [420, 350] width 354 height 22
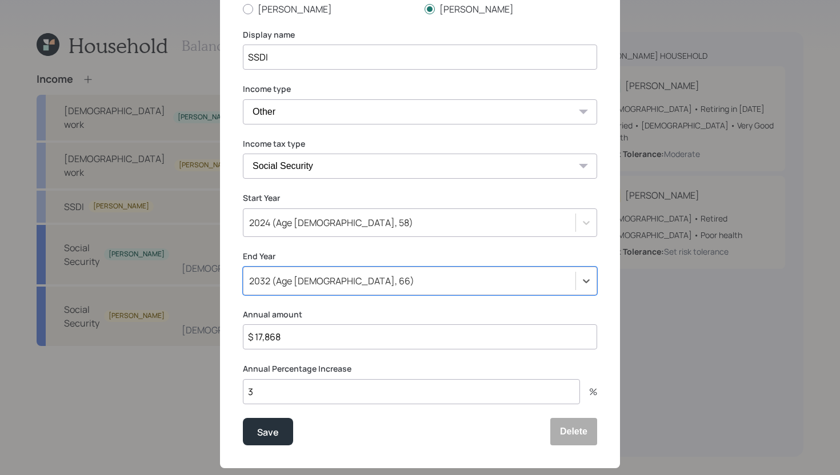
scroll to position [127, 0]
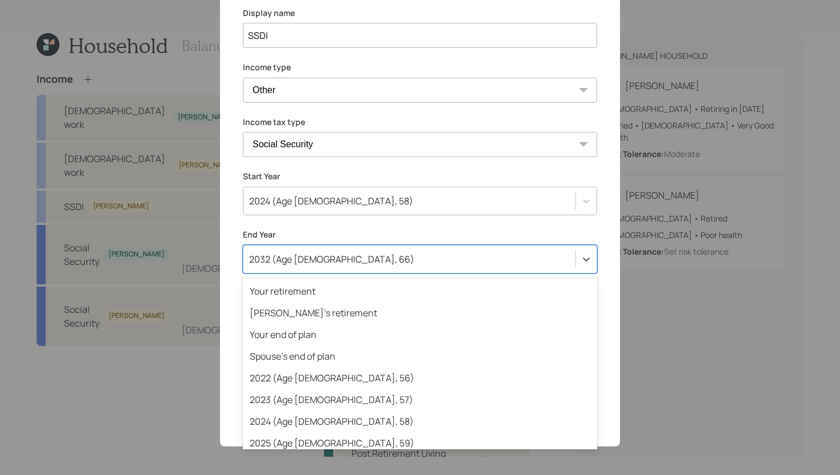
click at [379, 259] on div "2032 (Age 67, 66)" at bounding box center [409, 259] width 332 height 19
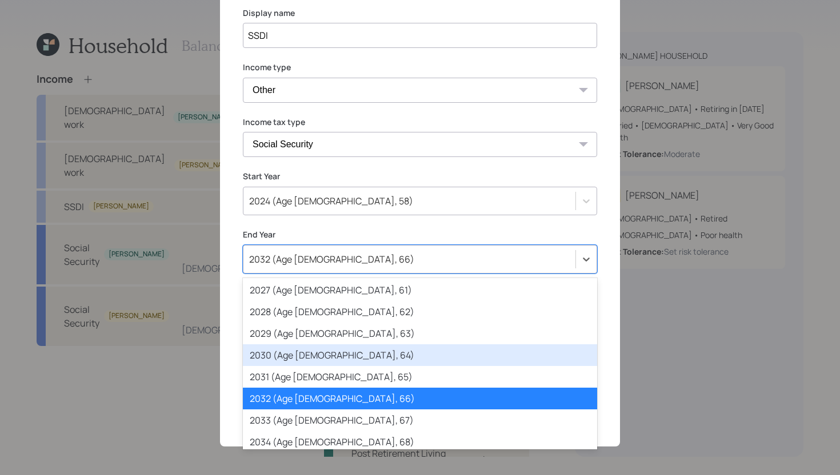
scroll to position [203, 0]
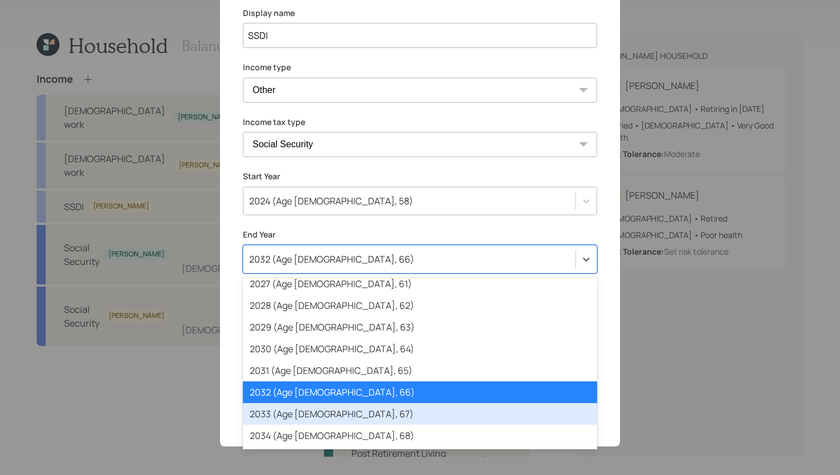
click at [324, 417] on div "2033 (Age 68, 67)" at bounding box center [420, 414] width 354 height 22
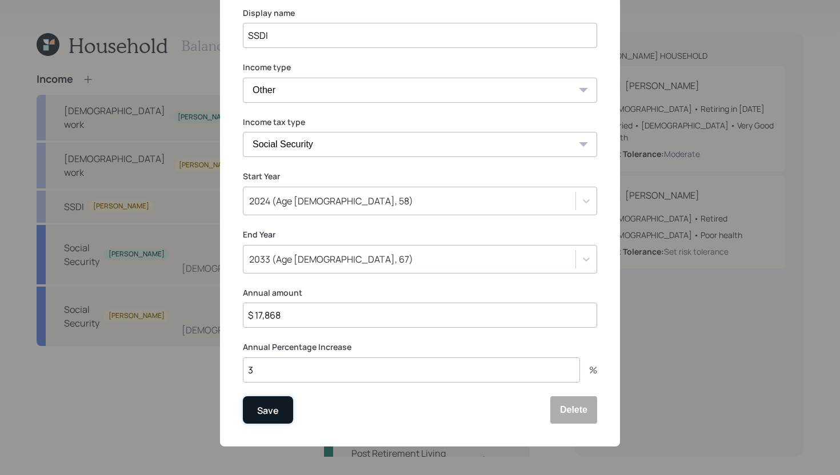
click at [281, 413] on button "Save" at bounding box center [268, 410] width 50 height 27
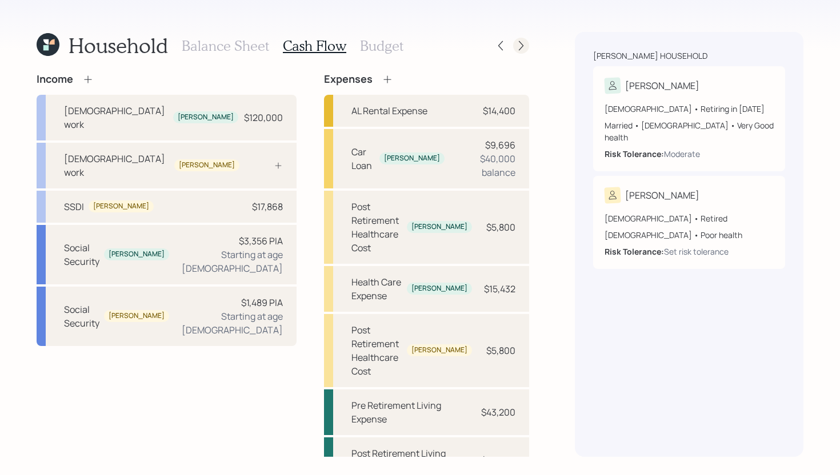
click at [524, 46] on icon at bounding box center [520, 45] width 11 height 11
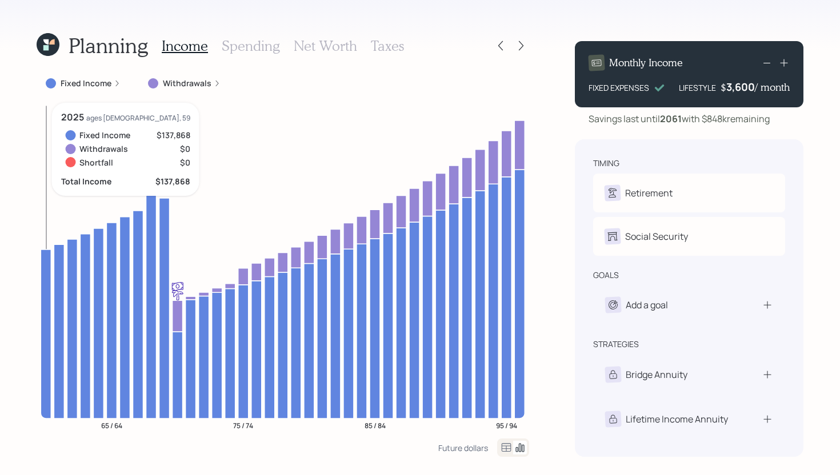
click at [44, 266] on icon at bounding box center [46, 334] width 10 height 169
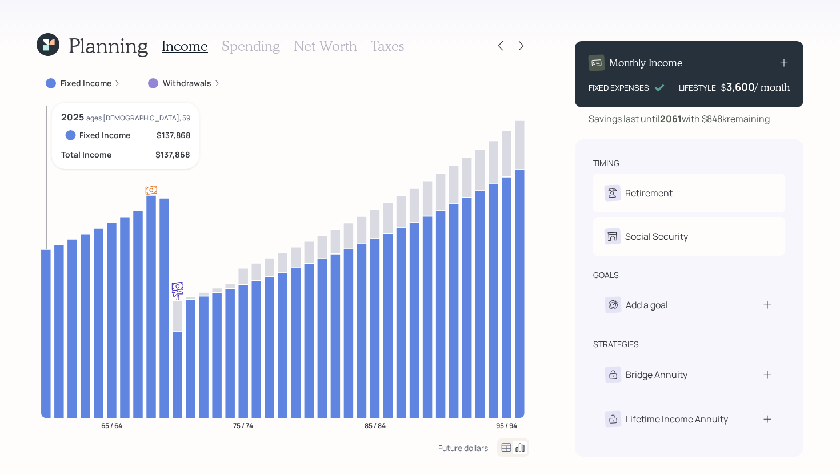
click at [44, 265] on icon at bounding box center [46, 334] width 10 height 169
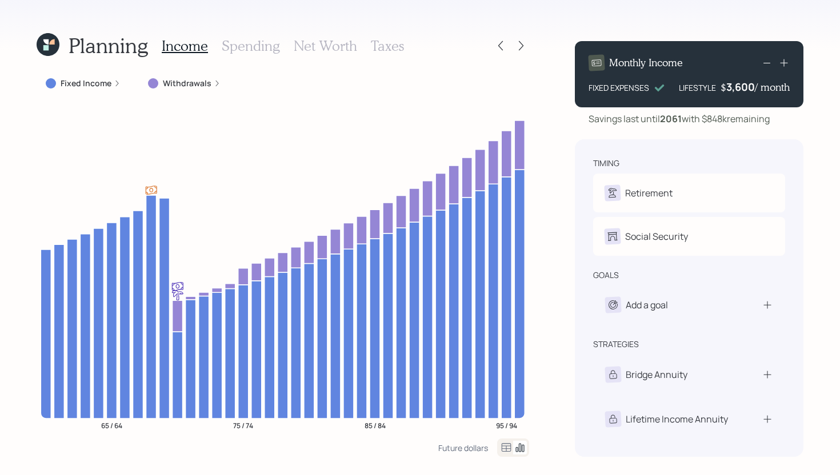
click at [87, 79] on label "Fixed Income" at bounding box center [86, 83] width 51 height 11
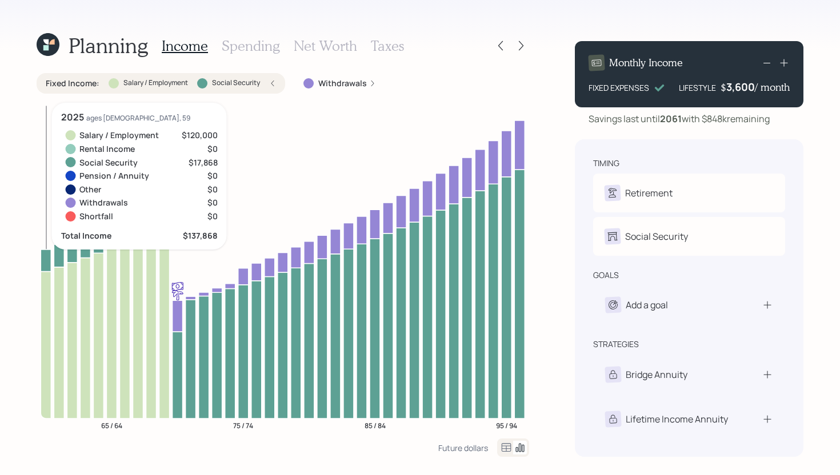
click at [50, 307] on icon at bounding box center [46, 344] width 10 height 147
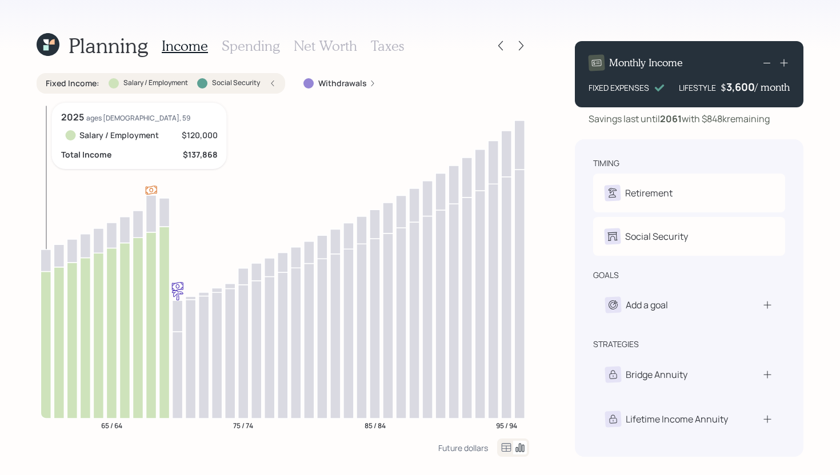
click at [49, 306] on icon at bounding box center [46, 344] width 10 height 147
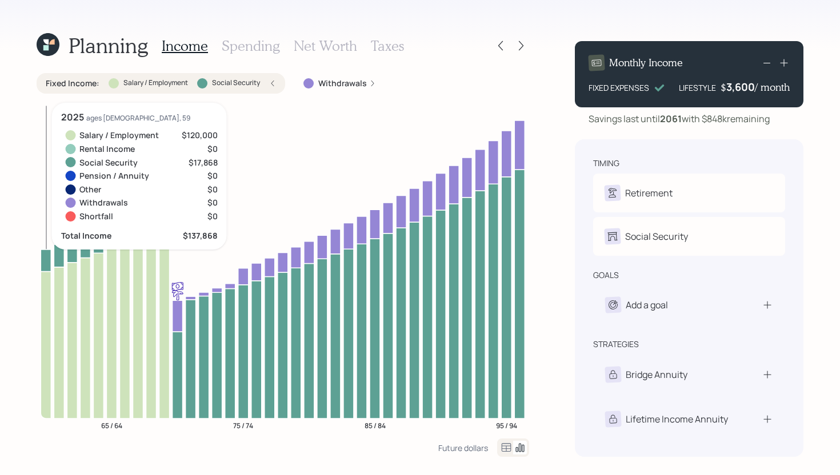
click at [45, 256] on icon at bounding box center [46, 261] width 10 height 22
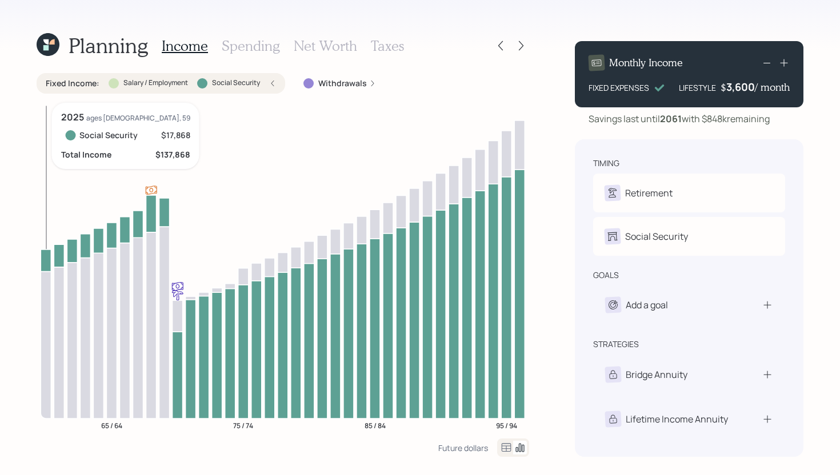
click at [45, 256] on icon at bounding box center [46, 261] width 10 height 22
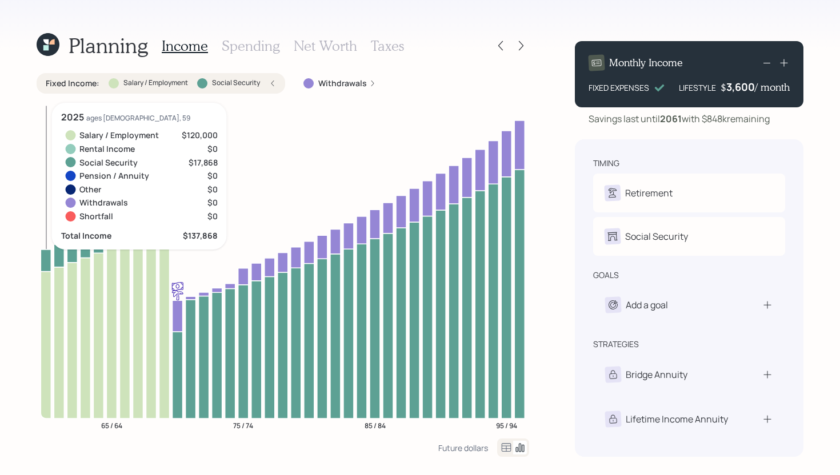
click at [45, 256] on icon at bounding box center [46, 261] width 10 height 22
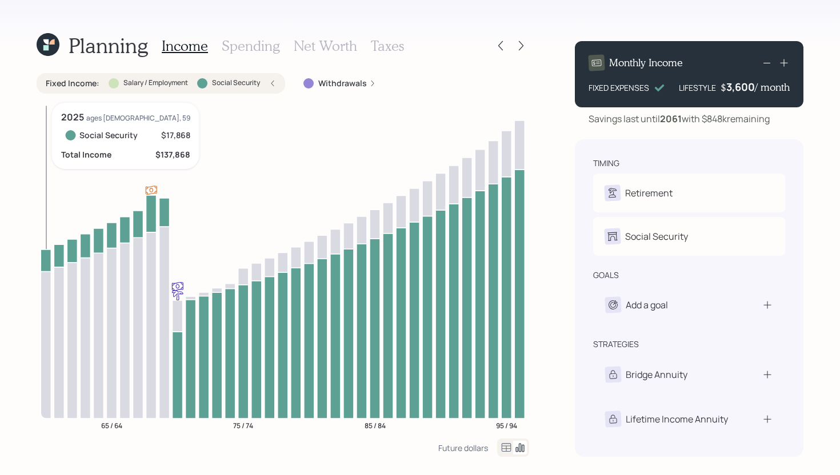
click at [45, 256] on icon at bounding box center [46, 261] width 10 height 22
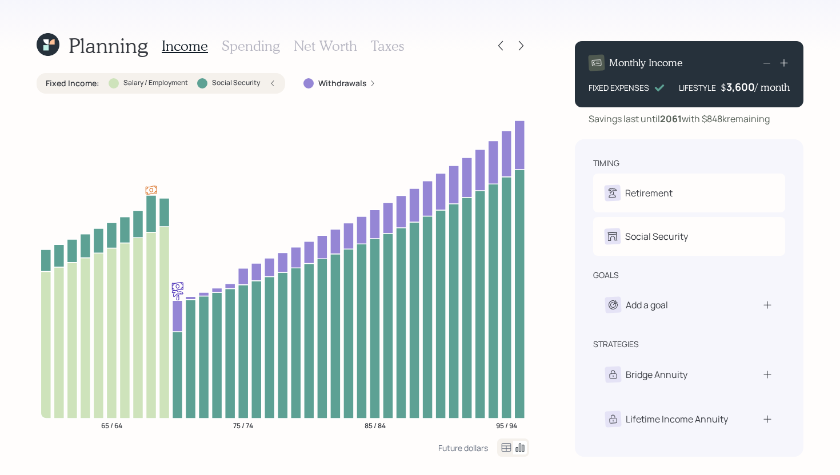
click at [168, 87] on label "Salary / Employment" at bounding box center [155, 83] width 65 height 10
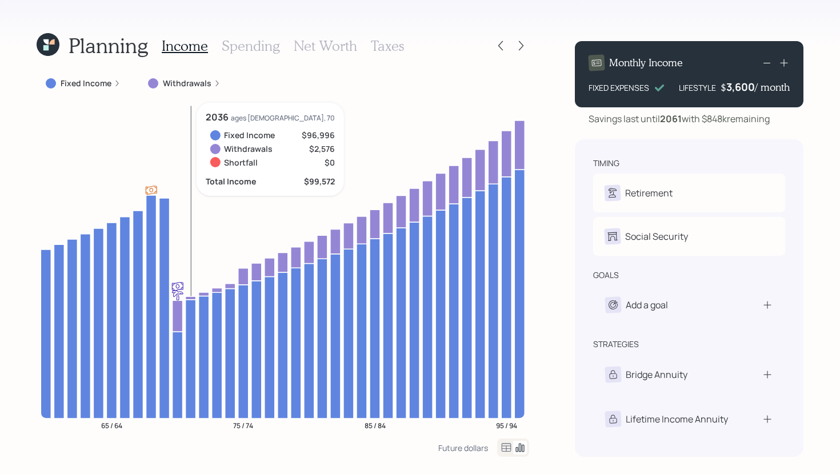
click at [193, 297] on icon at bounding box center [191, 298] width 10 height 3
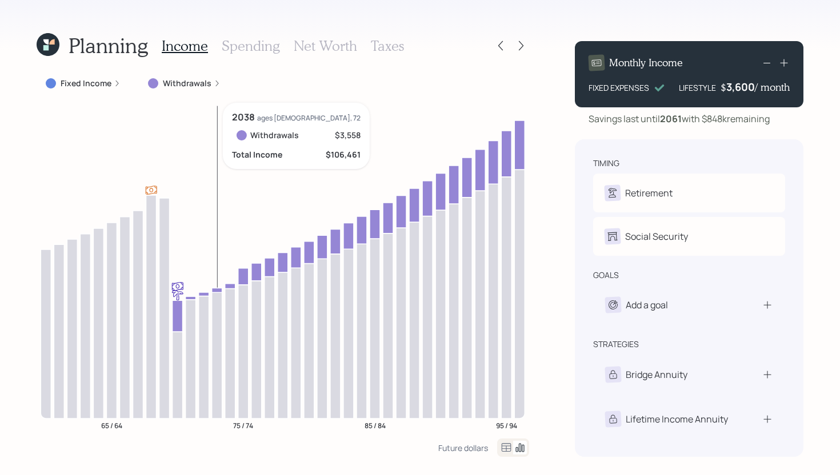
click at [216, 290] on icon at bounding box center [217, 290] width 10 height 5
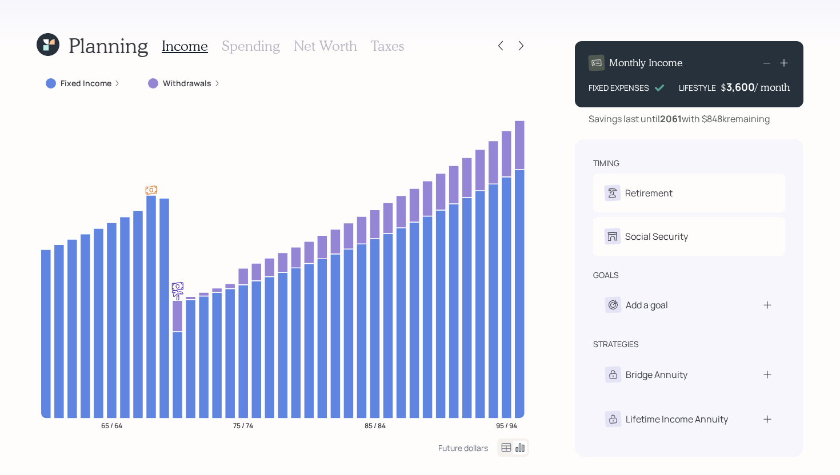
click at [194, 83] on label "Withdrawals" at bounding box center [187, 83] width 49 height 11
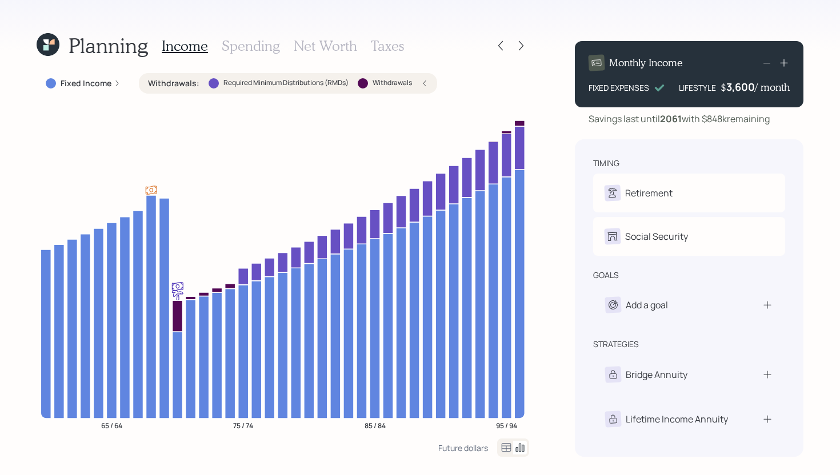
click at [194, 83] on label "Withdrawals :" at bounding box center [173, 83] width 51 height 11
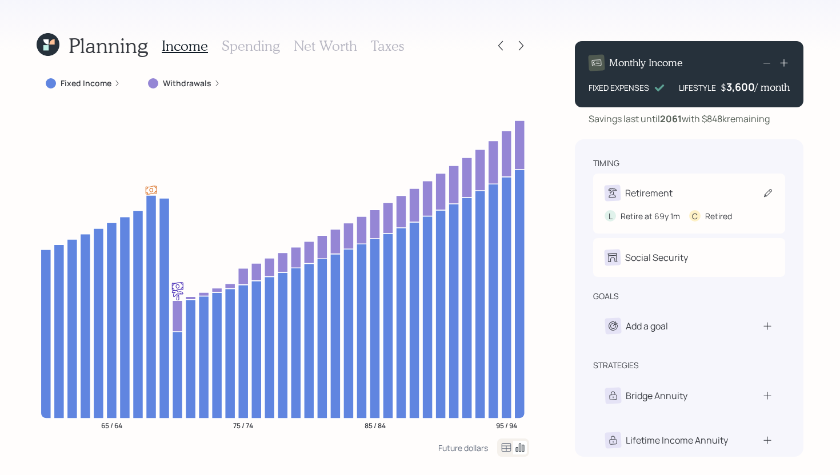
click at [685, 185] on div "Retirement L Retire at 69y 1m C Retired" at bounding box center [689, 204] width 192 height 60
select select "8"
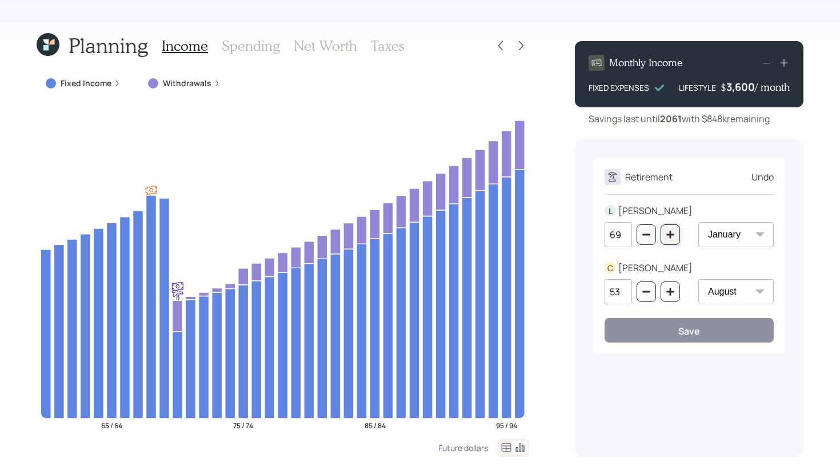
click at [675, 239] on button "button" at bounding box center [669, 235] width 19 height 21
type input "70"
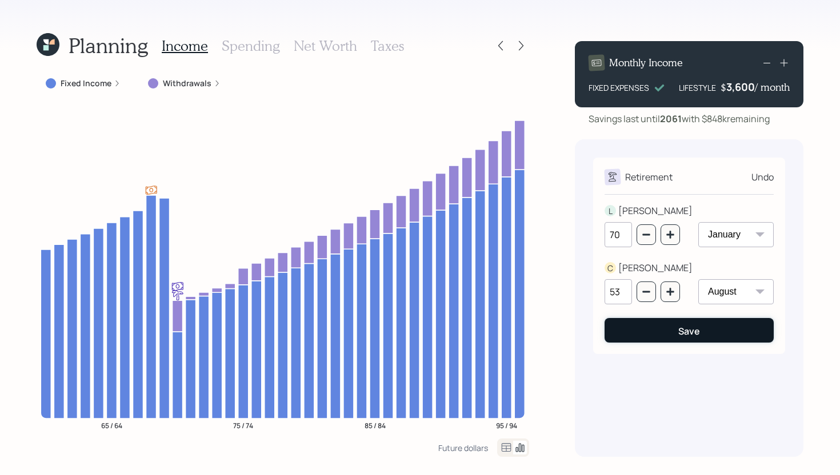
click at [678, 327] on div "Save" at bounding box center [689, 331] width 22 height 13
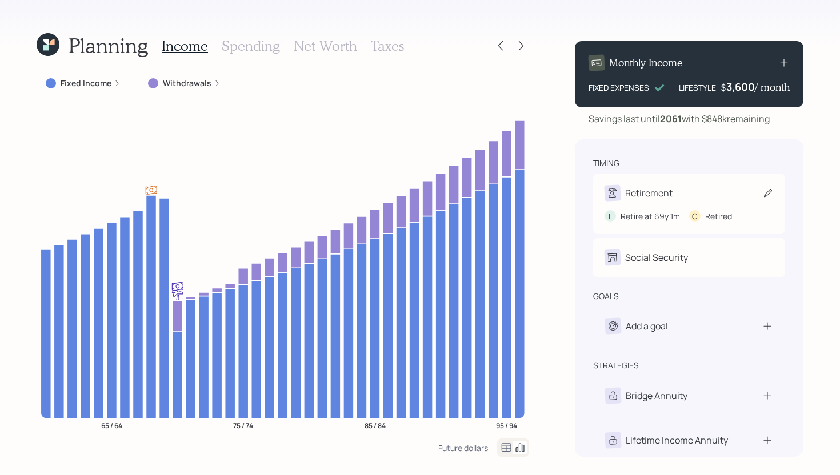
click at [690, 183] on div "Retirement L Retire at 69y 1m C Retired" at bounding box center [689, 204] width 192 height 60
select select "8"
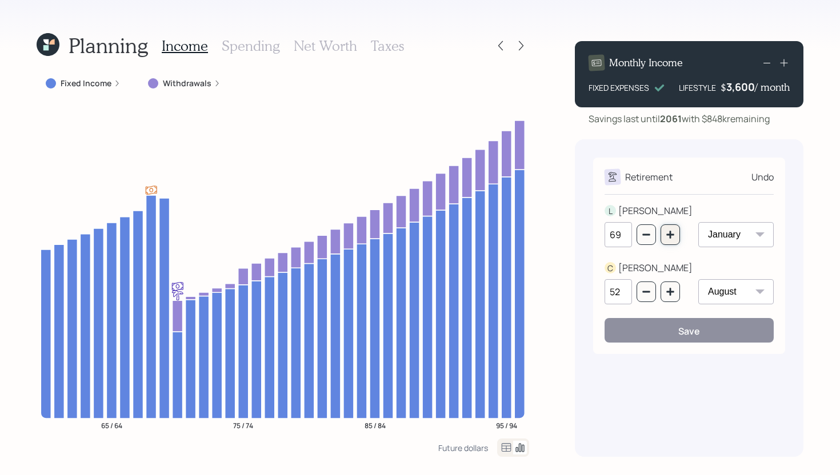
click at [674, 234] on icon "button" at bounding box center [670, 234] width 9 height 9
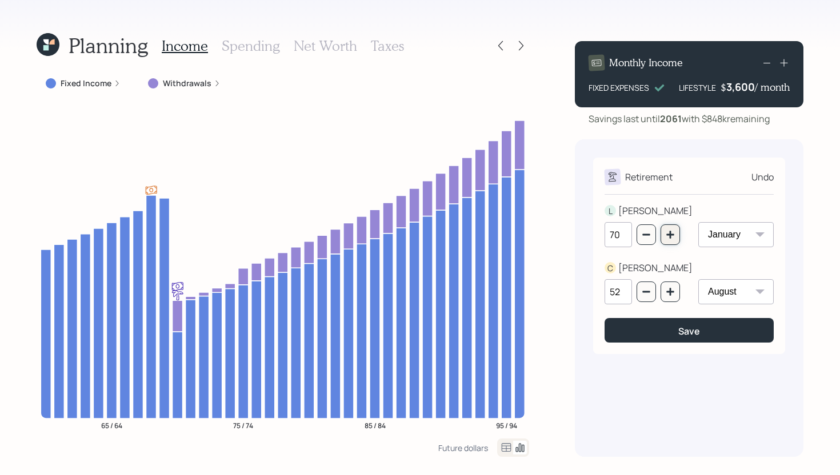
click at [674, 234] on icon "button" at bounding box center [670, 234] width 9 height 9
type input "71"
click at [682, 329] on div "Save" at bounding box center [689, 331] width 22 height 13
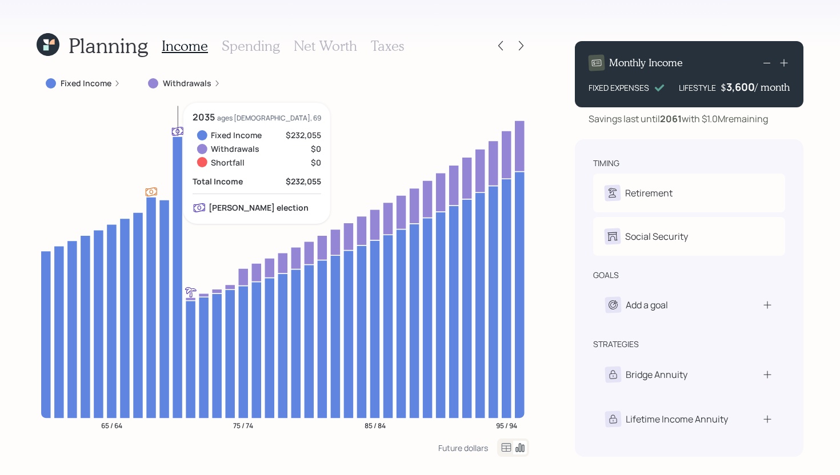
click at [181, 166] on icon at bounding box center [178, 278] width 10 height 282
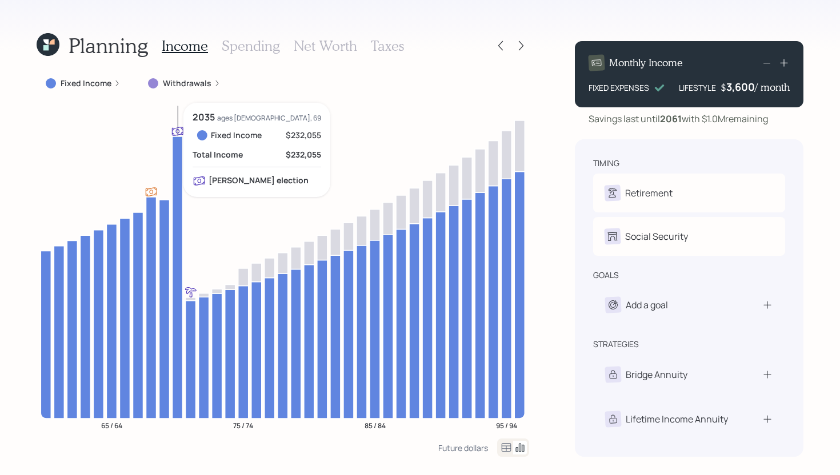
click at [180, 166] on icon at bounding box center [178, 278] width 10 height 282
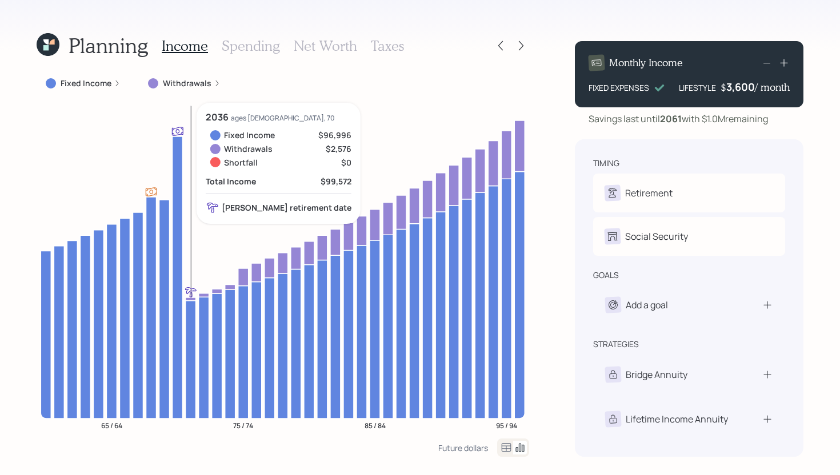
click at [189, 298] on icon at bounding box center [191, 299] width 10 height 3
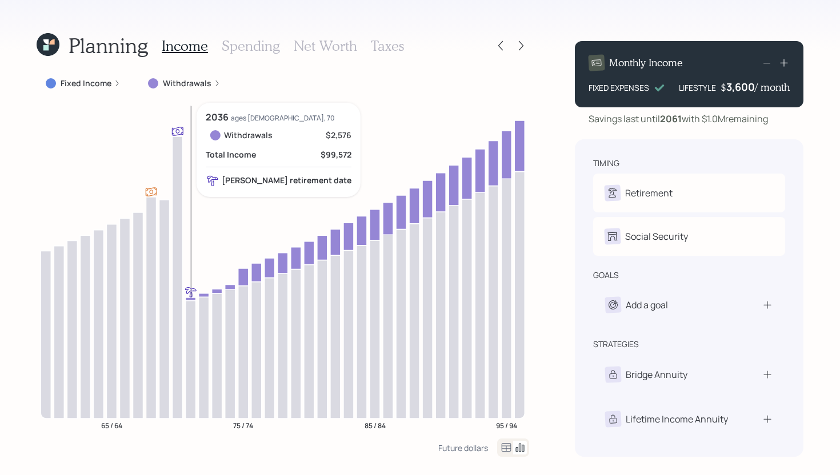
click at [193, 299] on icon at bounding box center [191, 299] width 10 height 3
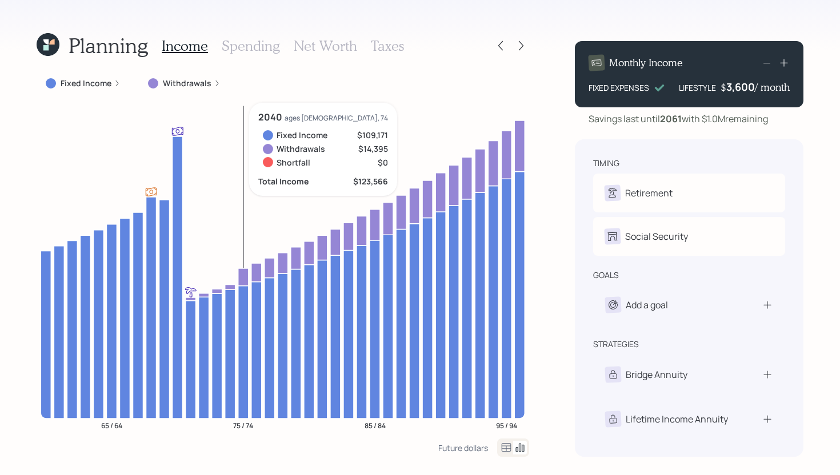
click at [246, 278] on icon at bounding box center [243, 278] width 10 height 18
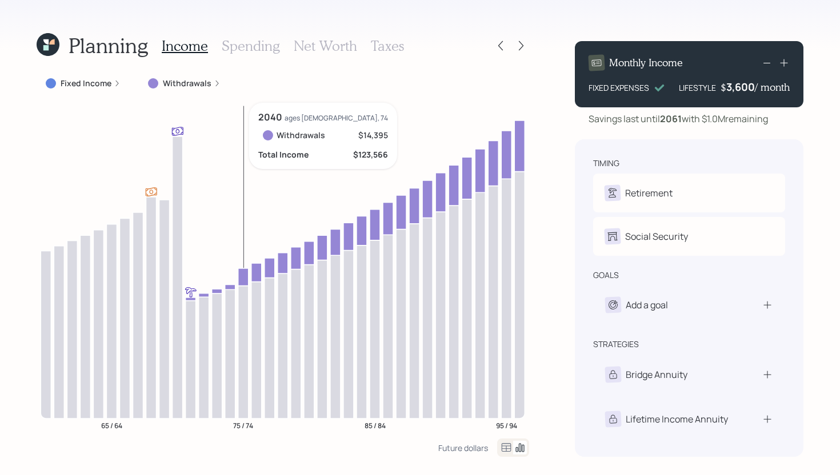
click at [246, 278] on icon at bounding box center [243, 278] width 10 height 18
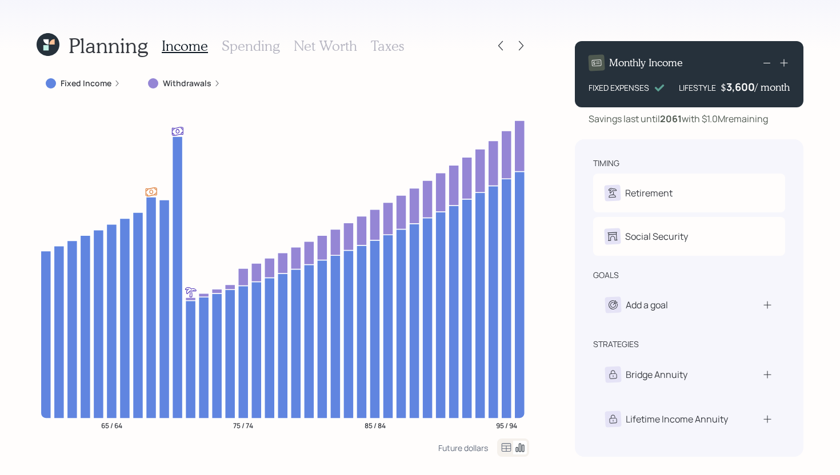
click at [262, 41] on h3 "Spending" at bounding box center [251, 46] width 58 height 17
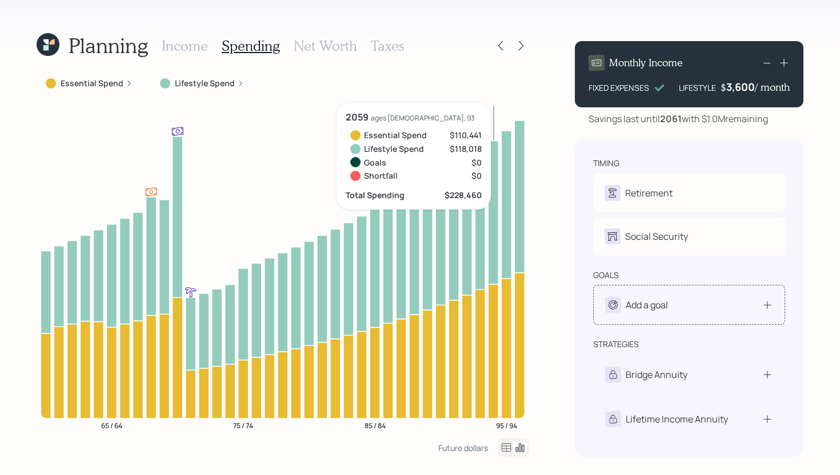
click at [669, 315] on div "Add a goal" at bounding box center [689, 305] width 192 height 40
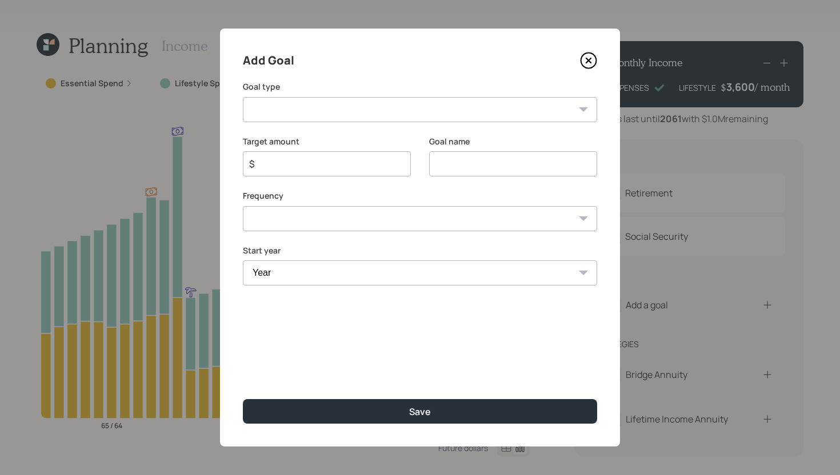
click at [583, 104] on select "Create an emergency fund Donate to charity Purchase a home Make a purchase Supp…" at bounding box center [420, 109] width 354 height 25
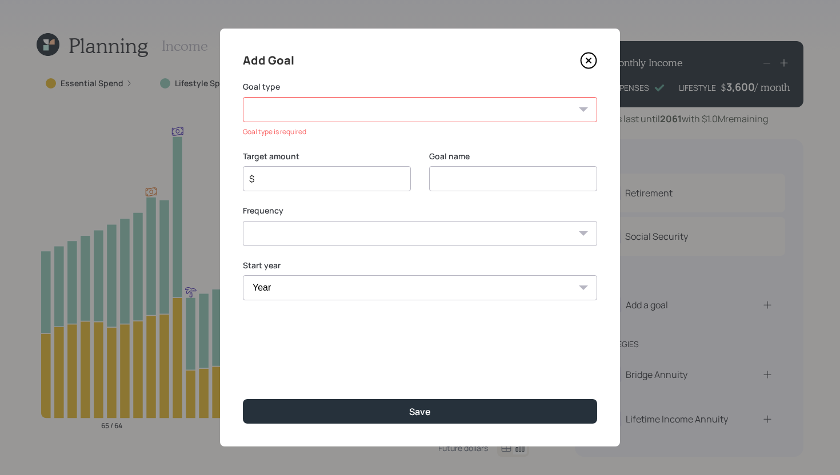
click at [593, 62] on icon at bounding box center [588, 60] width 17 height 17
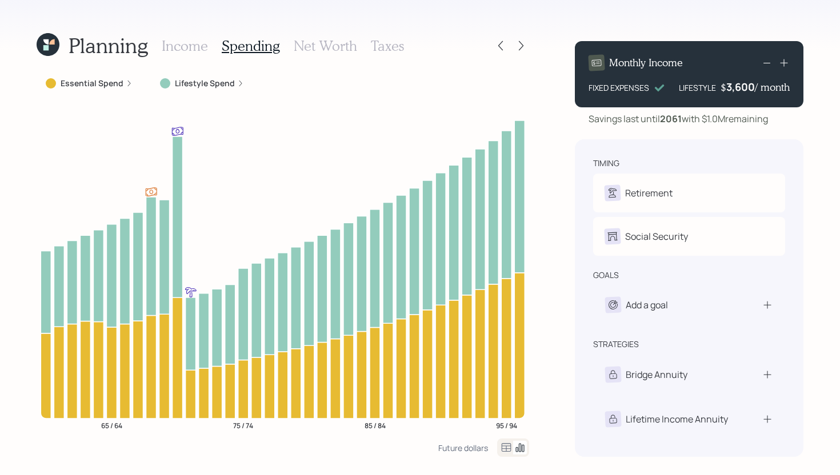
click at [193, 48] on h3 "Income" at bounding box center [185, 46] width 46 height 17
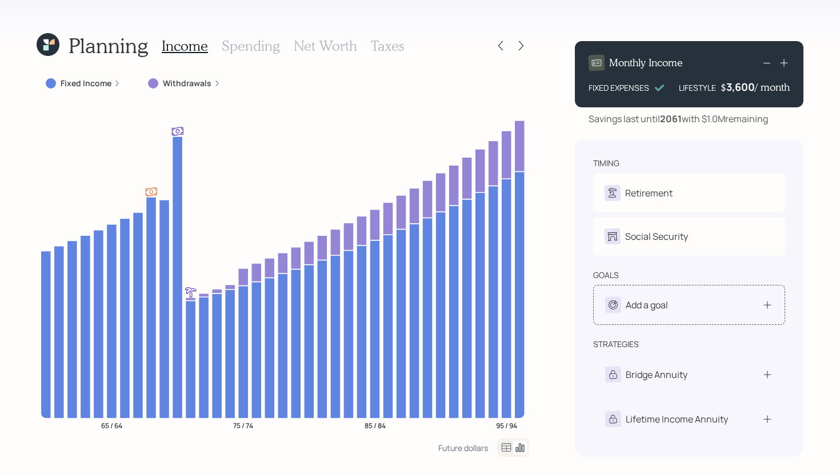
click at [667, 302] on div "Add a goal" at bounding box center [647, 305] width 42 height 14
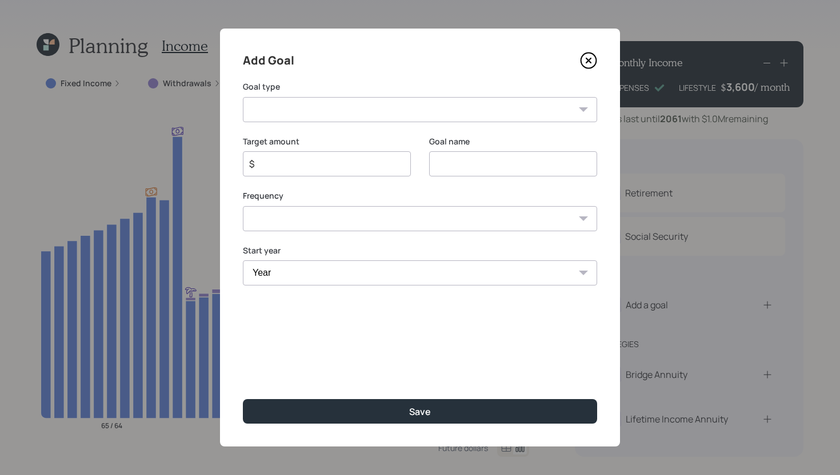
click at [424, 110] on select "Create an emergency fund Donate to charity Purchase a home Make a purchase Supp…" at bounding box center [420, 109] width 354 height 25
select select "house"
click at [243, 97] on select "Create an emergency fund Donate to charity Purchase a home Make a purchase Supp…" at bounding box center [420, 109] width 354 height 25
type input "Purchase a home"
click at [326, 171] on div "$" at bounding box center [327, 163] width 168 height 25
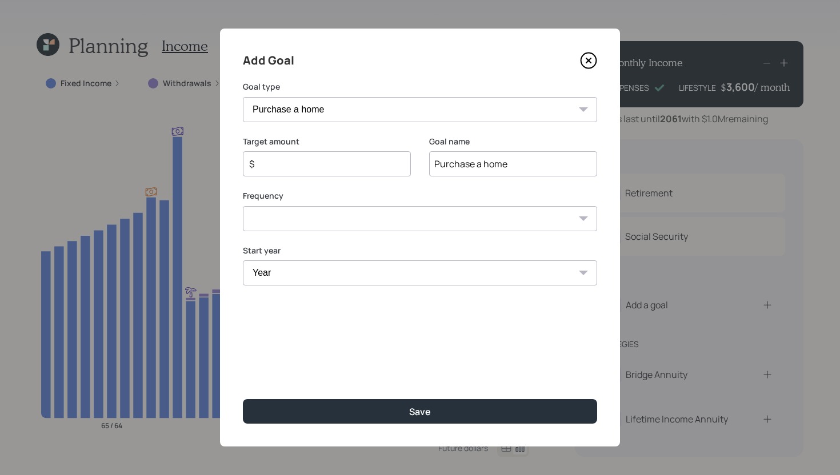
click at [315, 163] on input "$" at bounding box center [322, 164] width 149 height 14
click at [591, 66] on icon at bounding box center [588, 60] width 17 height 17
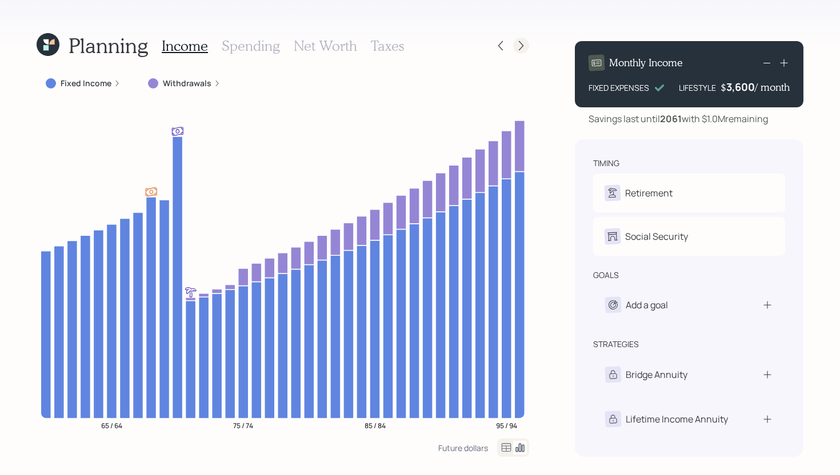
click at [524, 50] on icon at bounding box center [520, 45] width 11 height 11
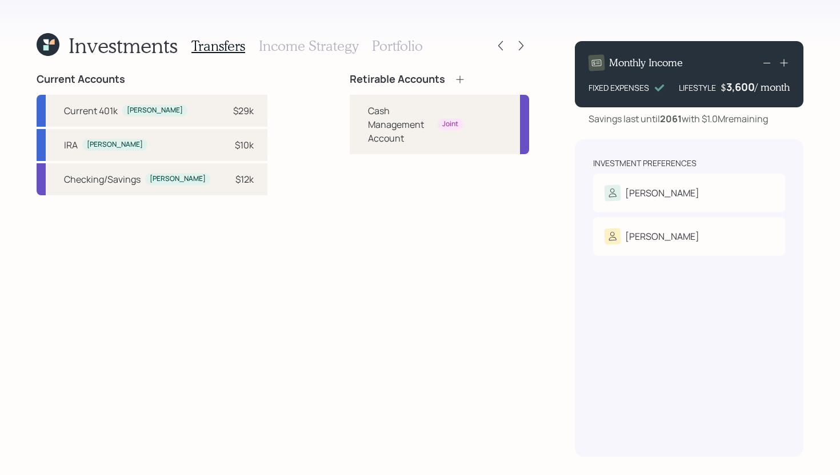
click at [454, 80] on icon at bounding box center [459, 79] width 11 height 11
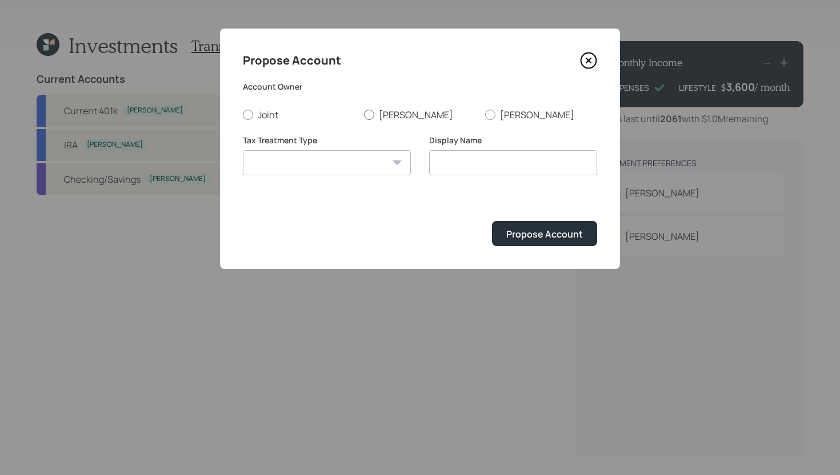
click at [371, 115] on div at bounding box center [369, 115] width 10 height 10
click at [364, 115] on input "Lee" at bounding box center [363, 114] width 1 height 1
radio input "true"
click at [354, 166] on select "Roth Taxable Traditional" at bounding box center [327, 162] width 168 height 25
select select "traditional"
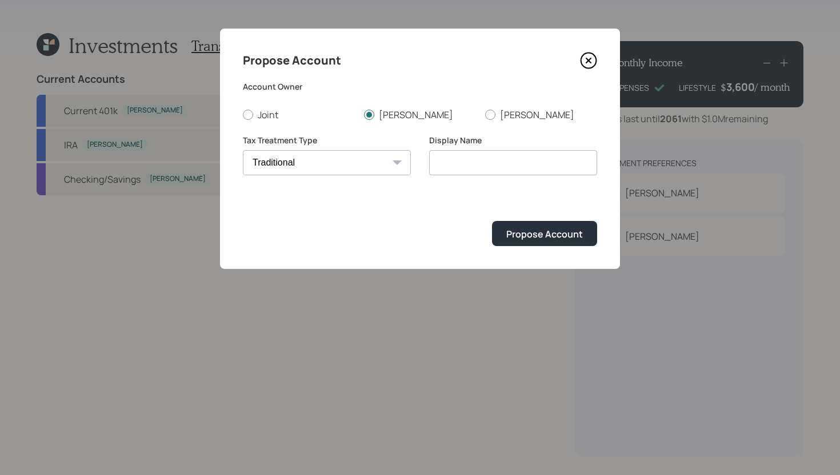
click at [243, 150] on select "Roth Taxable Traditional" at bounding box center [327, 162] width 168 height 25
click at [520, 160] on input "Traditional" at bounding box center [513, 162] width 168 height 25
type input "Traditional IRA"
click at [579, 235] on div "Propose Account" at bounding box center [544, 234] width 77 height 13
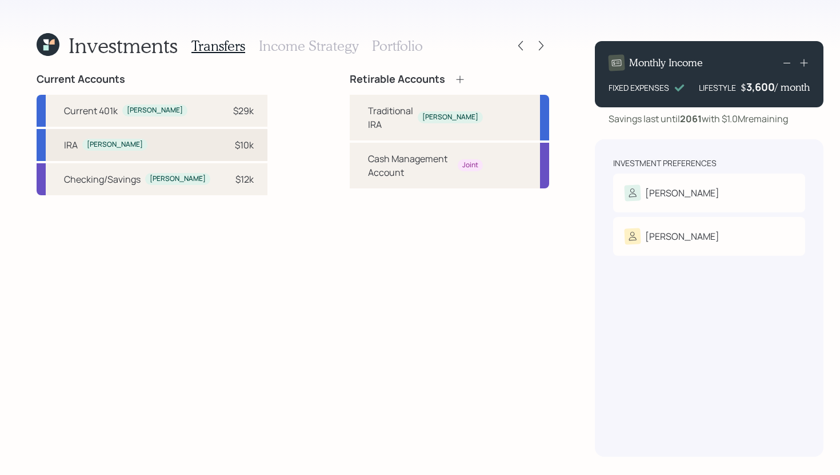
click at [213, 149] on div "IRA Lee $10k" at bounding box center [152, 145] width 231 height 32
click at [368, 117] on div "Traditional IRA" at bounding box center [390, 117] width 45 height 27
select select "83030b96-ea44-49c0-aff4-ef9d60356ad6"
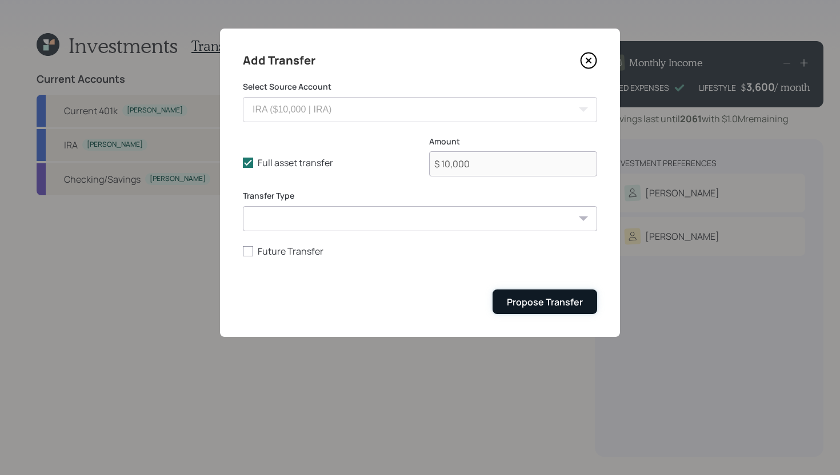
click at [539, 304] on div "Propose Transfer" at bounding box center [545, 302] width 76 height 13
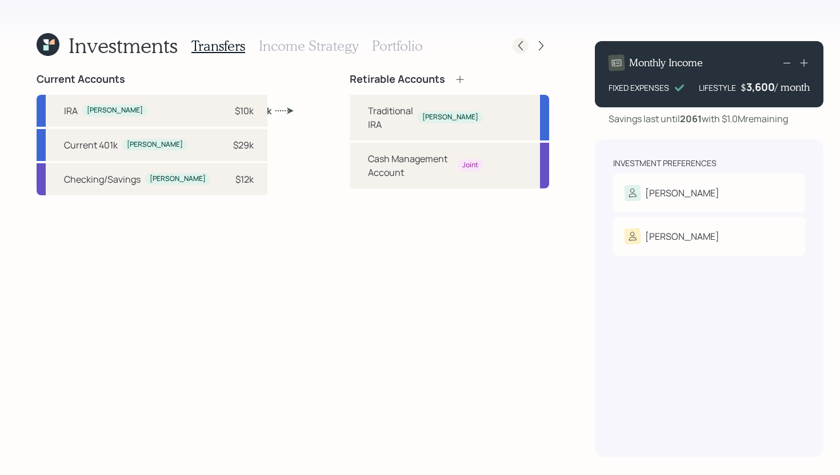
click at [515, 43] on icon at bounding box center [520, 45] width 11 height 11
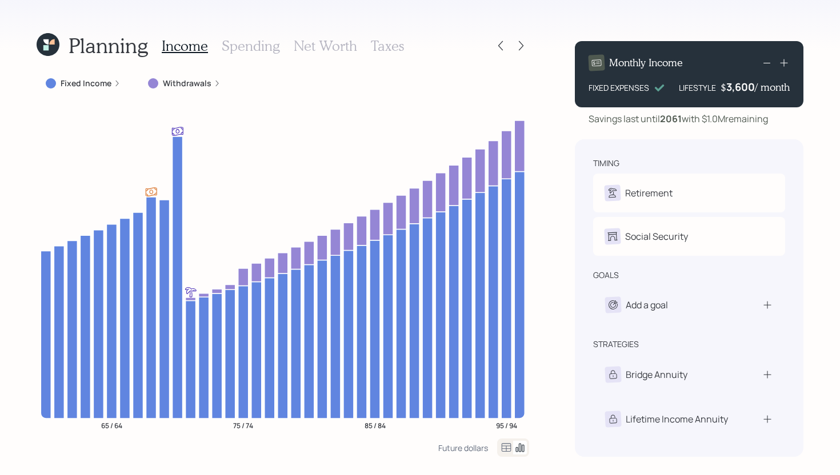
click at [261, 45] on h3 "Spending" at bounding box center [251, 46] width 58 height 17
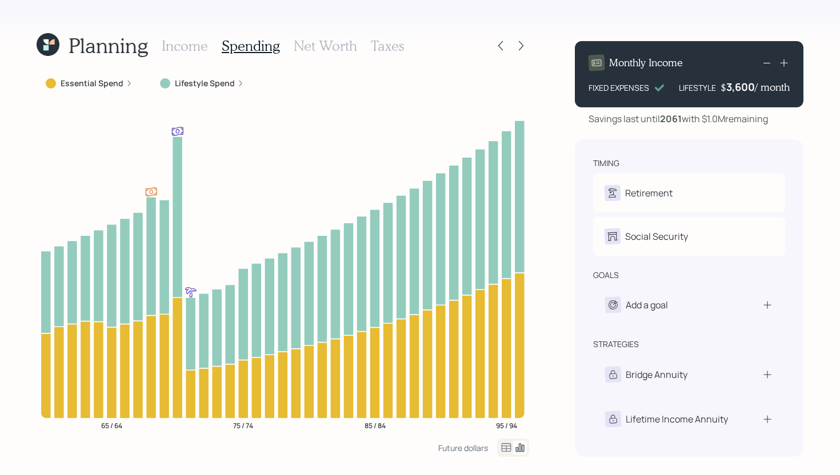
click at [507, 455] on div at bounding box center [513, 448] width 32 height 18
click at [505, 443] on icon at bounding box center [506, 448] width 14 height 14
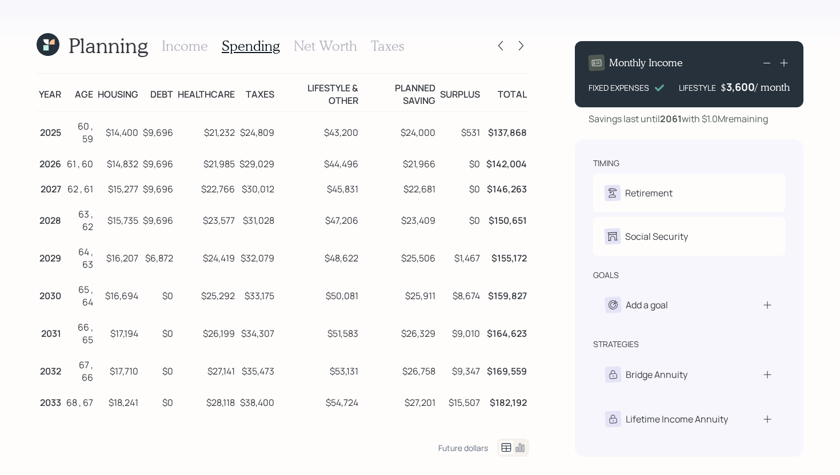
click at [193, 46] on h3 "Income" at bounding box center [185, 46] width 46 height 17
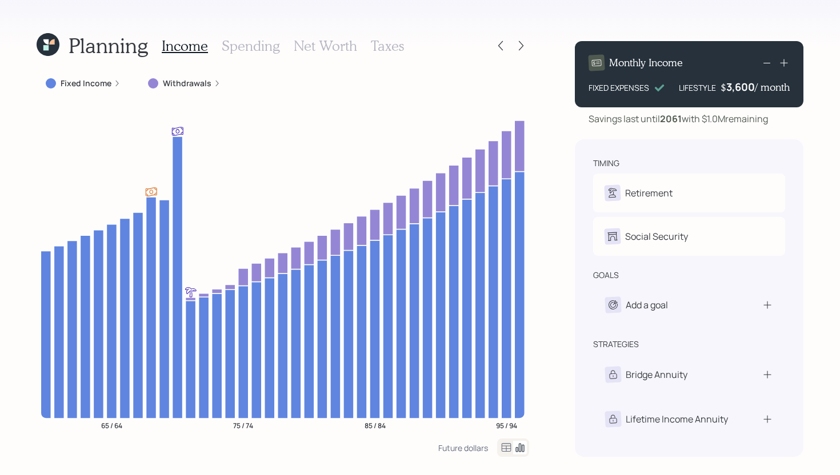
click at [259, 45] on h3 "Spending" at bounding box center [251, 46] width 58 height 17
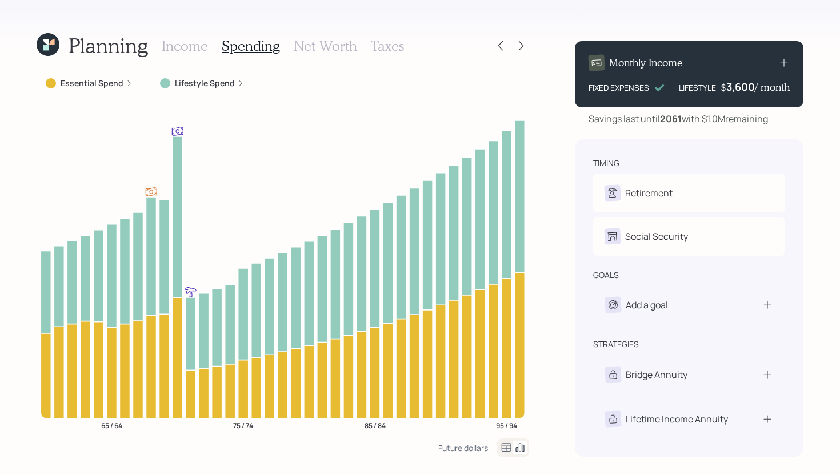
click at [507, 453] on icon at bounding box center [506, 448] width 14 height 14
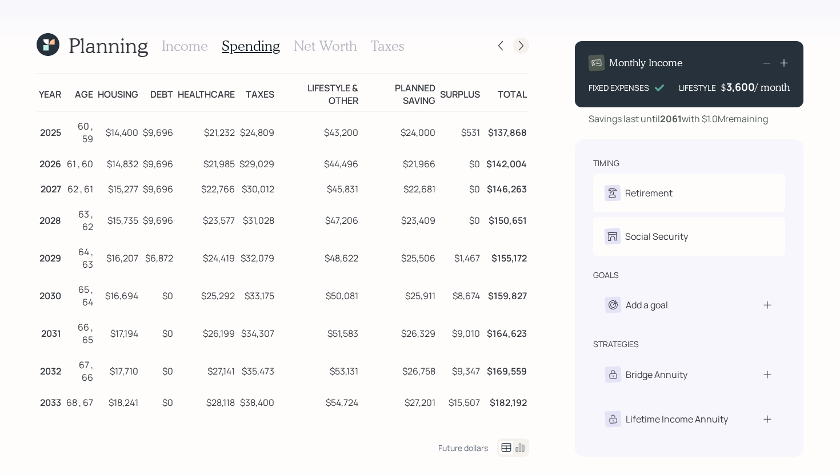
click at [519, 44] on icon at bounding box center [520, 45] width 11 height 11
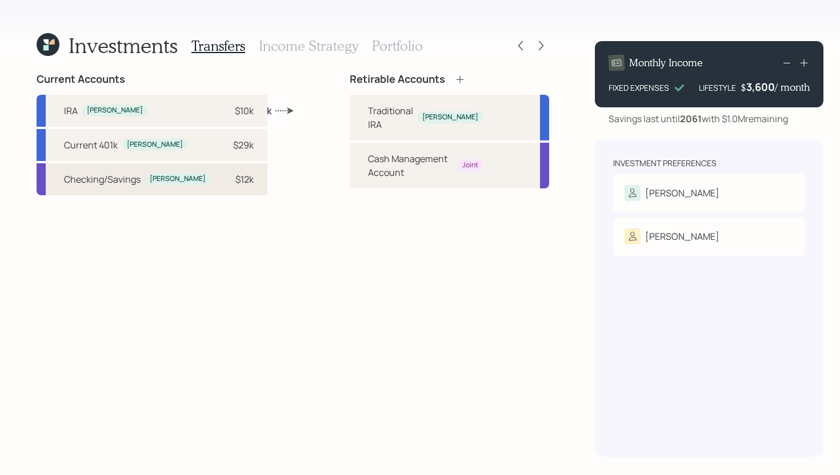
click at [235, 179] on div "$12k" at bounding box center [244, 180] width 18 height 14
click at [350, 153] on div "Cash Management Account Joint" at bounding box center [449, 166] width 199 height 46
click at [179, 187] on div "Checking/Savings Lee $12k" at bounding box center [152, 179] width 231 height 32
click at [262, 211] on div "Current Accounts IRA Lee $10k Current 401k Lee $29k Checking/Savings Lee $12k R…" at bounding box center [293, 265] width 512 height 384
click at [515, 47] on icon at bounding box center [520, 45] width 11 height 11
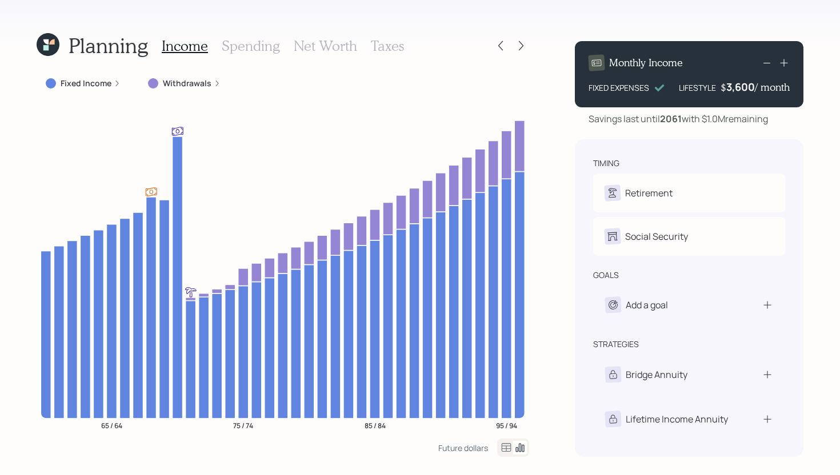
click at [496, 47] on icon at bounding box center [500, 45] width 11 height 11
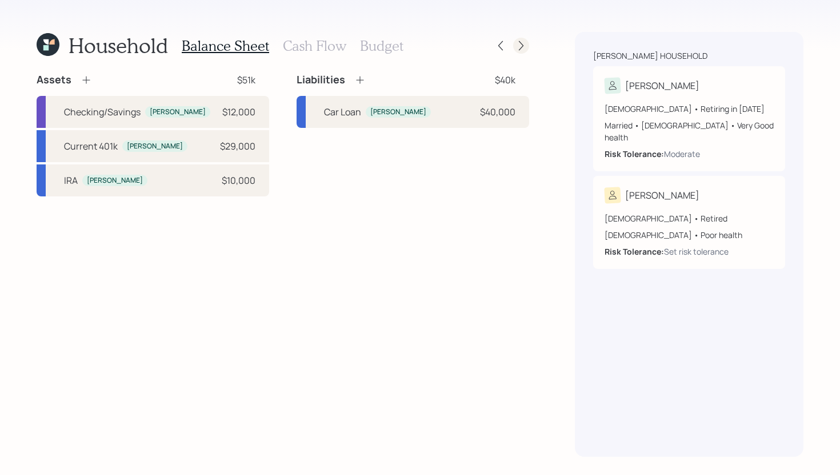
click at [525, 48] on icon at bounding box center [520, 45] width 11 height 11
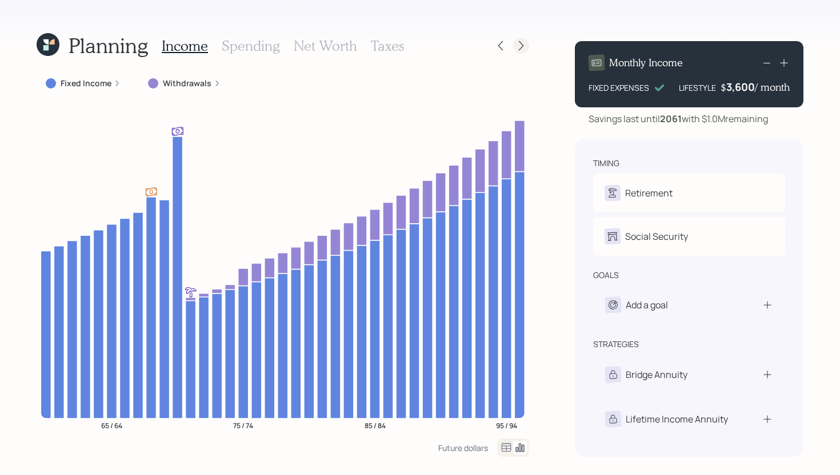
click at [518, 53] on div at bounding box center [521, 46] width 16 height 16
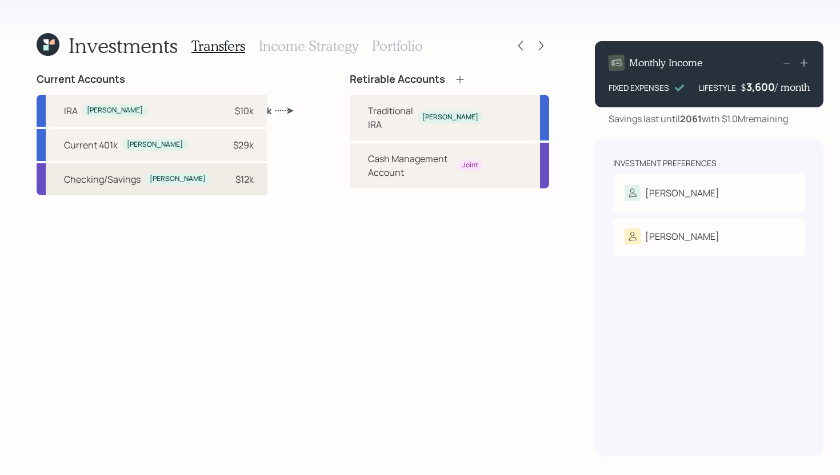
click at [219, 181] on div "$12k" at bounding box center [236, 180] width 34 height 14
click at [368, 161] on div "Cash Management Account" at bounding box center [410, 165] width 85 height 27
click at [368, 152] on div "Cash Management Account" at bounding box center [410, 165] width 85 height 27
click at [235, 185] on div "$12k" at bounding box center [244, 180] width 18 height 14
click at [227, 178] on div "Current Accounts IRA Lee $10k Current 401k Lee $29k Checking/Savings Lee $12k R…" at bounding box center [293, 265] width 512 height 384
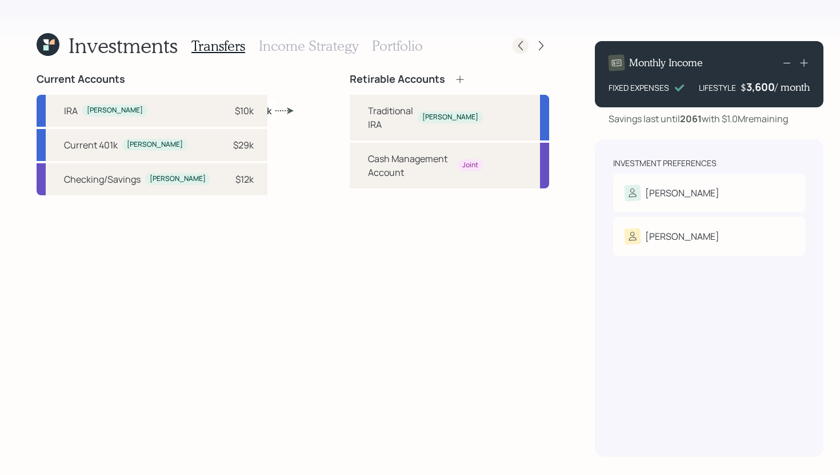
click at [515, 47] on icon at bounding box center [520, 45] width 11 height 11
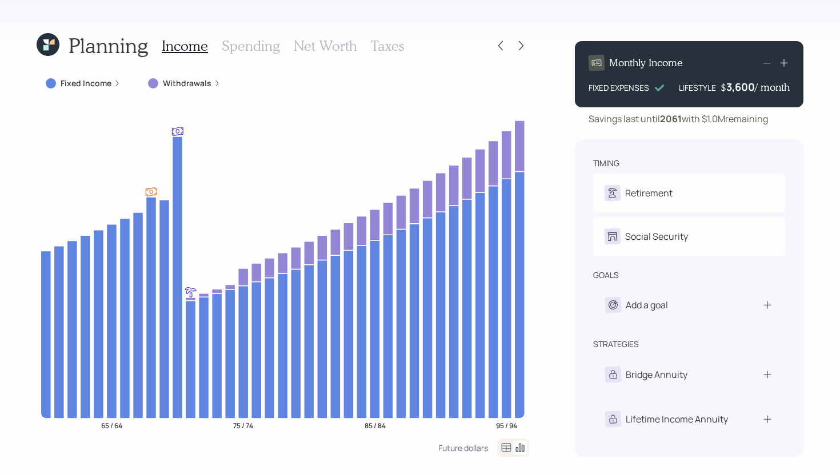
click at [498, 47] on icon at bounding box center [500, 45] width 11 height 11
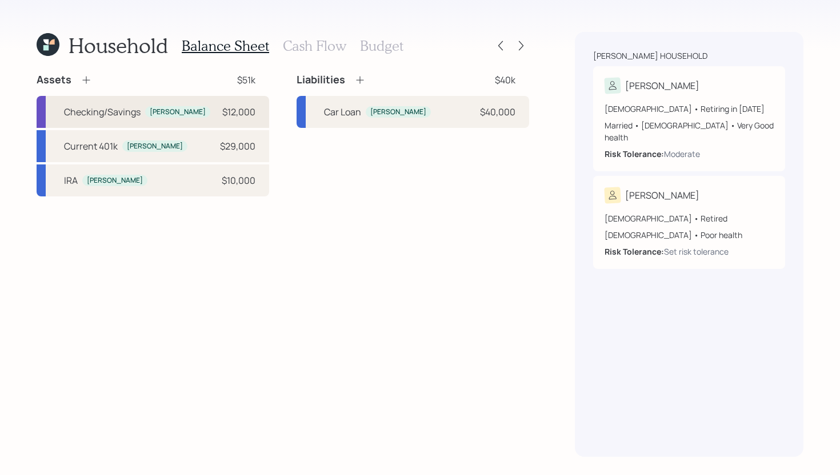
click at [182, 117] on div "Checking/Savings Lee $12,000" at bounding box center [153, 112] width 233 height 32
select select "cash"
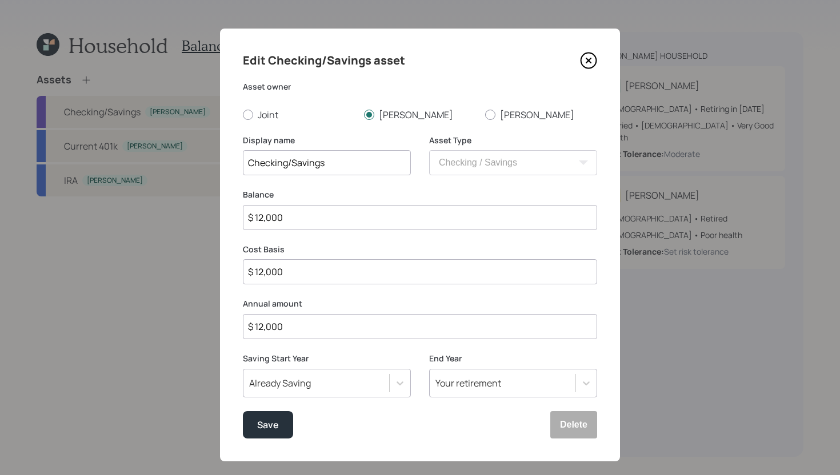
click at [353, 162] on input "Checking/Savings" at bounding box center [327, 162] width 168 height 25
click at [353, 163] on input "Checking/Savings" at bounding box center [327, 162] width 168 height 25
click at [326, 222] on input "$ 12,000" at bounding box center [420, 217] width 354 height 25
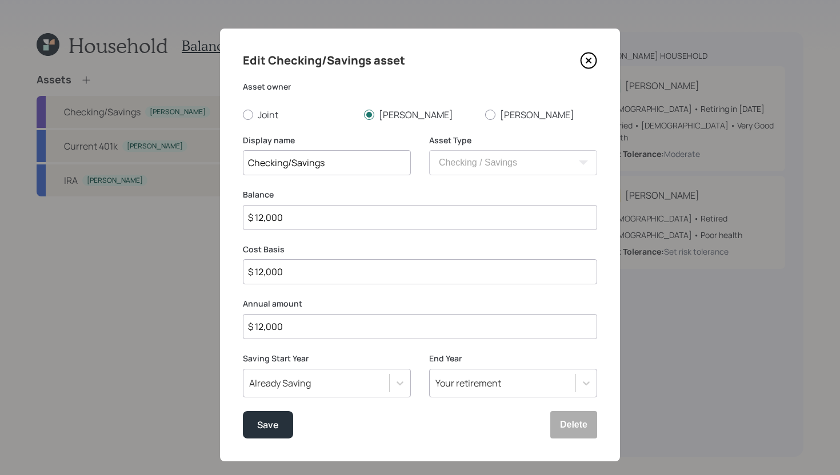
click at [326, 222] on input "$ 12,000" at bounding box center [420, 217] width 354 height 25
type input "$ 0"
click at [274, 427] on div "Save" at bounding box center [268, 425] width 22 height 15
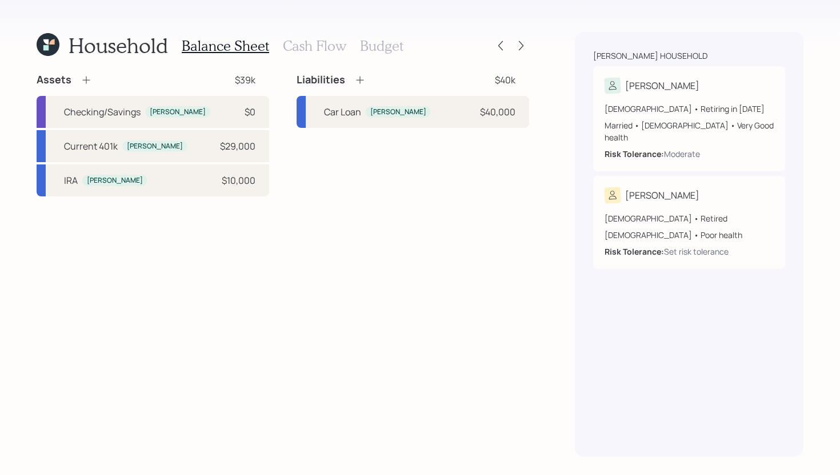
click at [87, 78] on icon at bounding box center [86, 79] width 11 height 11
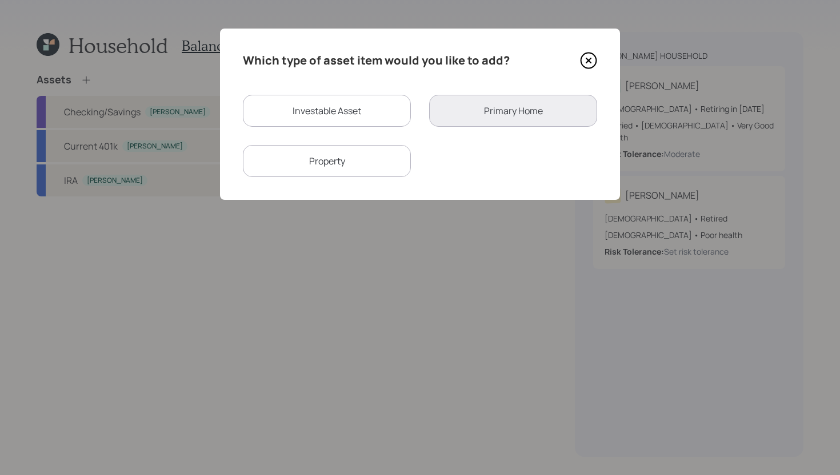
click at [330, 122] on div "Investable Asset" at bounding box center [327, 111] width 168 height 32
select select "taxable"
select select "balanced"
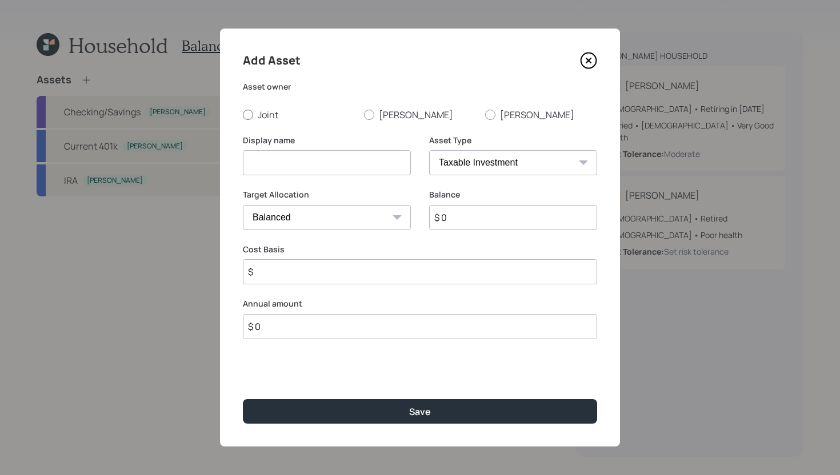
click at [256, 115] on label "Joint" at bounding box center [299, 115] width 112 height 13
click at [243, 115] on input "Joint" at bounding box center [242, 114] width 1 height 1
radio input "true"
click at [275, 157] on input at bounding box center [327, 162] width 168 height 25
type input "Emergency Fund"
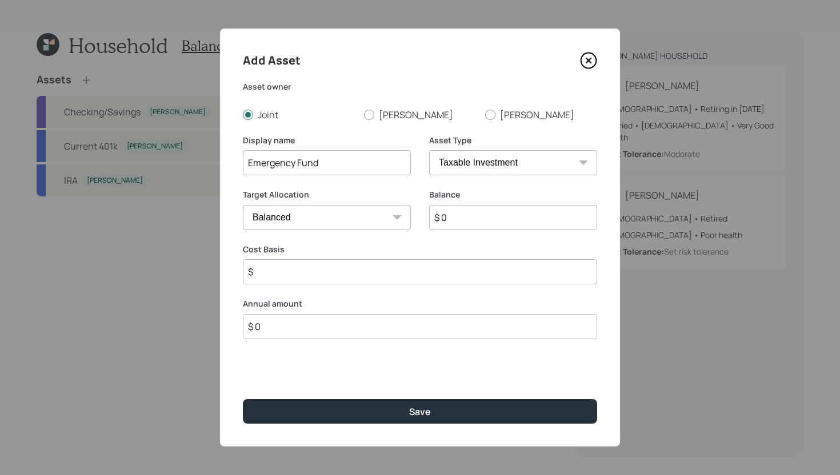
click at [452, 162] on select "SEP IRA IRA Roth IRA 401(k) Roth 401(k) 403(b) Roth 403(b) 457(b) Roth 457(b) H…" at bounding box center [513, 162] width 168 height 25
select select "emergency_fund"
click at [429, 150] on select "SEP IRA IRA Roth IRA 401(k) Roth 401(k) 403(b) Roth 403(b) 457(b) Roth 457(b) H…" at bounding box center [513, 162] width 168 height 25
click at [371, 218] on input "$ 0" at bounding box center [420, 217] width 354 height 25
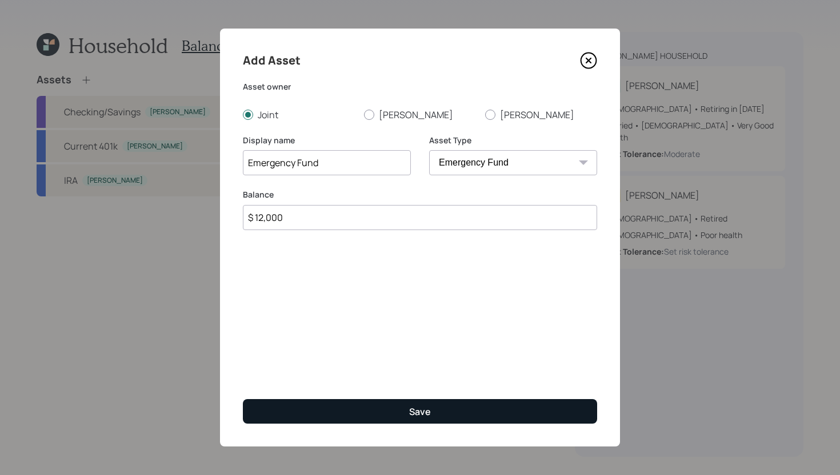
type input "$ 12,000"
click at [404, 402] on button "Save" at bounding box center [420, 411] width 354 height 25
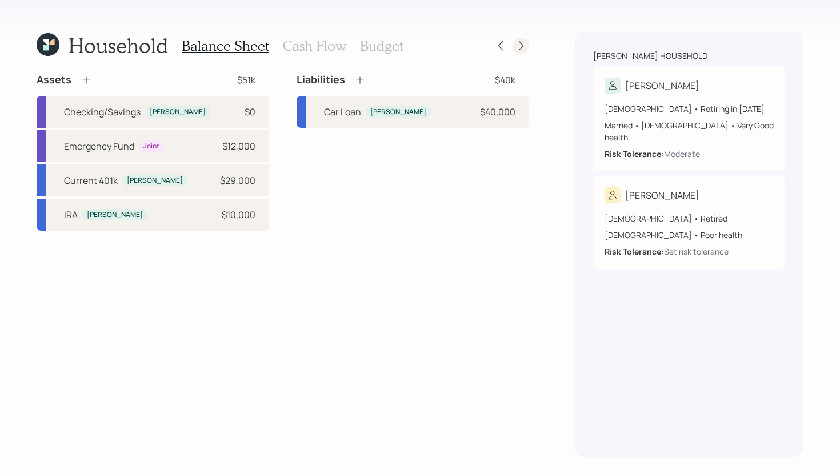
click at [517, 50] on icon at bounding box center [520, 45] width 11 height 11
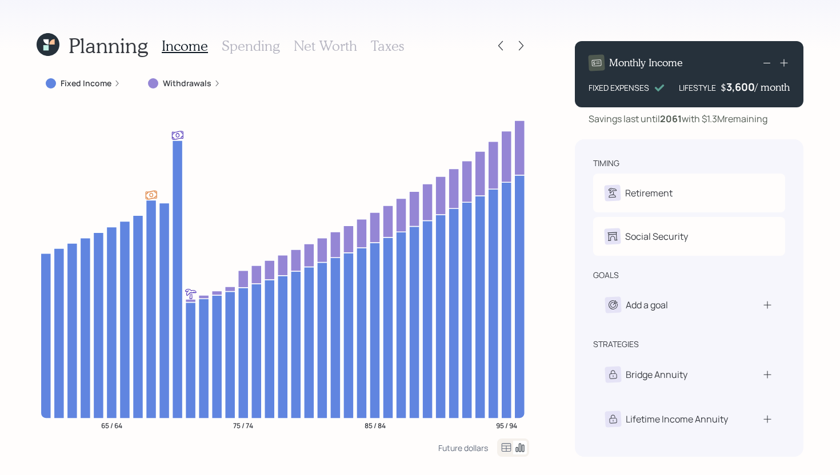
click at [517, 50] on icon at bounding box center [520, 45] width 11 height 11
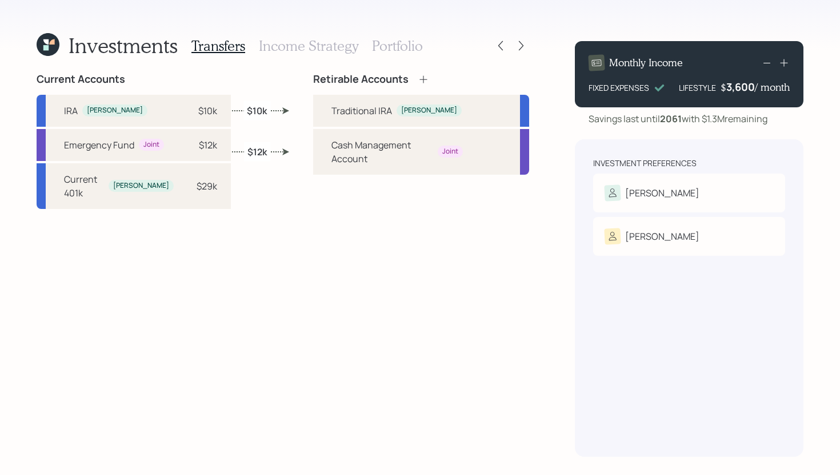
click at [305, 50] on h3 "Income Strategy" at bounding box center [308, 46] width 99 height 17
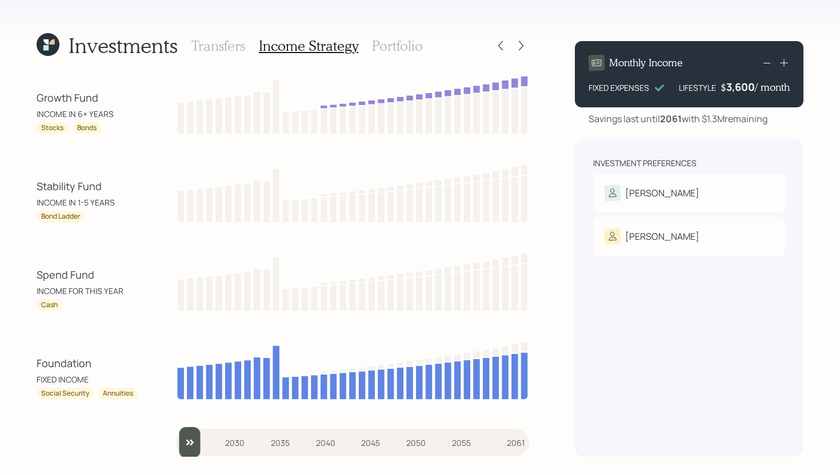
click at [205, 47] on h3 "Transfers" at bounding box center [218, 46] width 54 height 17
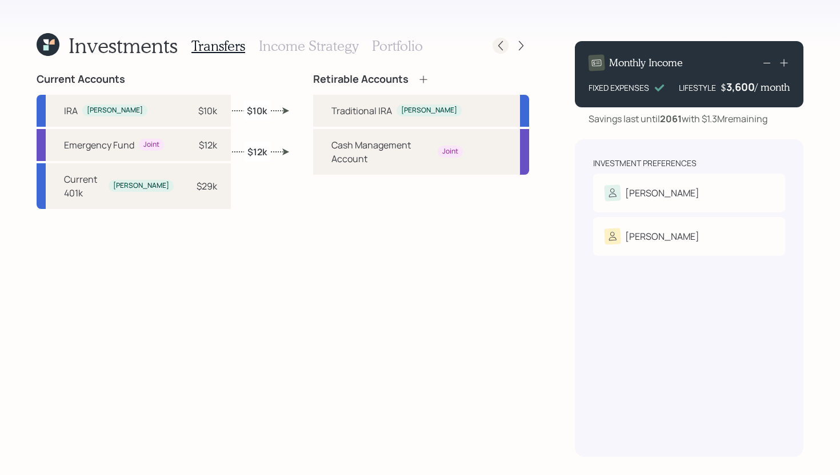
click at [497, 51] on icon at bounding box center [500, 45] width 11 height 11
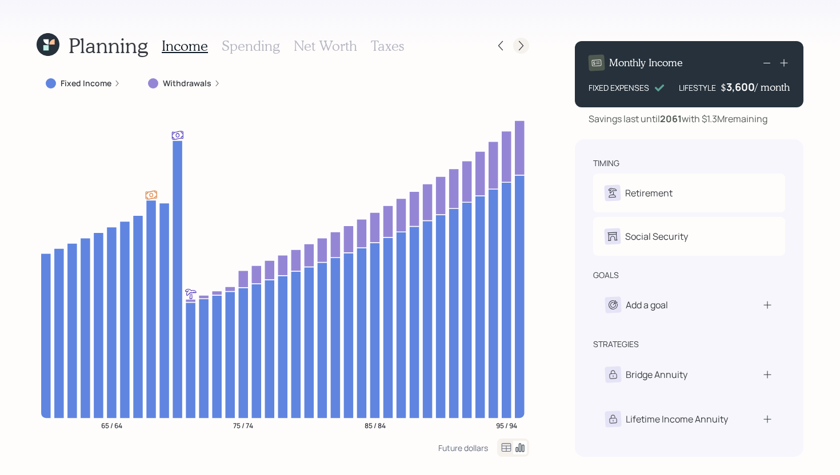
click at [515, 46] on icon at bounding box center [520, 45] width 11 height 11
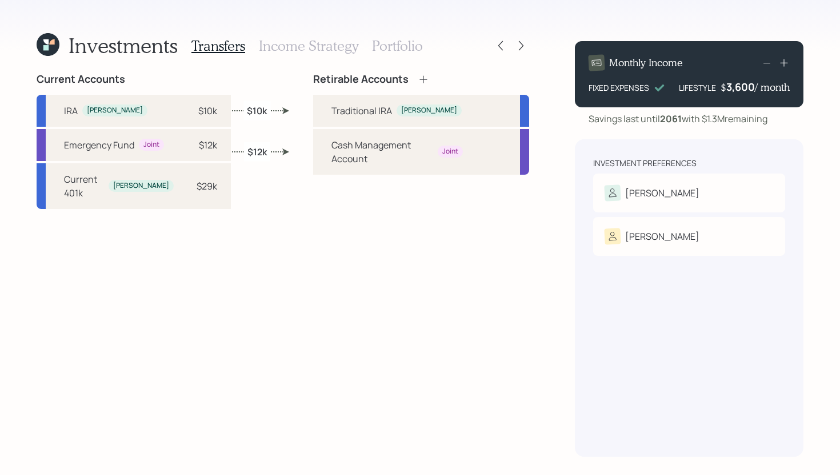
click at [328, 49] on h3 "Income Strategy" at bounding box center [308, 46] width 99 height 17
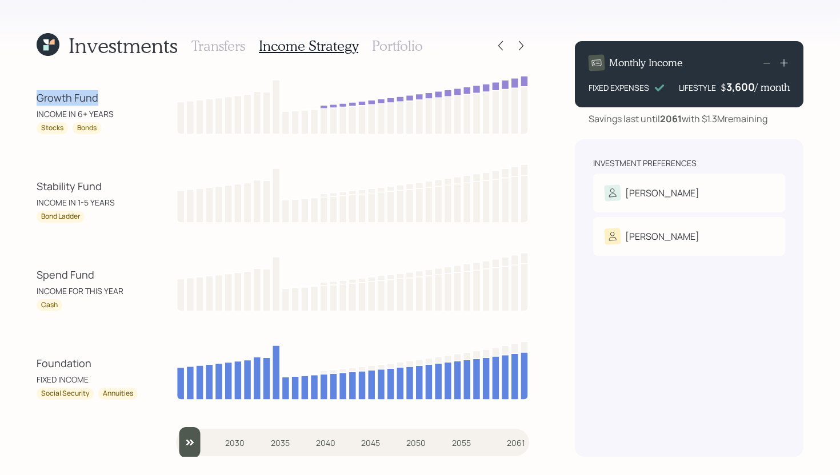
drag, startPoint x: 37, startPoint y: 97, endPoint x: 107, endPoint y: 98, distance: 70.8
click at [107, 98] on div "Growth Fund" at bounding box center [88, 97] width 103 height 15
click at [409, 45] on h3 "Portfolio" at bounding box center [397, 46] width 51 height 17
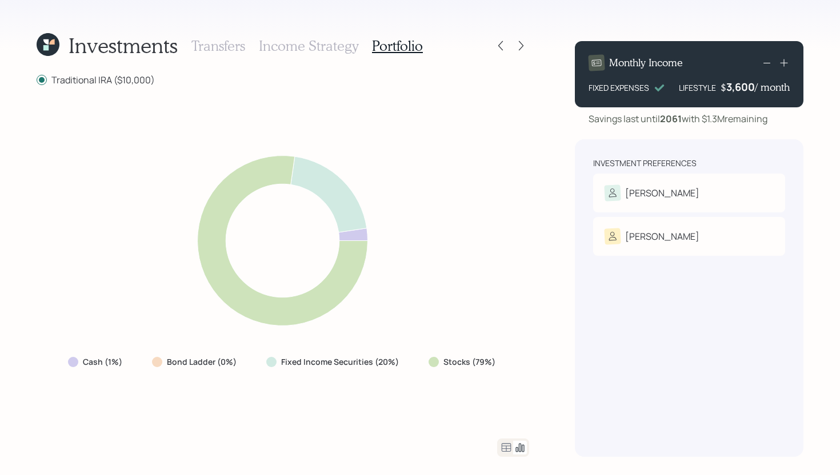
click at [508, 450] on icon at bounding box center [506, 448] width 14 height 14
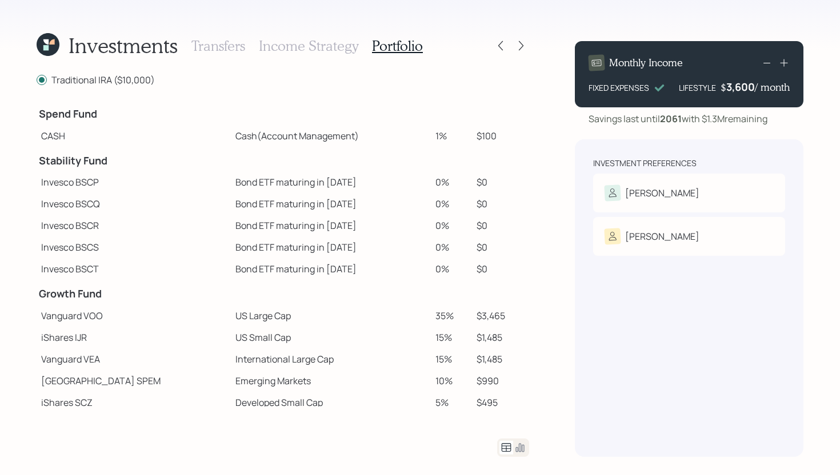
drag, startPoint x: 437, startPoint y: 137, endPoint x: 408, endPoint y: 137, distance: 29.1
click at [408, 137] on tr "CASH Cash (Account Management) 1% $100" at bounding box center [283, 136] width 492 height 22
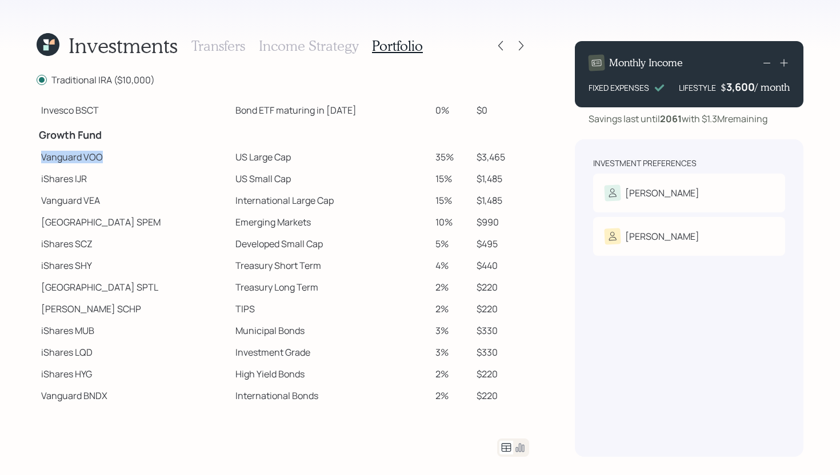
drag, startPoint x: 110, startPoint y: 158, endPoint x: 37, endPoint y: 159, distance: 73.1
click at [37, 159] on td "Vanguard VOO" at bounding box center [134, 157] width 194 height 22
click at [235, 189] on td "US Small Cap" at bounding box center [331, 179] width 200 height 22
click at [522, 51] on icon at bounding box center [520, 45] width 11 height 11
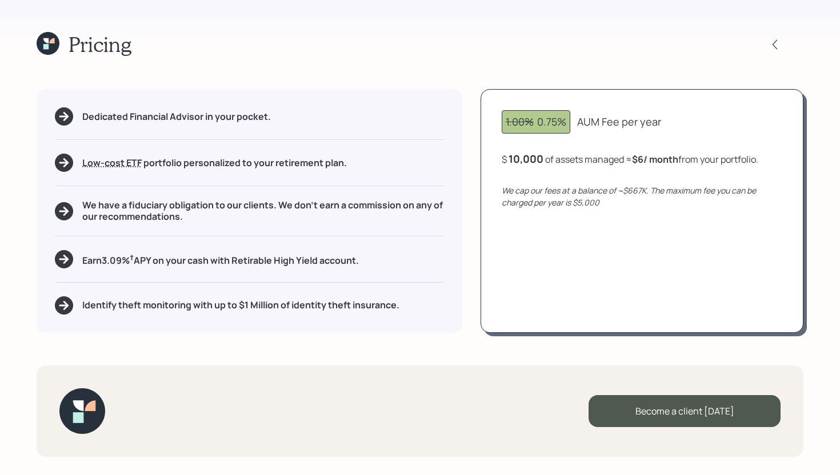
drag, startPoint x: 372, startPoint y: 258, endPoint x: 125, endPoint y: 263, distance: 247.4
click at [124, 263] on div "Earn 3.09 % † APY on your cash with Retirable High Yield account." at bounding box center [249, 259] width 389 height 18
click at [406, 243] on div "Dedicated Financial Advisor in your pocket. Low-cost ETF Retirable uses diversi…" at bounding box center [250, 210] width 426 height 243
drag, startPoint x: 539, startPoint y: 121, endPoint x: 564, endPoint y: 122, distance: 25.1
click at [564, 122] on div "1.00% 0.75%" at bounding box center [536, 121] width 61 height 15
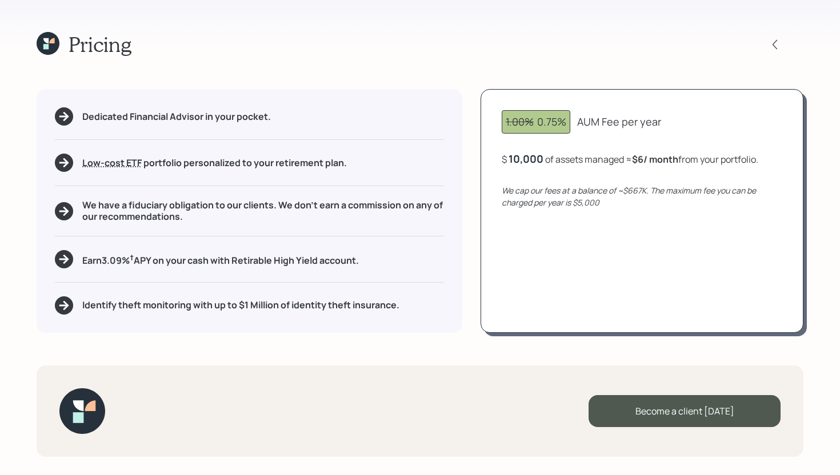
click at [524, 173] on div "1.00% 0.75% AUM Fee per year $ 10,000 of assets managed ≈ $6 / month from your …" at bounding box center [641, 210] width 323 height 243
drag, startPoint x: 537, startPoint y: 121, endPoint x: 566, endPoint y: 119, distance: 28.6
click at [566, 119] on div "1.00% 0.75%" at bounding box center [536, 121] width 61 height 15
click at [577, 104] on div "1.00% 0.75% AUM Fee per year $ 10,000 of assets managed ≈ $6 / month from your …" at bounding box center [641, 210] width 323 height 243
